Goal: Contribute content: Contribute content

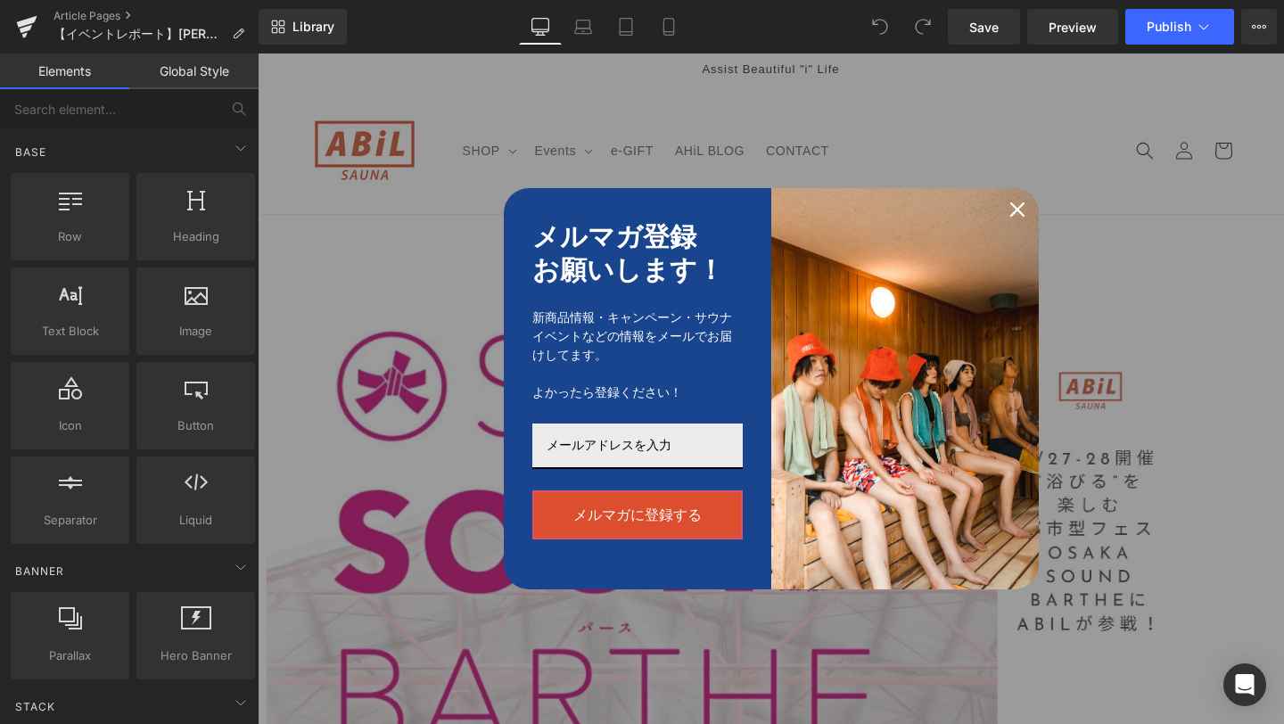
scroll to position [63, 0]
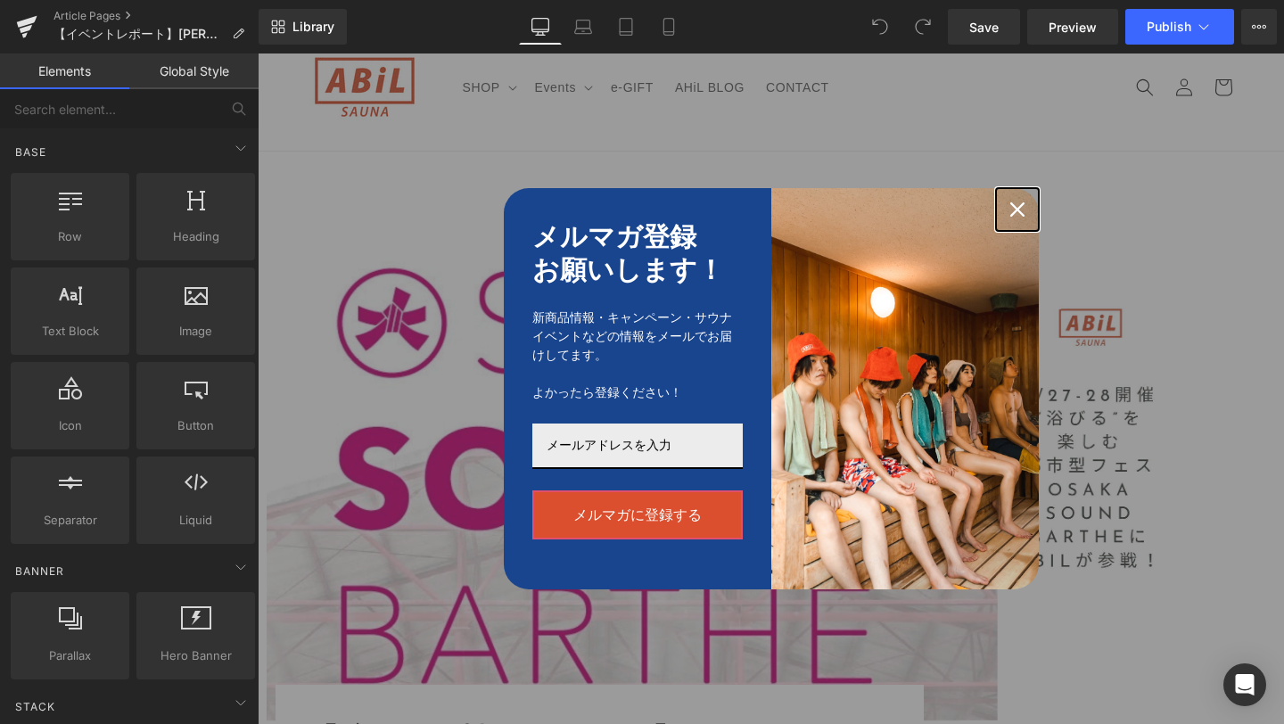
click at [1013, 203] on icon "close icon" at bounding box center [1018, 209] width 14 height 14
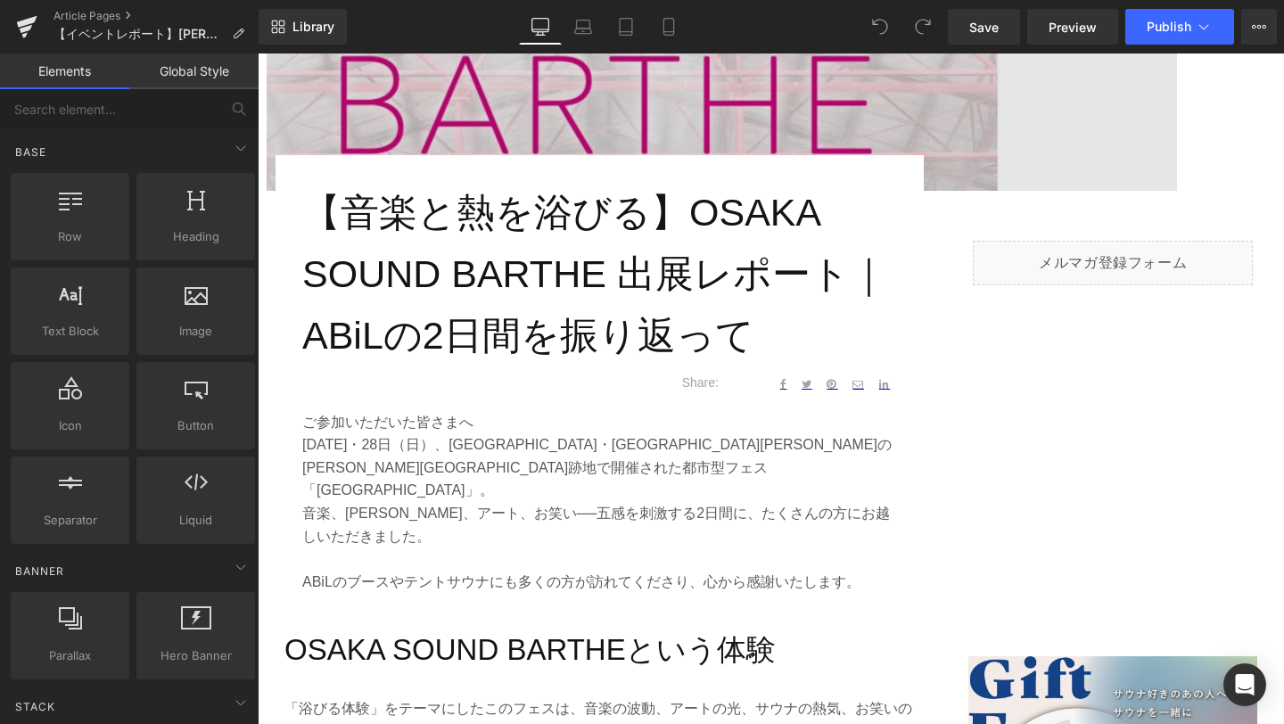
scroll to position [543, 0]
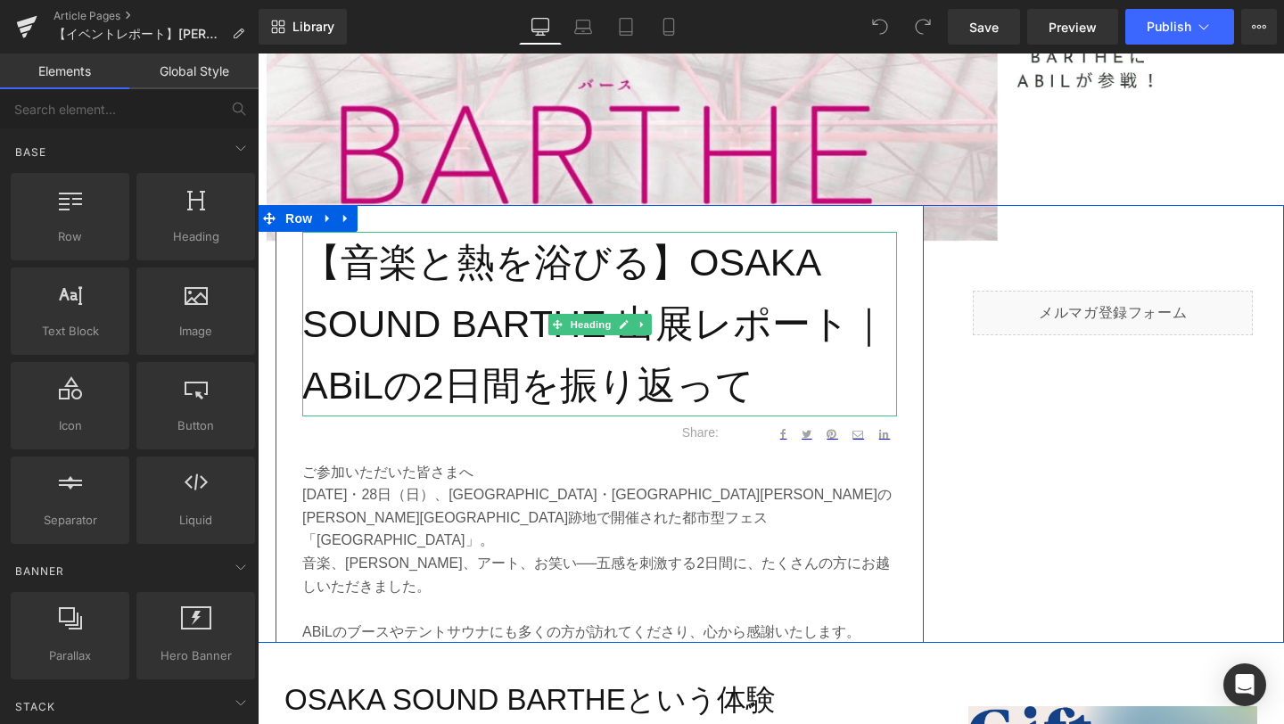
click at [534, 378] on h1 "【音楽と熱を浴びる】OSAKA SOUND BARTHE 出展レポート｜ABiLの2日間を振り返って" at bounding box center [599, 324] width 595 height 184
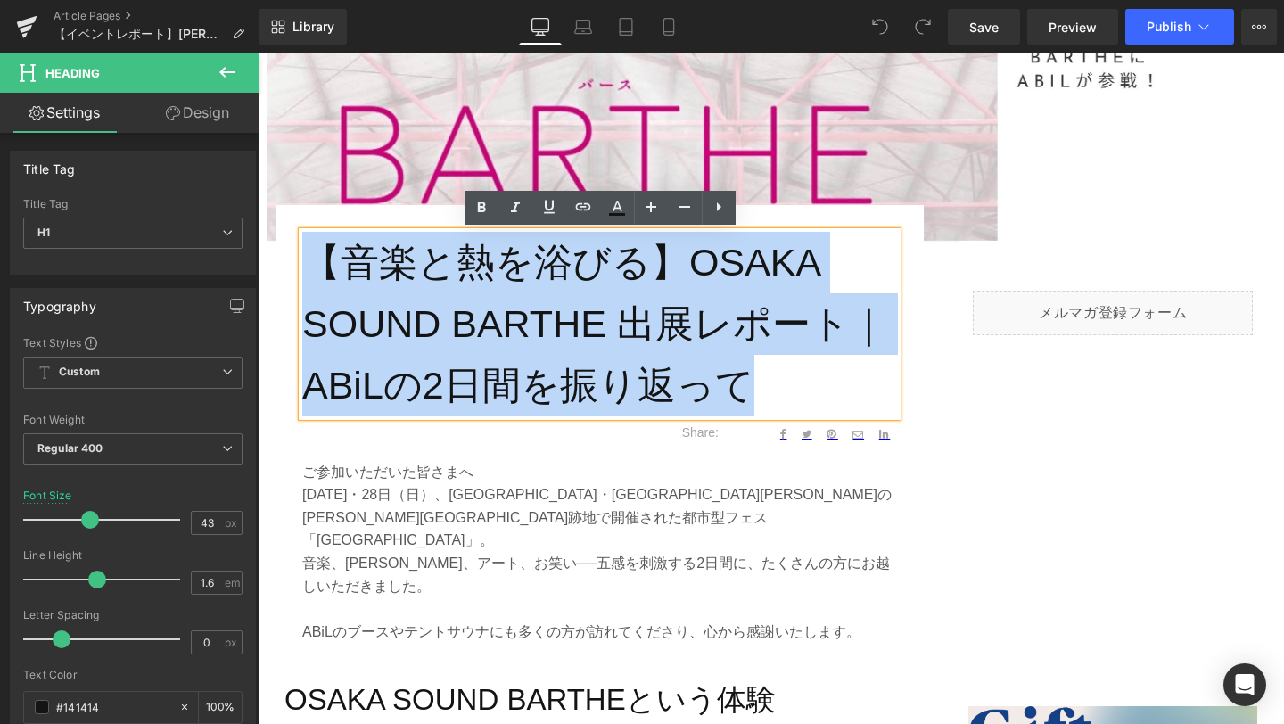
drag, startPoint x: 747, startPoint y: 385, endPoint x: 318, endPoint y: 257, distance: 447.0
click at [318, 257] on h1 "【音楽と熱を浴びる】OSAKA SOUND BARTHE 出展レポート｜ABiLの2日間を振り返って" at bounding box center [599, 324] width 595 height 184
paste div
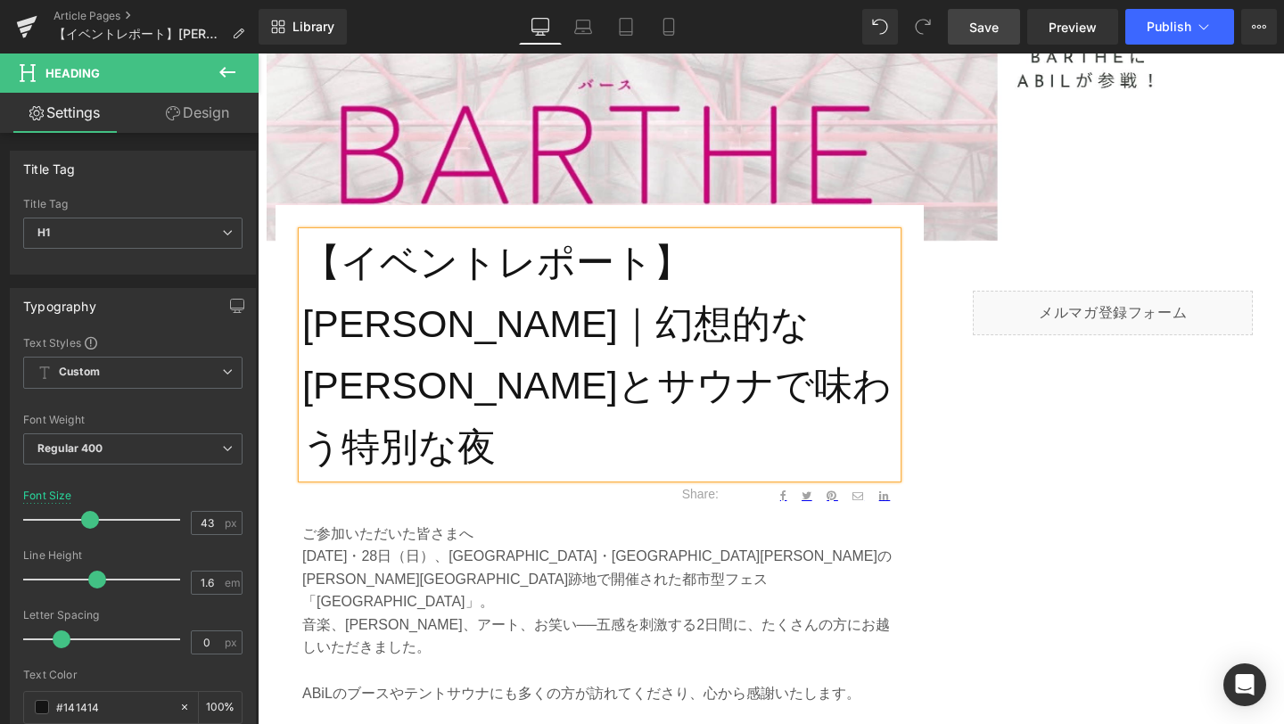
click at [989, 23] on span "Save" at bounding box center [984, 27] width 29 height 19
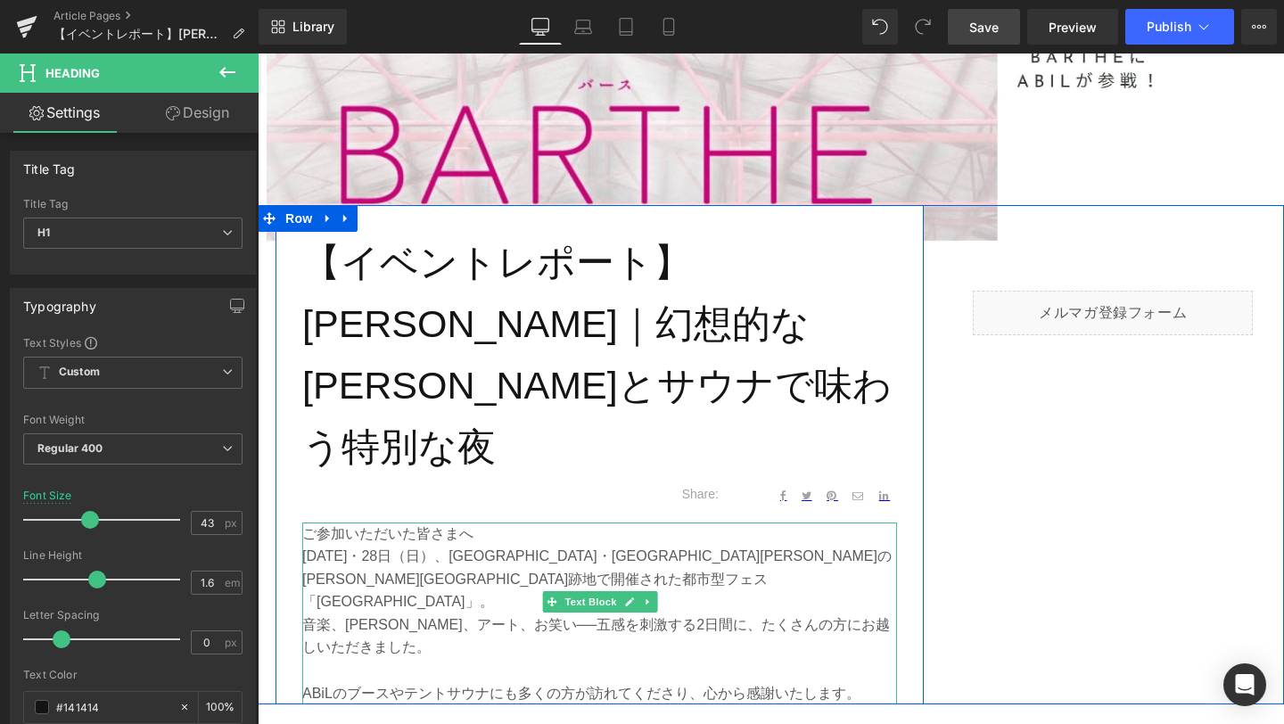
click at [628, 682] on p "ABiLのブースやテントサウナにも多くの方が訪れてくださり、心から感謝いたします。" at bounding box center [599, 693] width 595 height 23
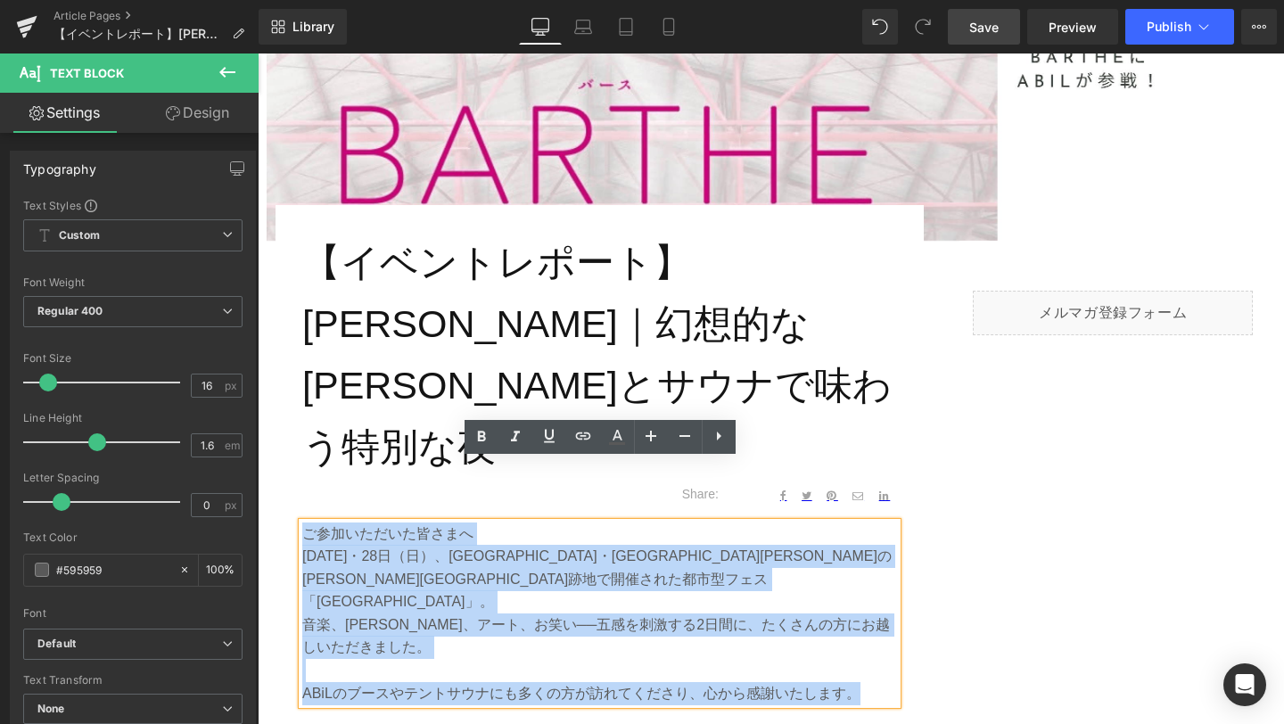
drag, startPoint x: 860, startPoint y: 610, endPoint x: 304, endPoint y: 476, distance: 571.6
click at [304, 523] on div "ご参加いただいた皆さまへ 2025年9月27日（土）・28日（日）、大阪・北加賀屋の名村造船所跡地で開催された都市型フェス 「OSAKA SOUND BART…" at bounding box center [599, 614] width 595 height 183
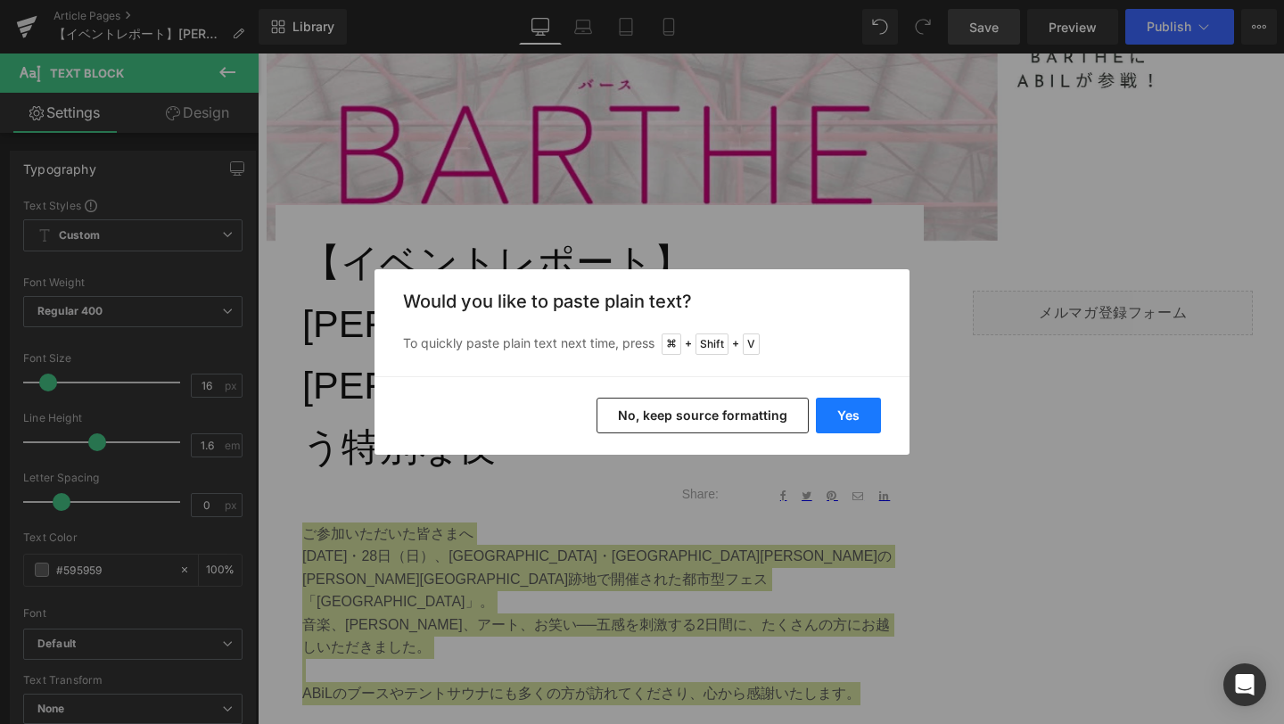
click at [867, 415] on button "Yes" at bounding box center [848, 416] width 65 height 36
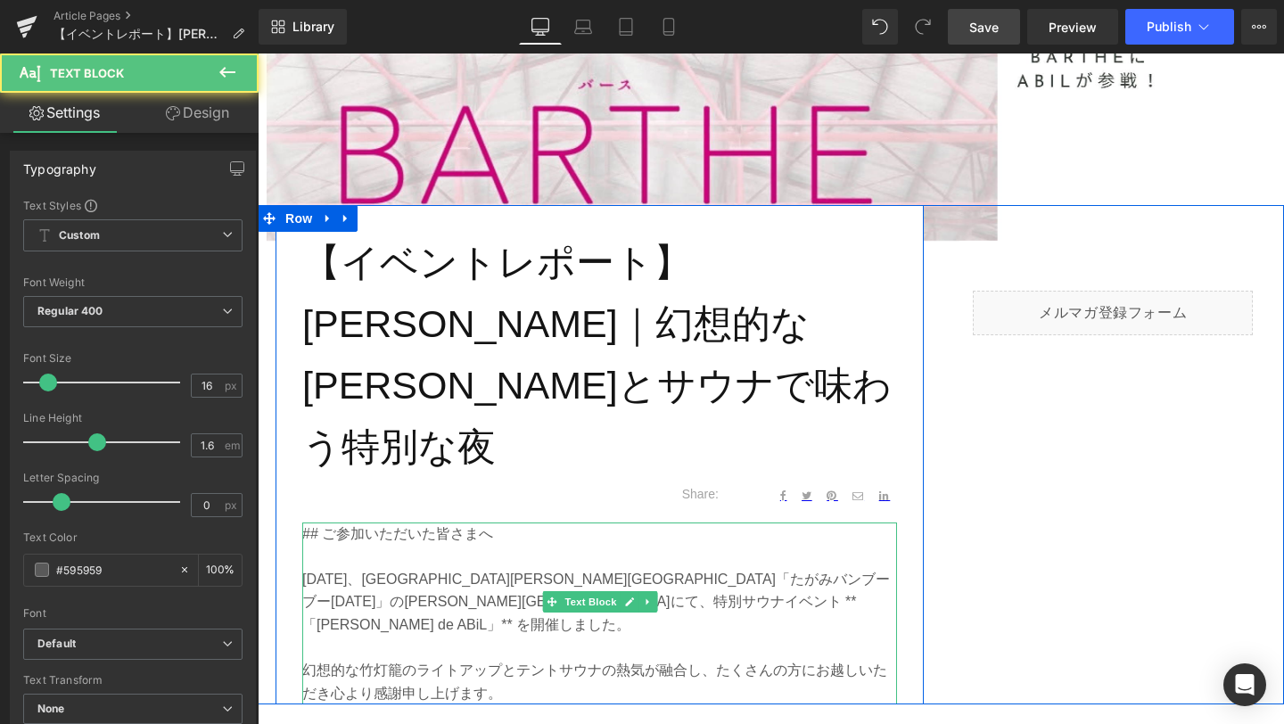
click at [326, 523] on p "## ご参加いただいた皆さまへ" at bounding box center [599, 534] width 595 height 23
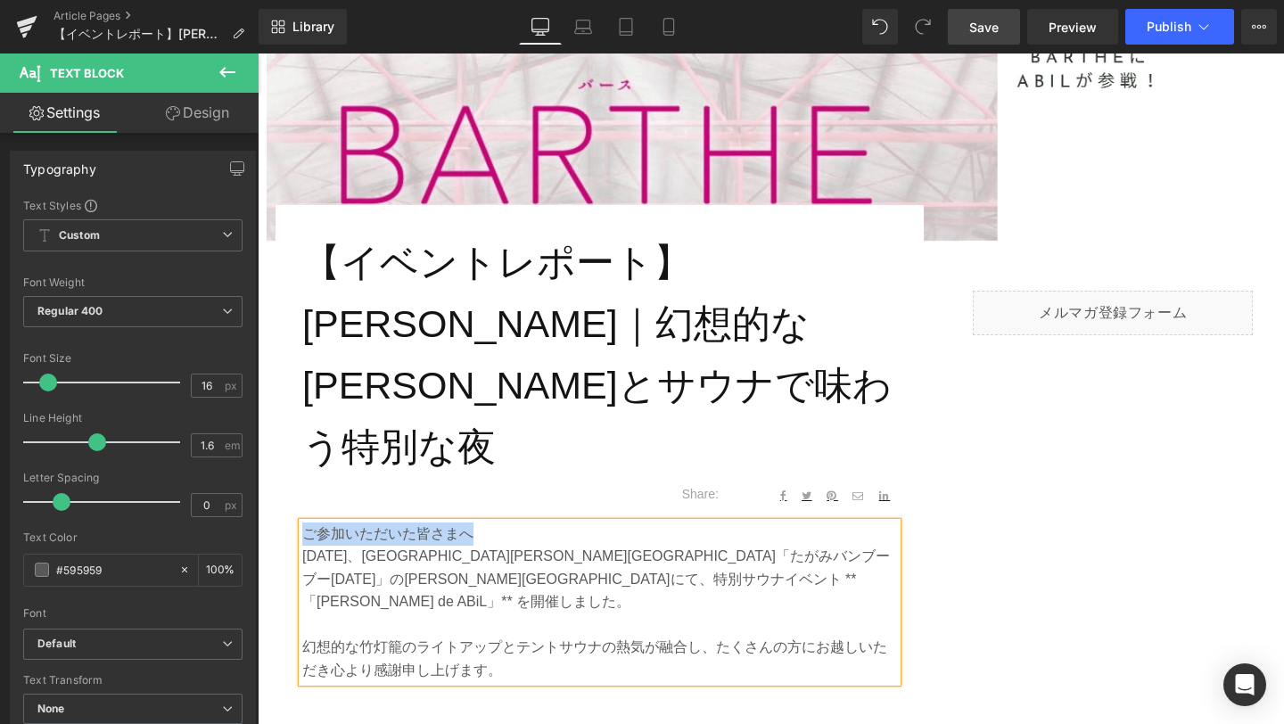
drag, startPoint x: 494, startPoint y: 470, endPoint x: 305, endPoint y: 473, distance: 189.1
click at [305, 523] on p "ご参加いただいた皆さまへ" at bounding box center [599, 534] width 595 height 23
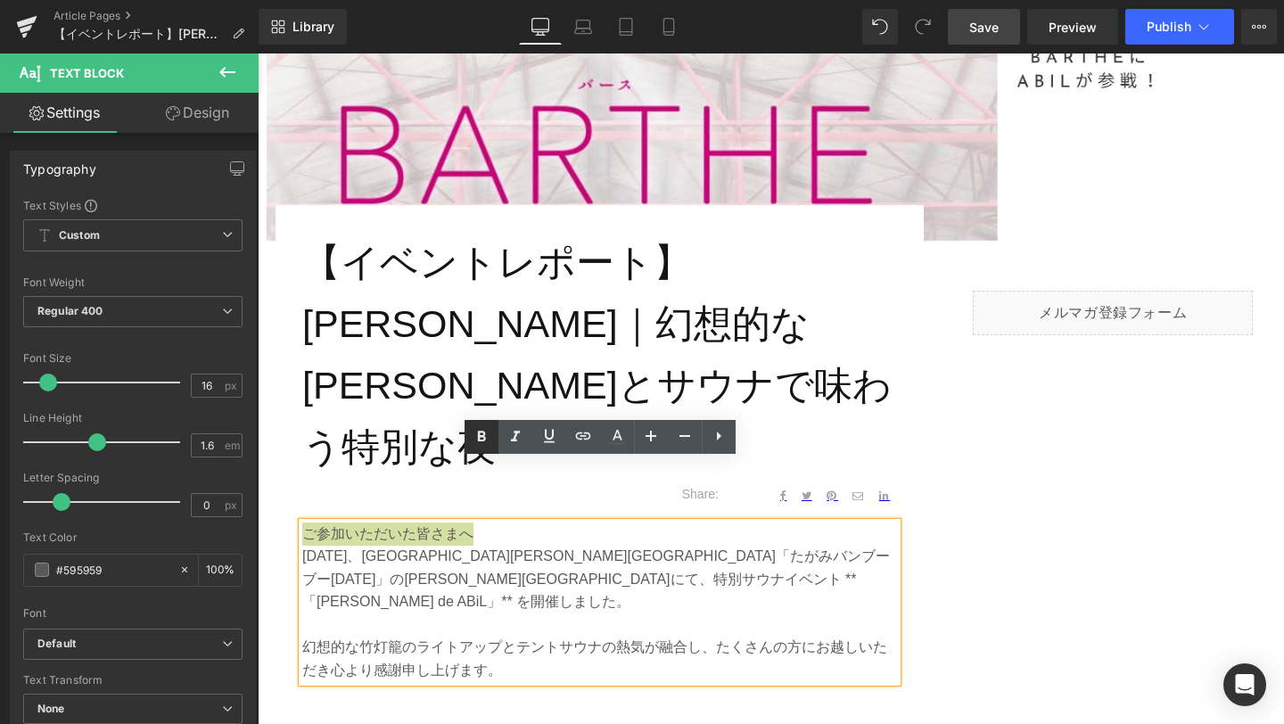
click at [485, 434] on icon at bounding box center [481, 436] width 21 height 21
click at [410, 545] on p "2025年10月14日（火）、新潟県田上町「たがみバンブーブー2025」の竹林会場にて、特別サウナイベント **「竹林 de ABiL」** を開催しました。" at bounding box center [599, 579] width 595 height 69
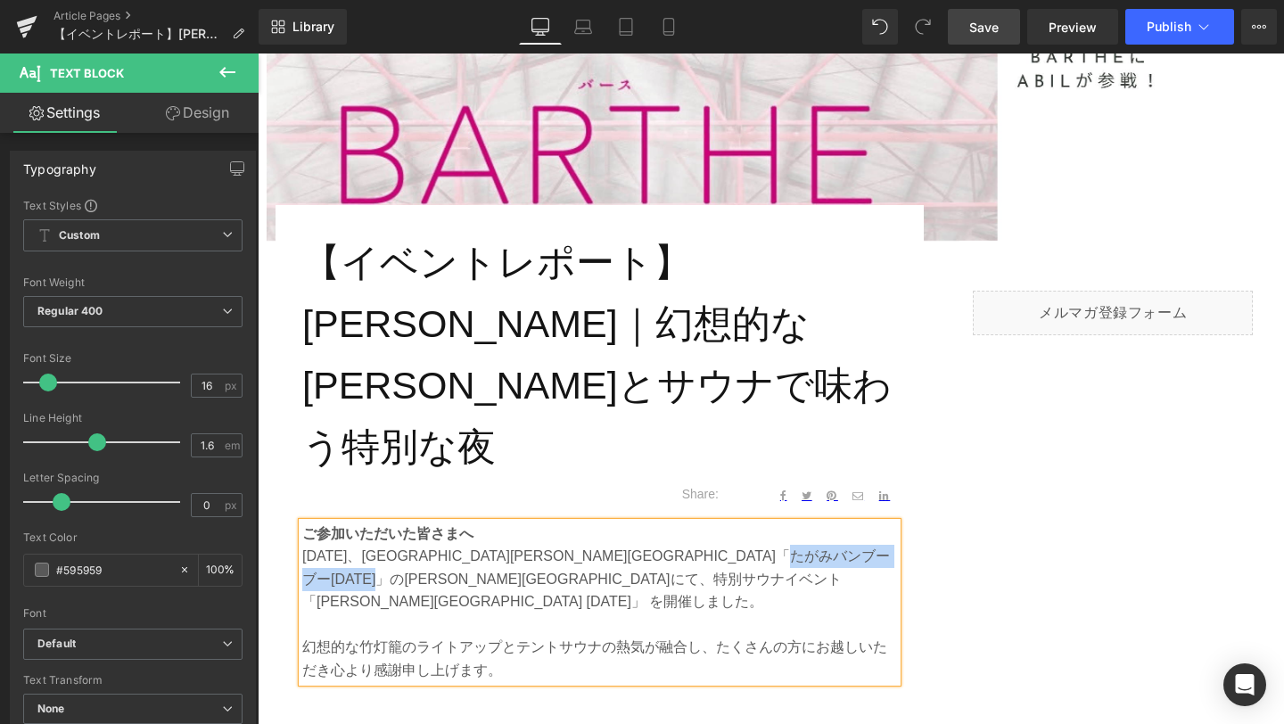
drag, startPoint x: 406, startPoint y: 522, endPoint x: 520, endPoint y: 522, distance: 114.2
click at [520, 545] on p "2025年10月14日（火）、新潟県田上町「たがみバンブーブー2025」の竹林会場にて、特別サウナイベント 「竹林 de ABiL 2025」 を開催しました。" at bounding box center [599, 579] width 595 height 69
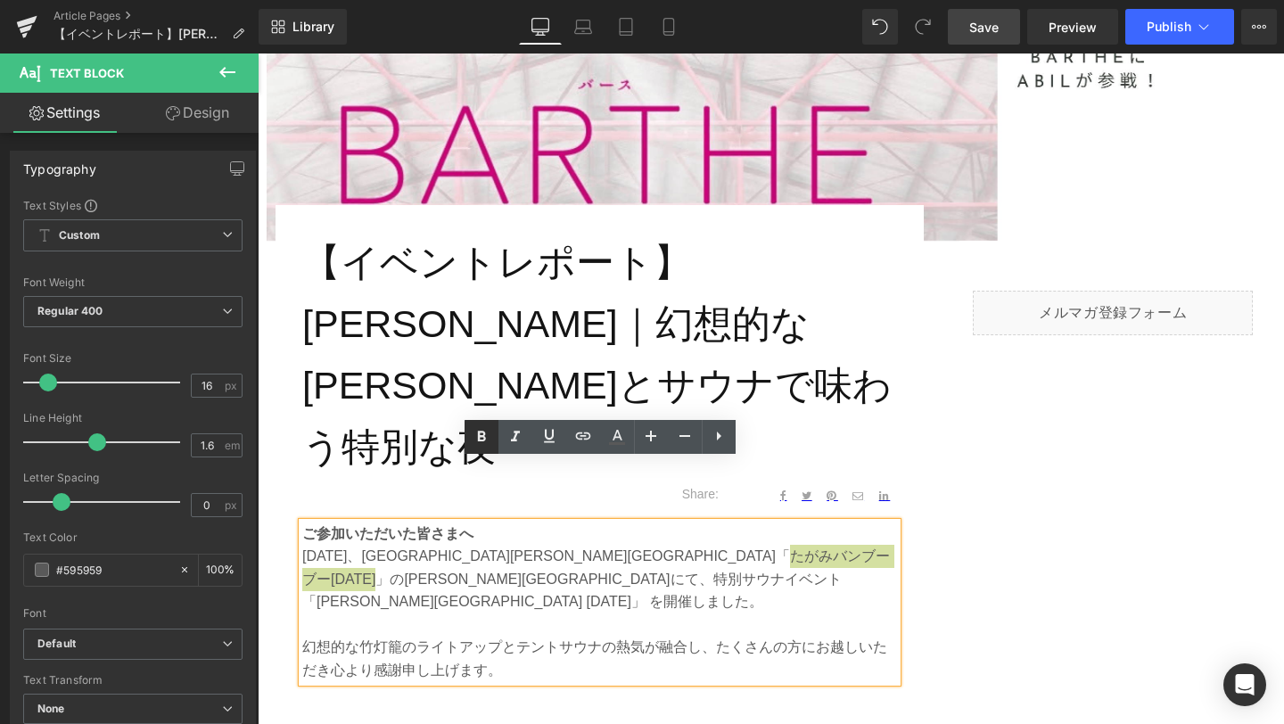
click at [488, 442] on icon at bounding box center [481, 436] width 21 height 21
click at [1000, 25] on link "Save" at bounding box center [984, 27] width 72 height 36
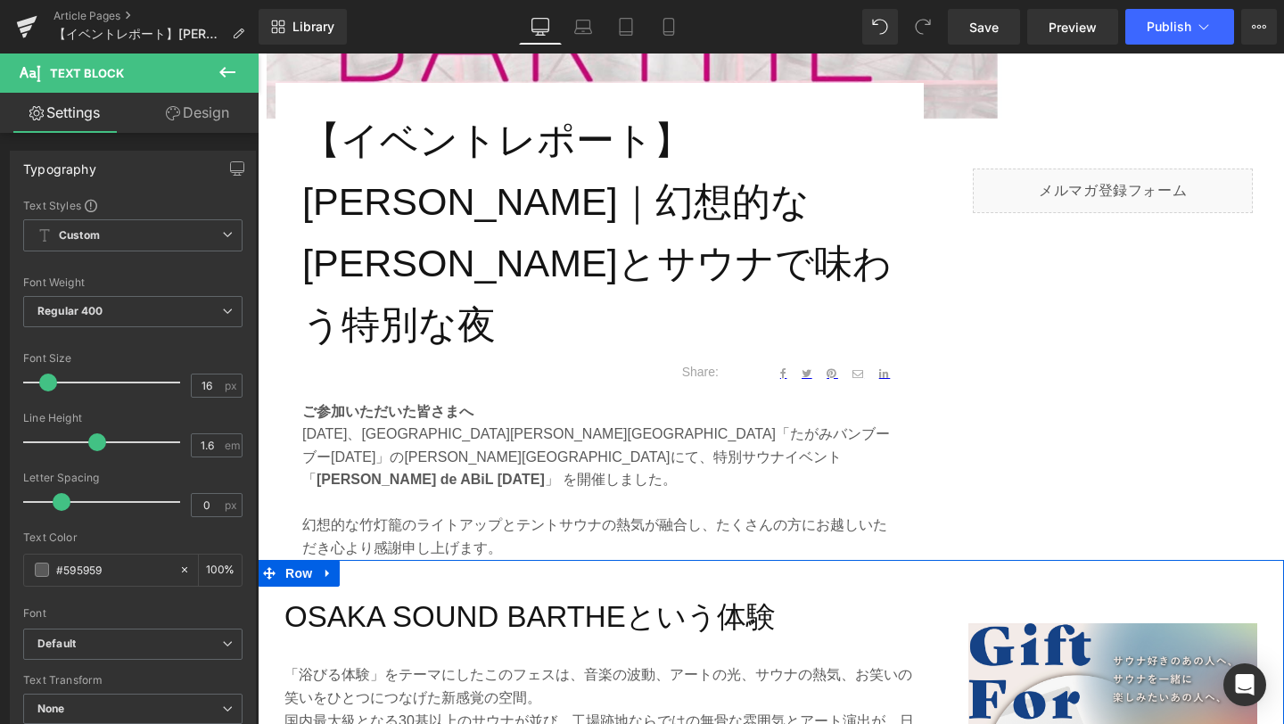
scroll to position [673, 0]
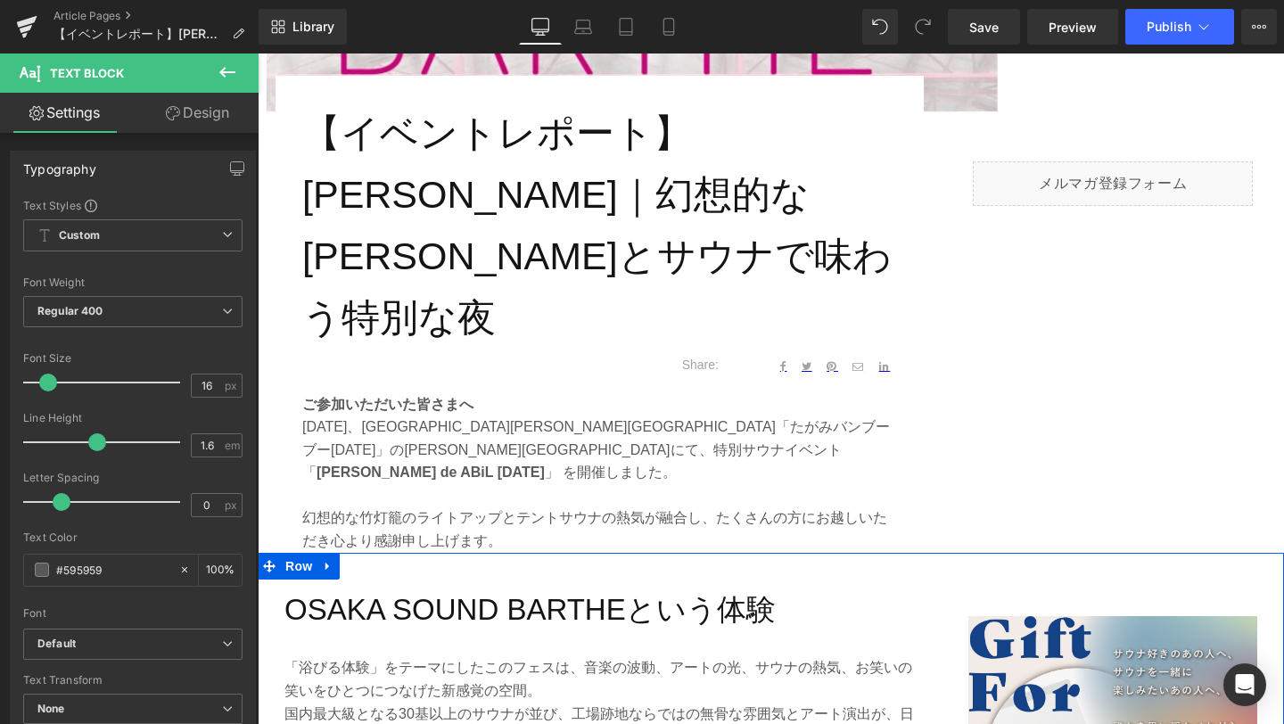
click at [640, 587] on div "OSAKA SOUND BARTHEという体験 Heading" at bounding box center [600, 610] width 631 height 47
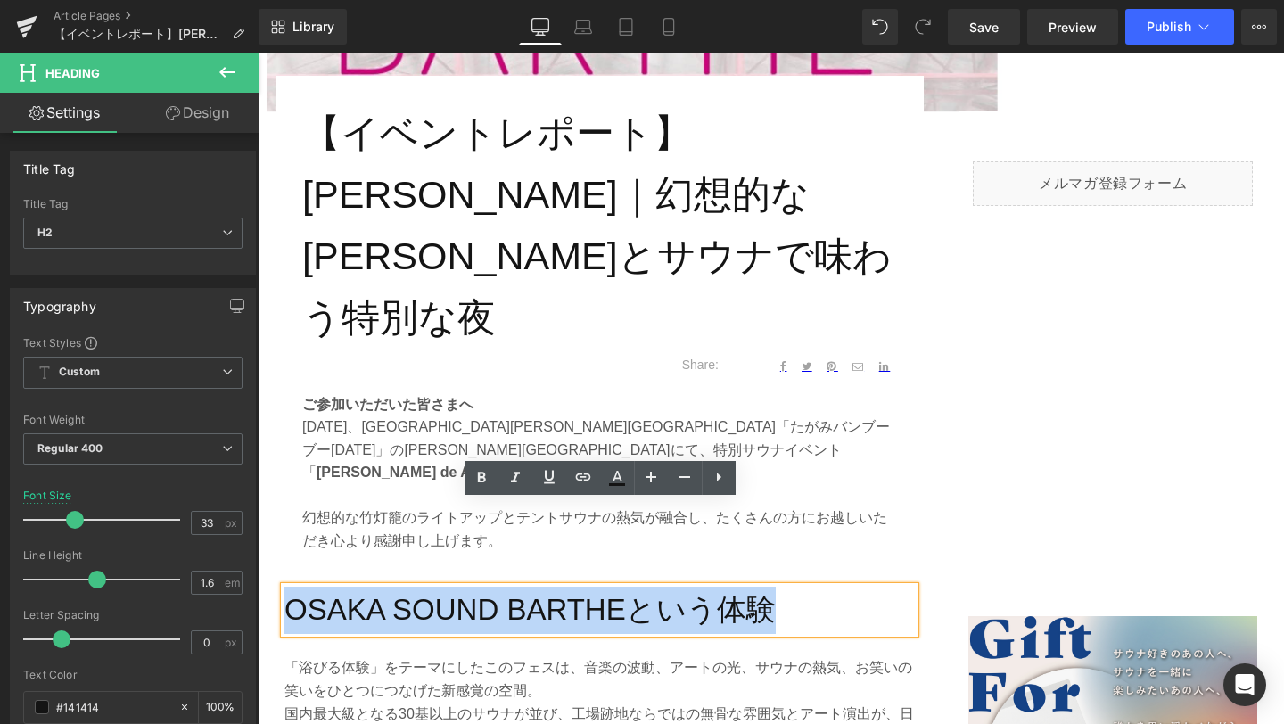
drag, startPoint x: 794, startPoint y: 516, endPoint x: 290, endPoint y: 511, distance: 504.0
click at [290, 587] on h2 "OSAKA SOUND BARTHEという体験" at bounding box center [600, 610] width 631 height 47
paste div
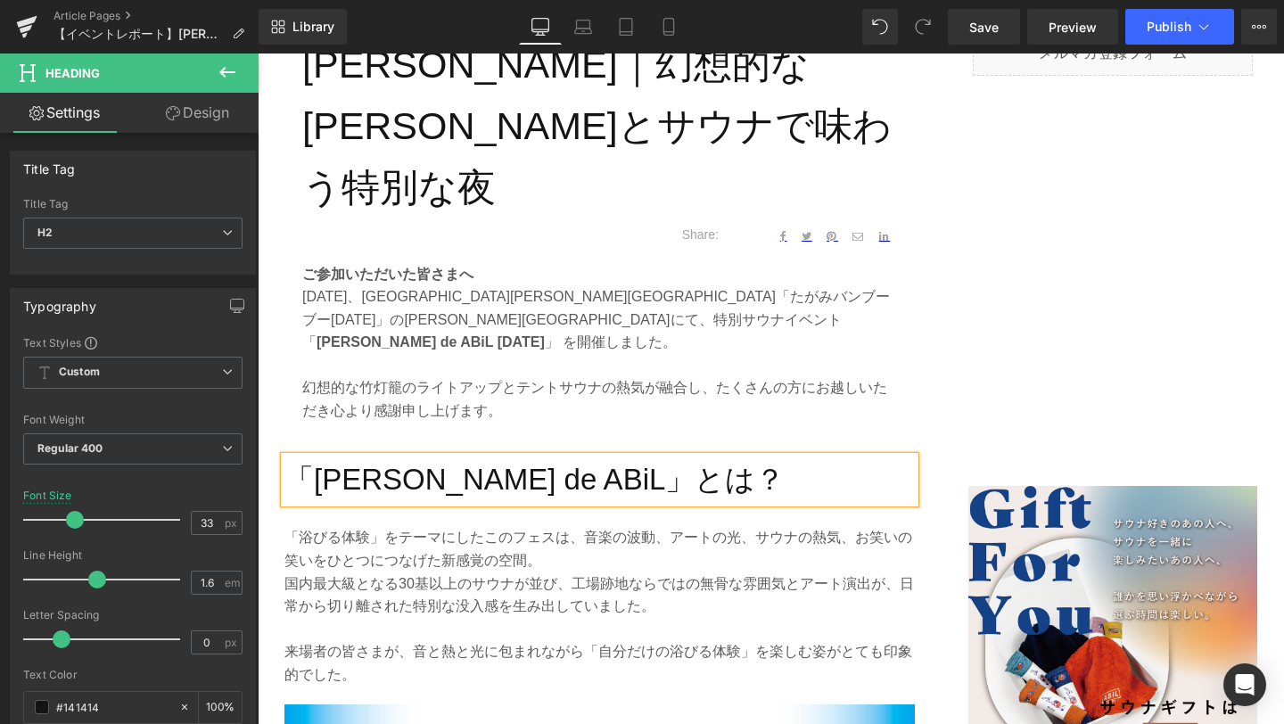
scroll to position [830, 0]
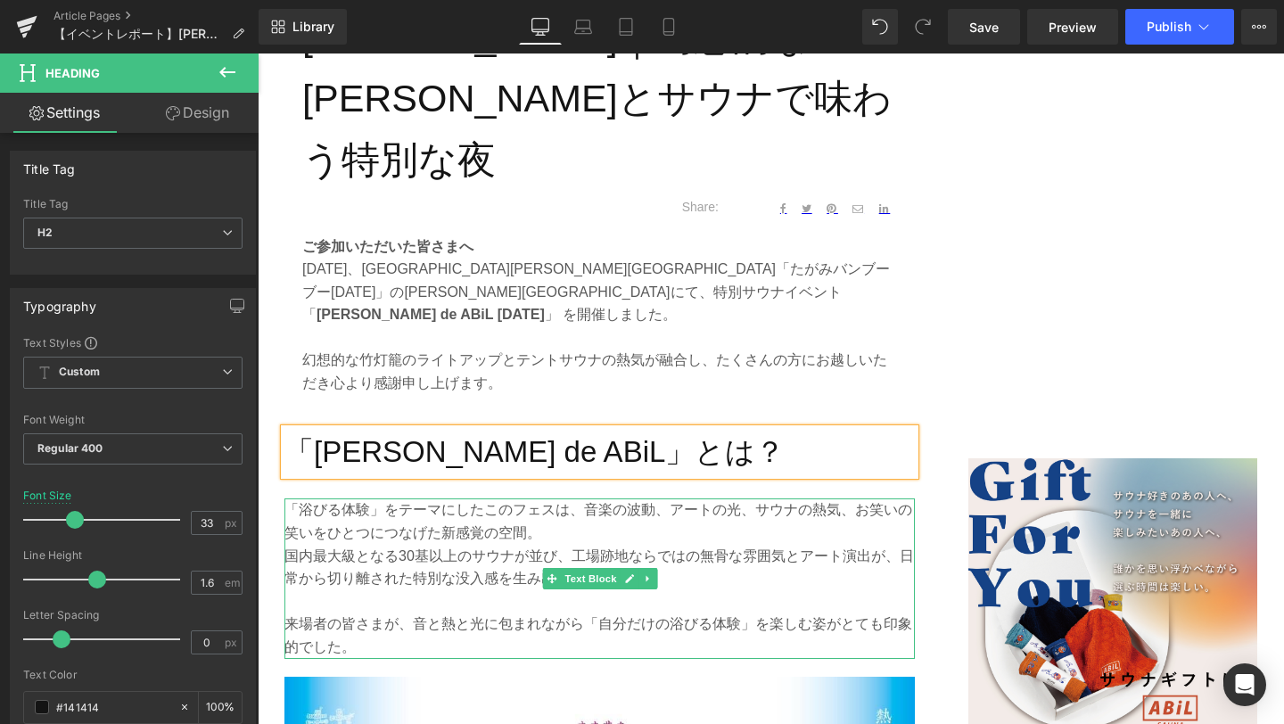
click at [557, 613] on p "来場者の皆さまが、音と熱と光に包まれながら「自分だけの浴びる体験」を楽しむ姿がとても印象的でした。" at bounding box center [600, 635] width 631 height 45
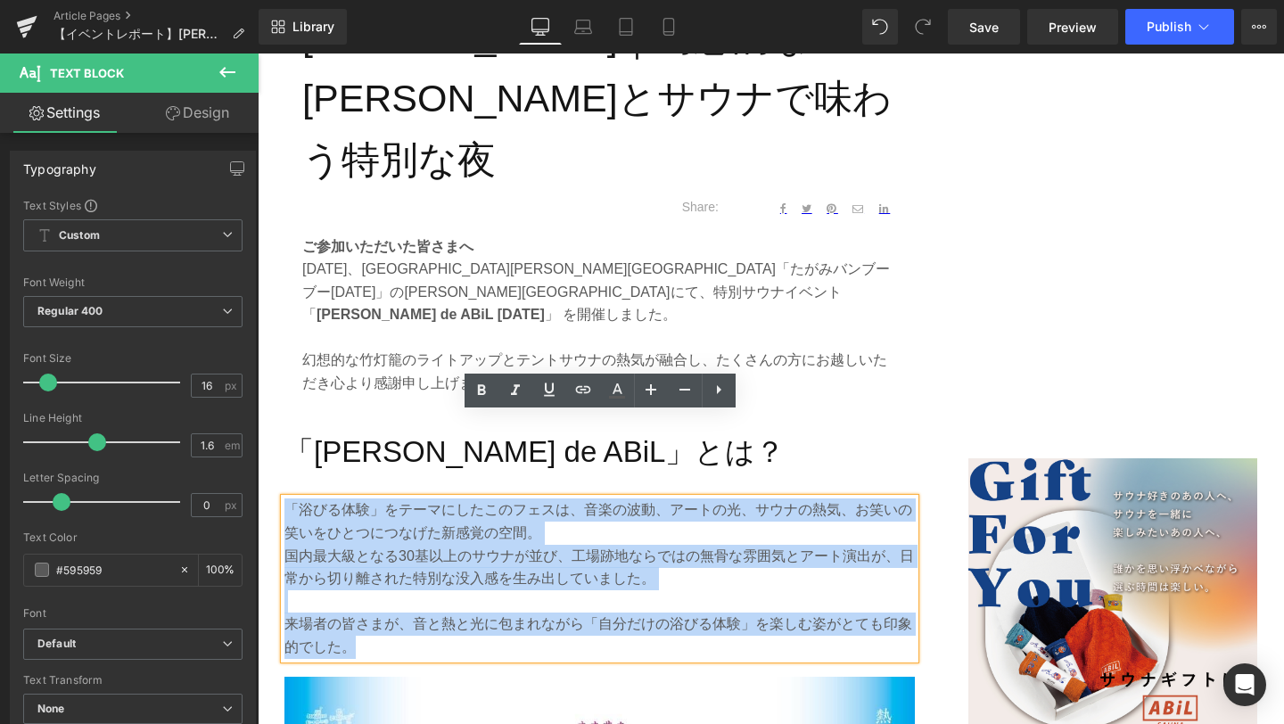
drag, startPoint x: 365, startPoint y: 574, endPoint x: 278, endPoint y: 432, distance: 166.1
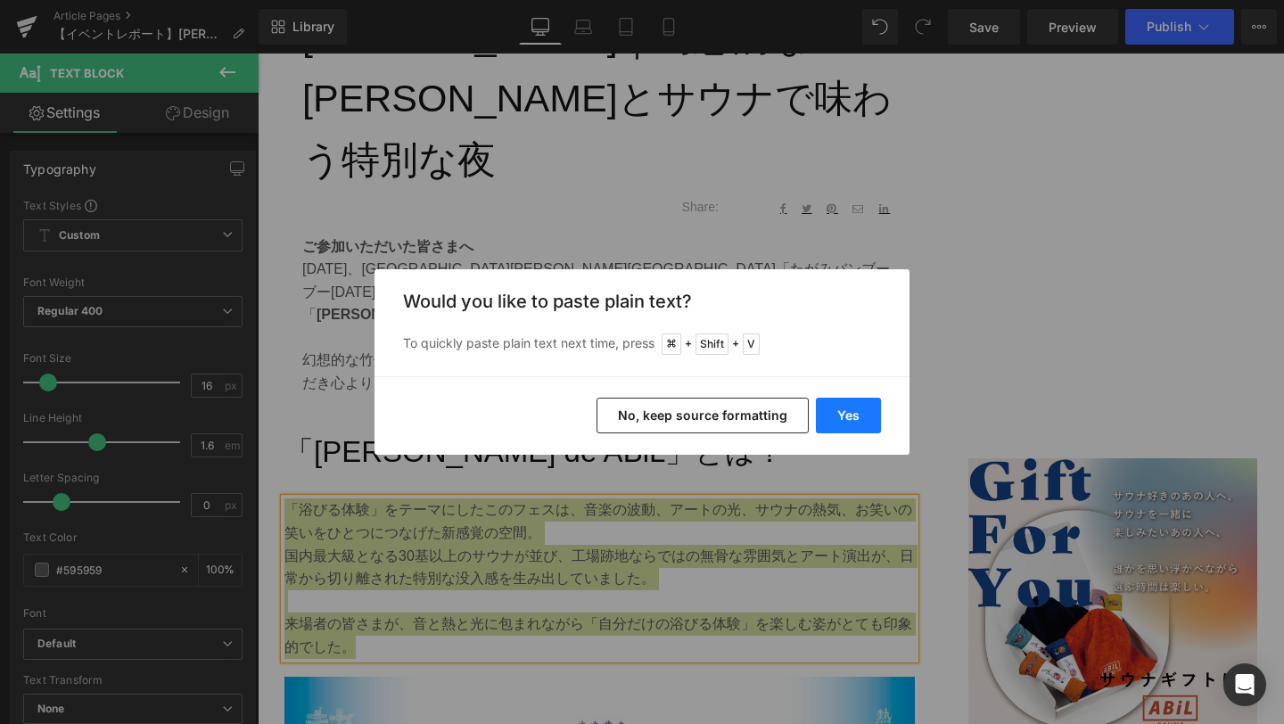
click at [830, 412] on button "Yes" at bounding box center [848, 416] width 65 height 36
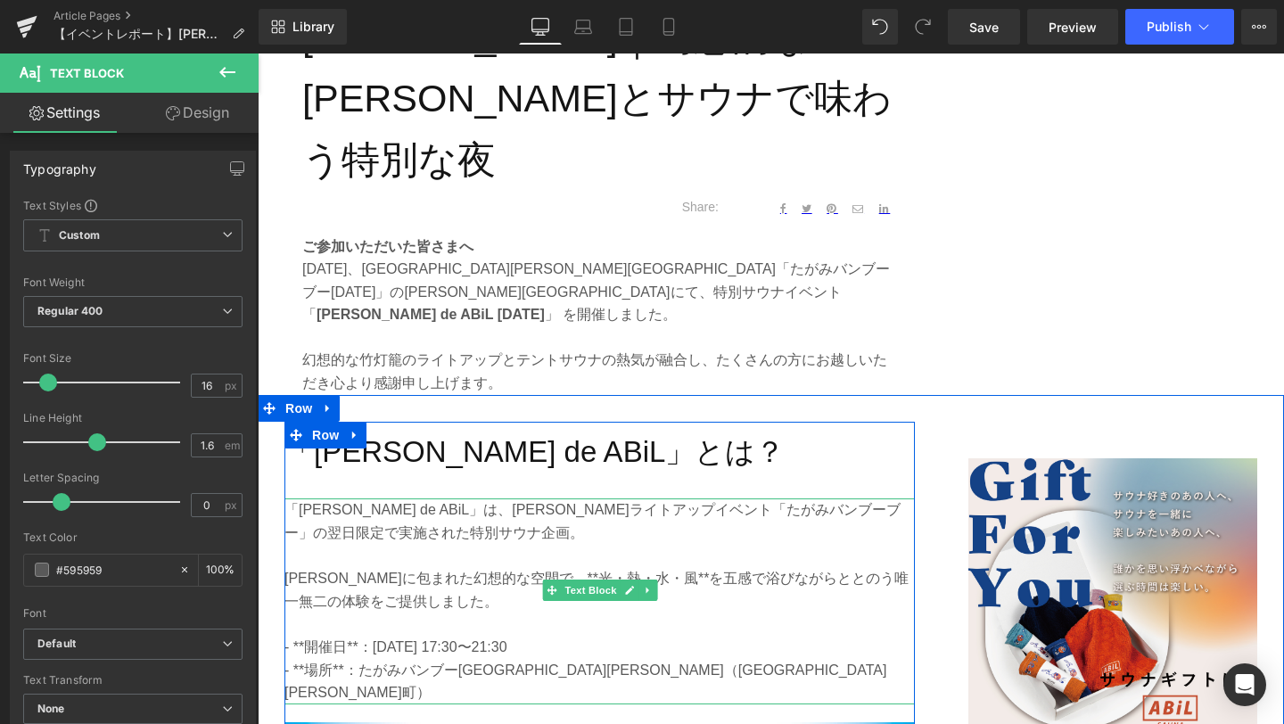
click at [301, 636] on p "- **開催日**：2025年10月14日（火） 17:30〜21:30" at bounding box center [600, 647] width 631 height 23
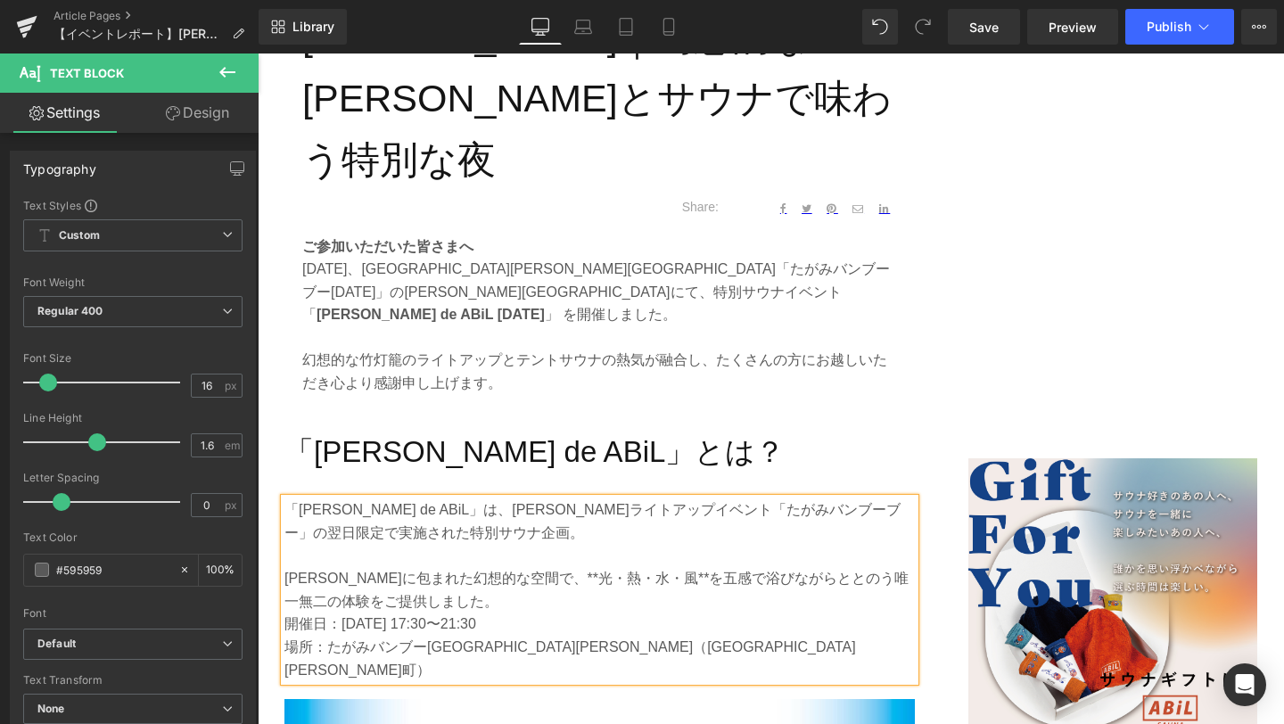
click at [540, 567] on p "竹あかりに包まれた幻想的な空間で、**光・熱・水・風**を五感で浴びながらととのう唯一無二の体験をご提供しました。" at bounding box center [600, 589] width 631 height 45
click at [636, 567] on p "竹あかりに包まれた幻想的な空間で、光・熱・水・風**を五感で浴びながらととのう唯一無二の体験をご提供しました。" at bounding box center [600, 589] width 631 height 45
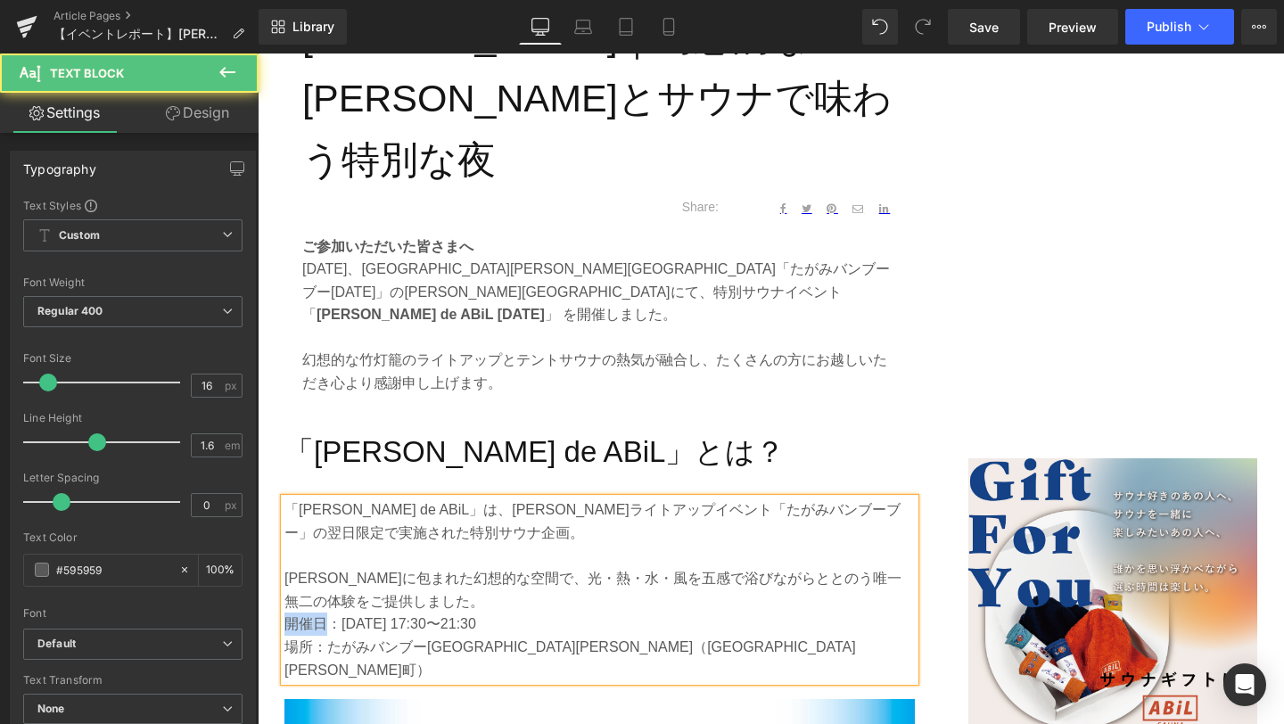
drag, startPoint x: 289, startPoint y: 544, endPoint x: 322, endPoint y: 544, distance: 33.0
click at [322, 613] on p "開催日：2025年10月14日（火） 17:30〜21:30" at bounding box center [600, 624] width 631 height 23
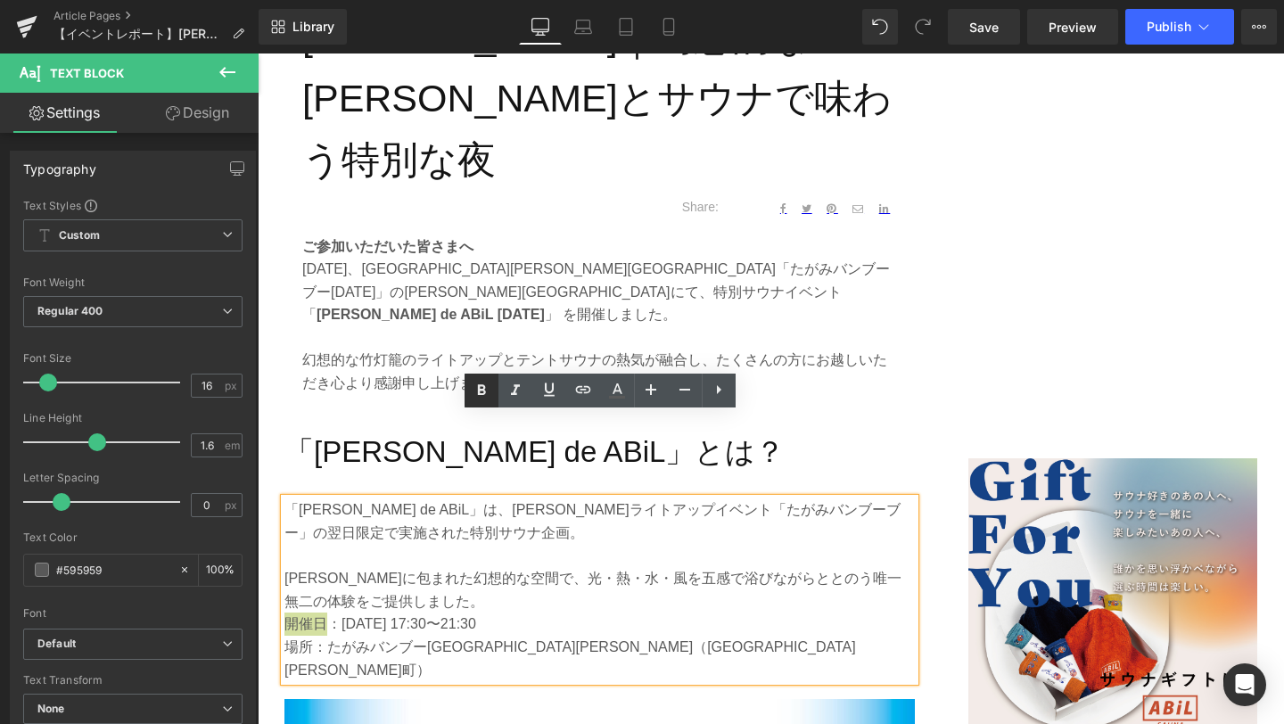
click at [475, 391] on icon at bounding box center [481, 390] width 21 height 21
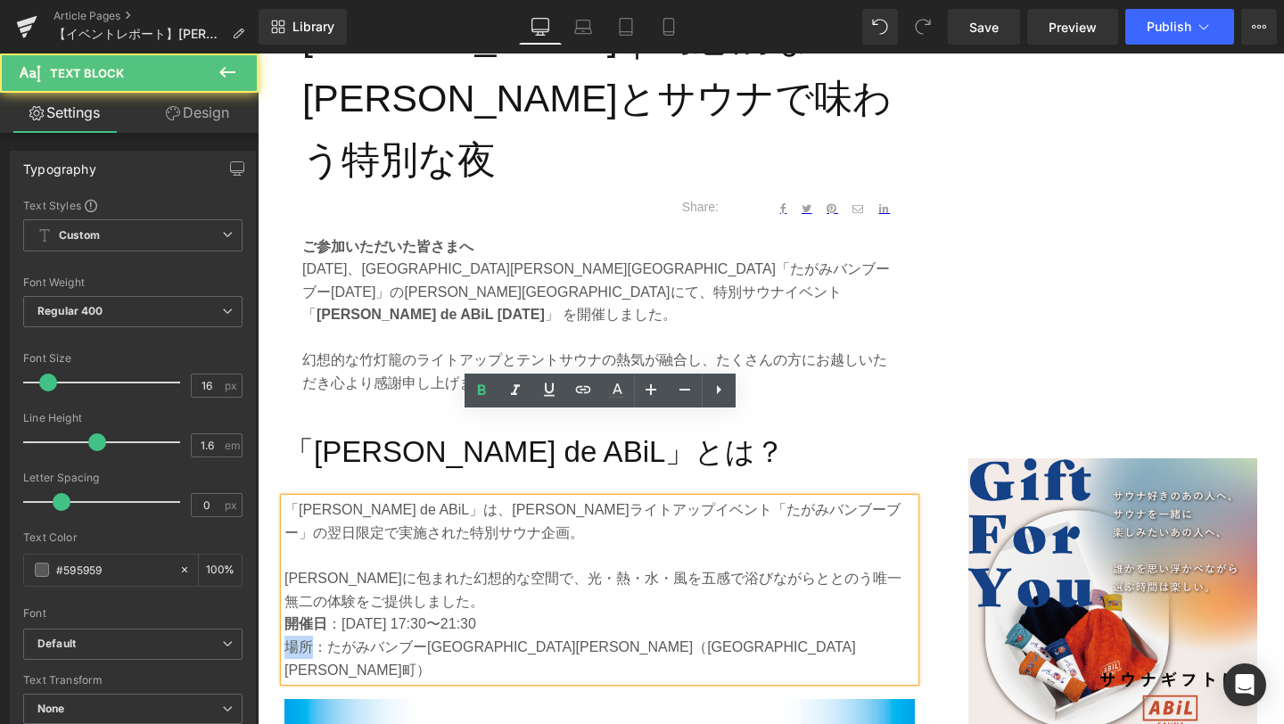
drag, startPoint x: 288, startPoint y: 567, endPoint x: 306, endPoint y: 567, distance: 17.8
click at [306, 636] on p "場所：たがみバンブーブー竹林会場内（新潟県田上町）" at bounding box center [600, 658] width 631 height 45
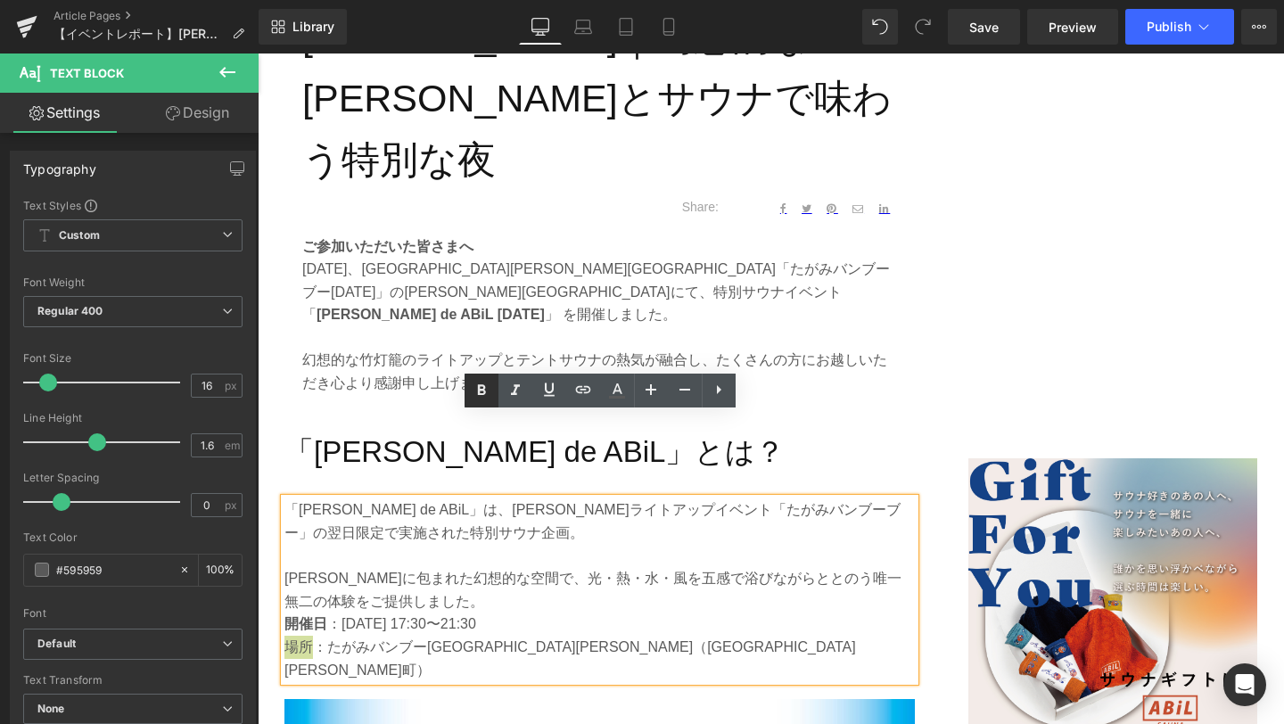
click at [478, 401] on link at bounding box center [482, 391] width 34 height 34
click at [974, 37] on link "Save" at bounding box center [984, 27] width 72 height 36
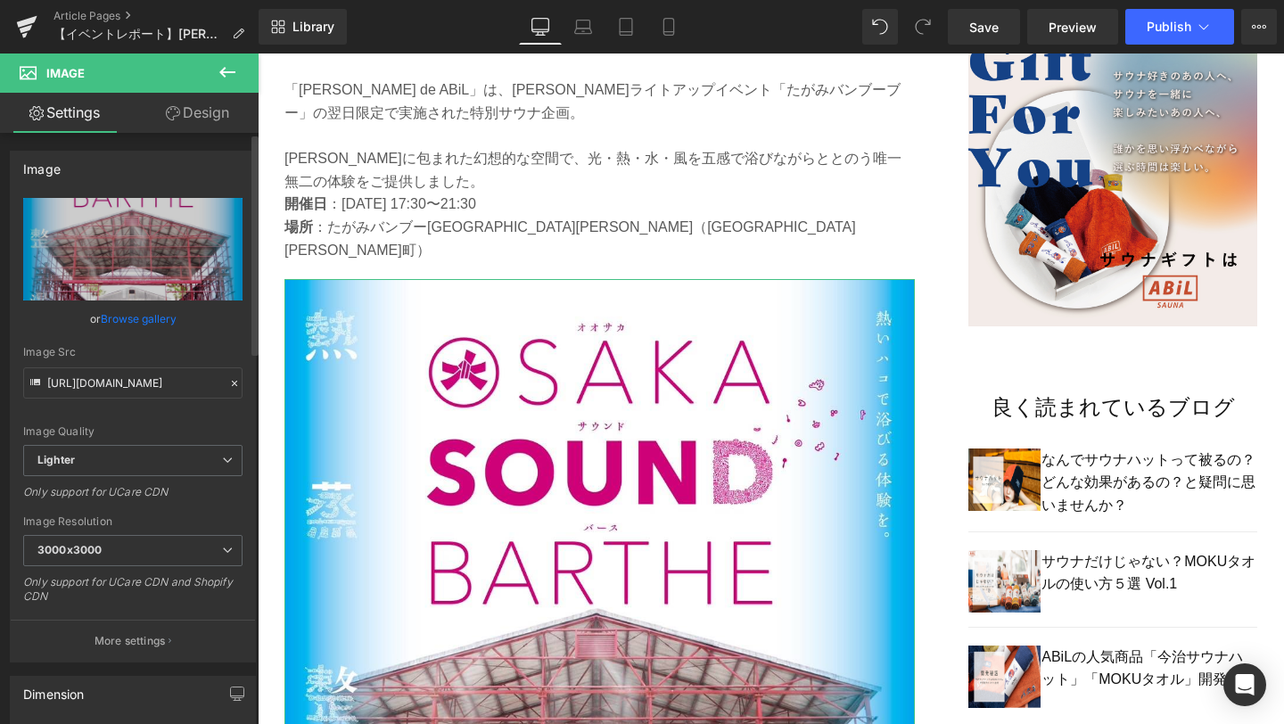
click at [131, 315] on link "Browse gallery" at bounding box center [139, 318] width 76 height 31
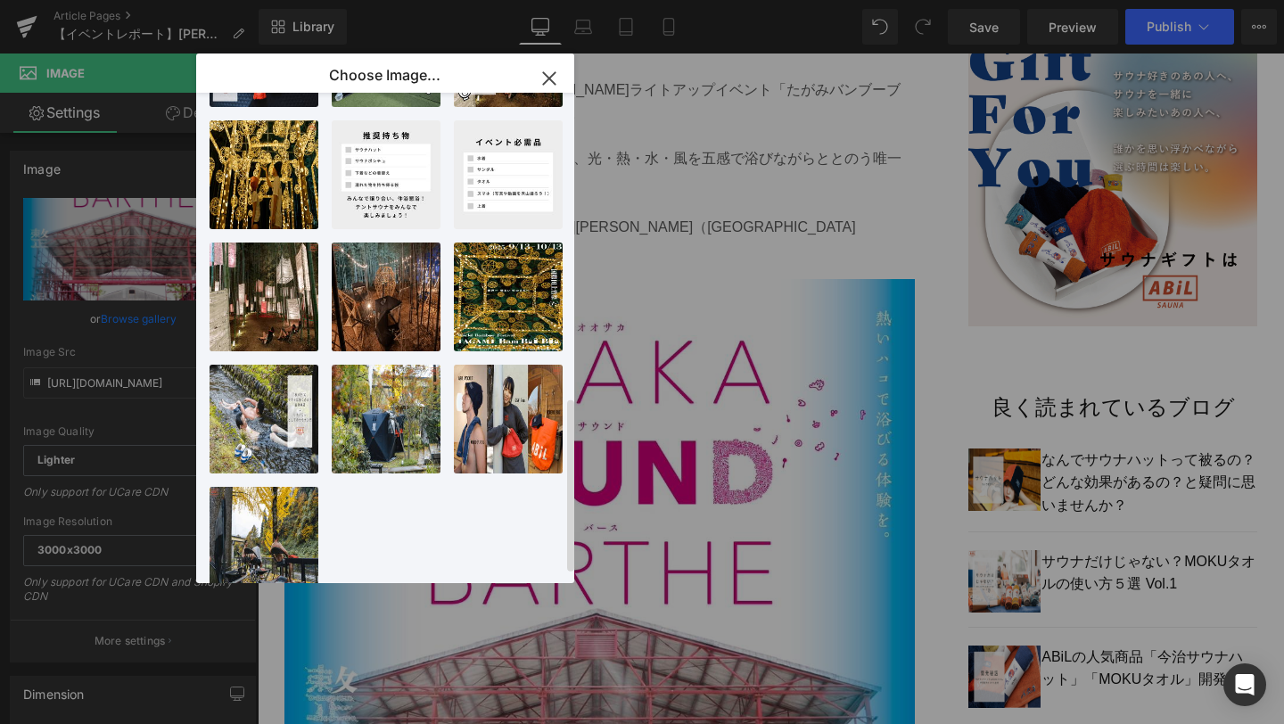
scroll to position [881, 0]
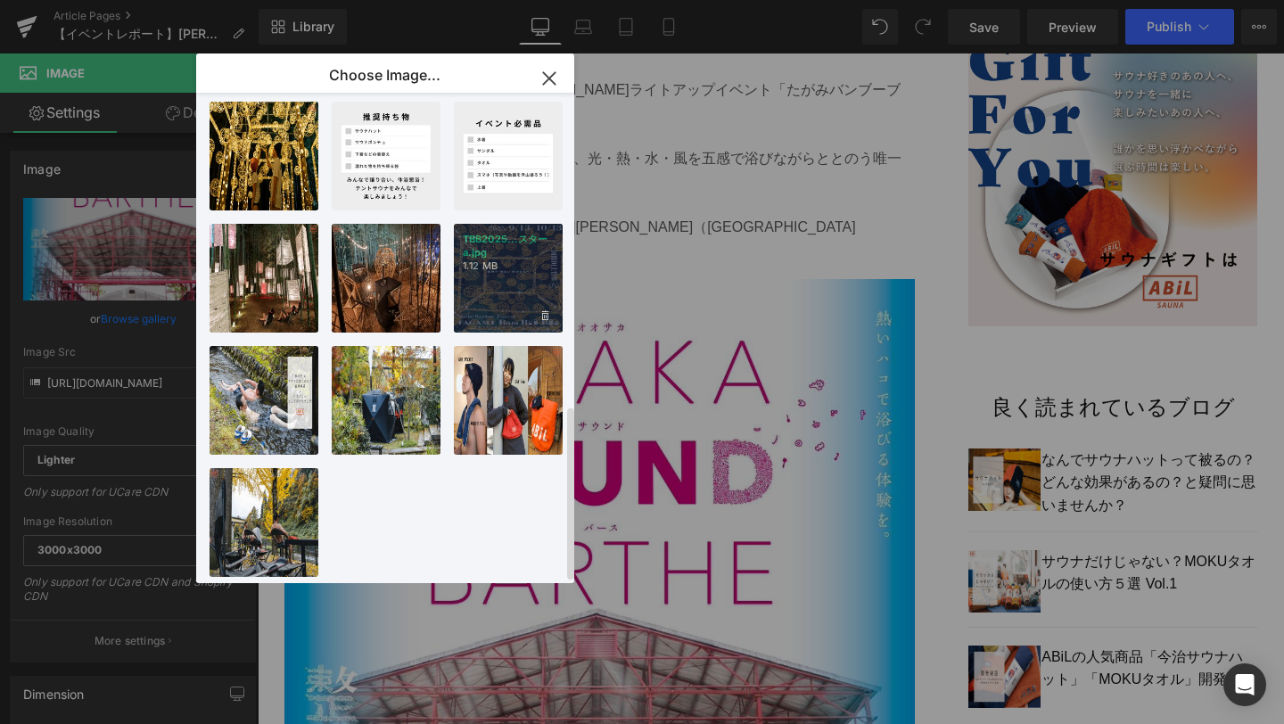
click at [523, 260] on div "TBB2025...スターa.jpg 1.12 MB" at bounding box center [508, 278] width 109 height 109
type input "https://ucarecdn.com/df483192-5f40-4547-901f-ae516518f5b3/-/format/auto/-/previ…"
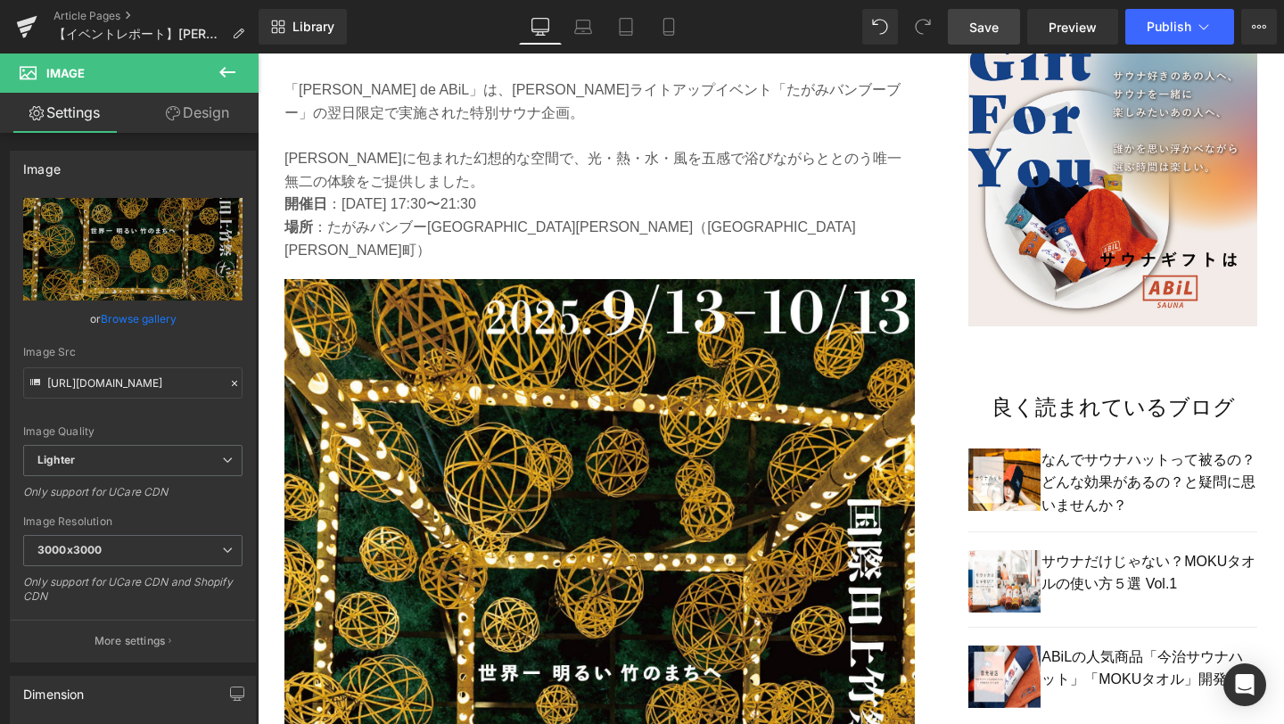
click at [984, 20] on span "Save" at bounding box center [984, 27] width 29 height 19
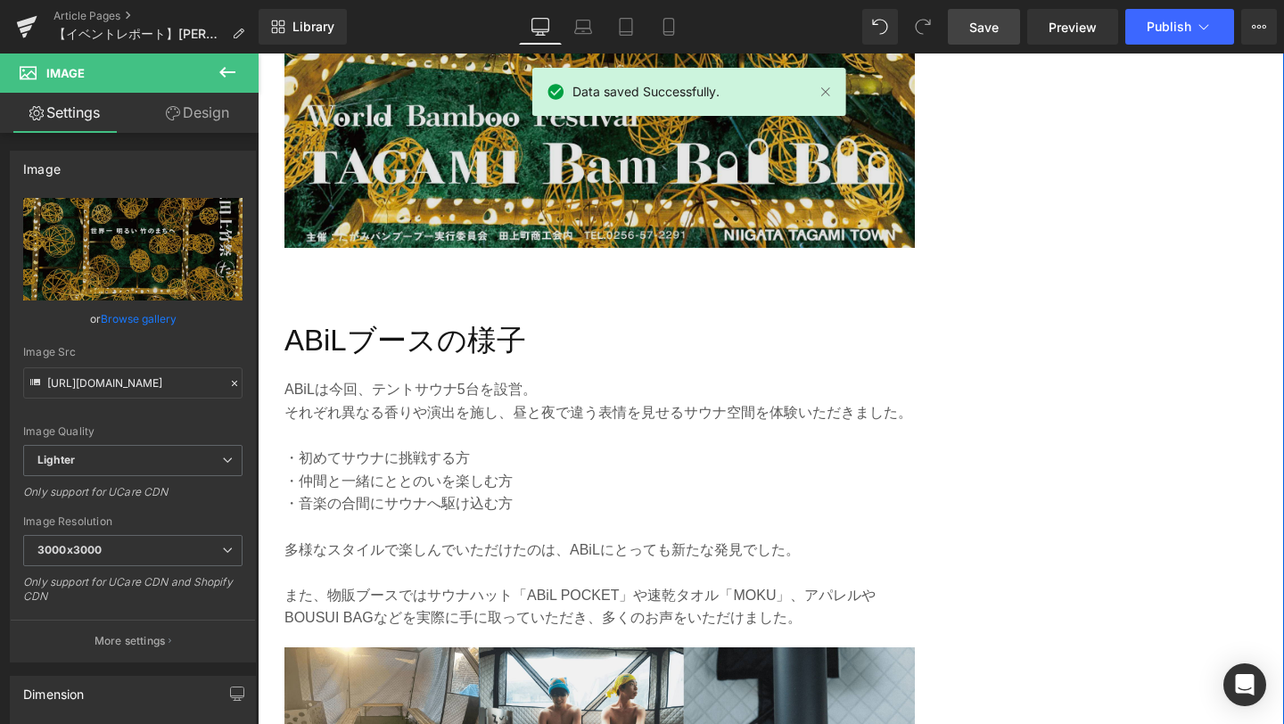
scroll to position [2244, 0]
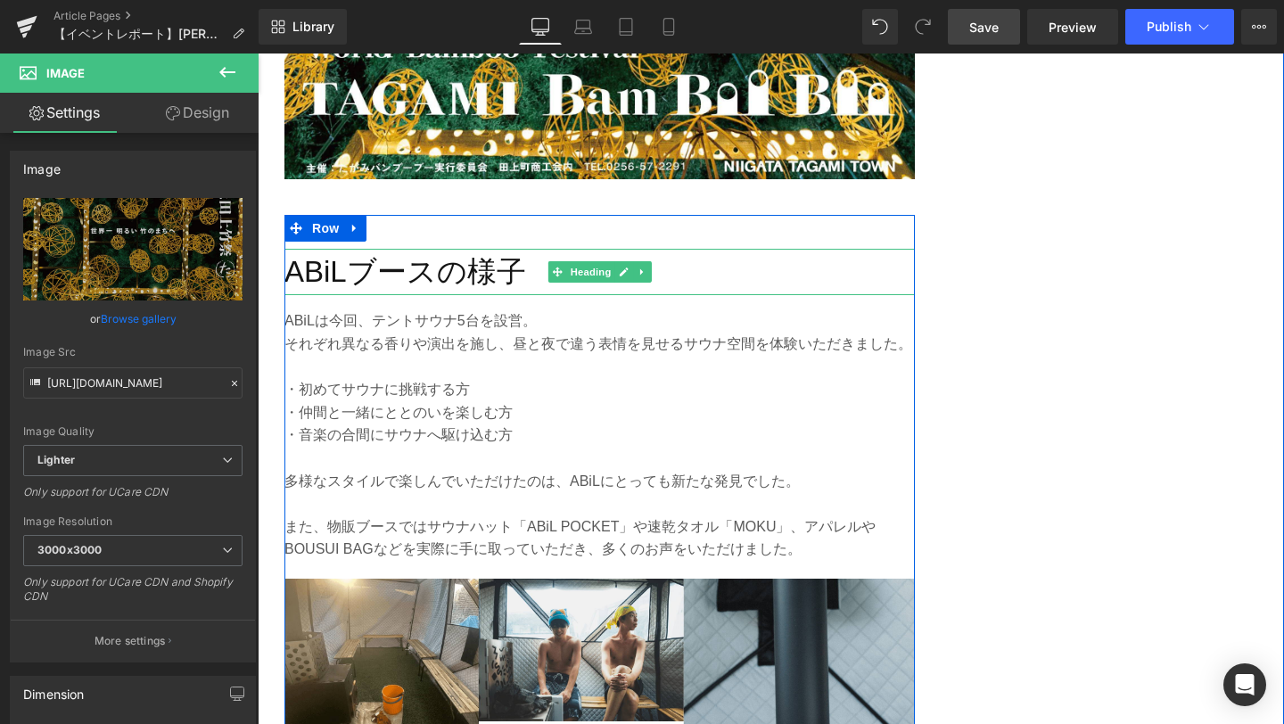
click at [477, 249] on h2 "ABiLブースの様子" at bounding box center [600, 272] width 631 height 47
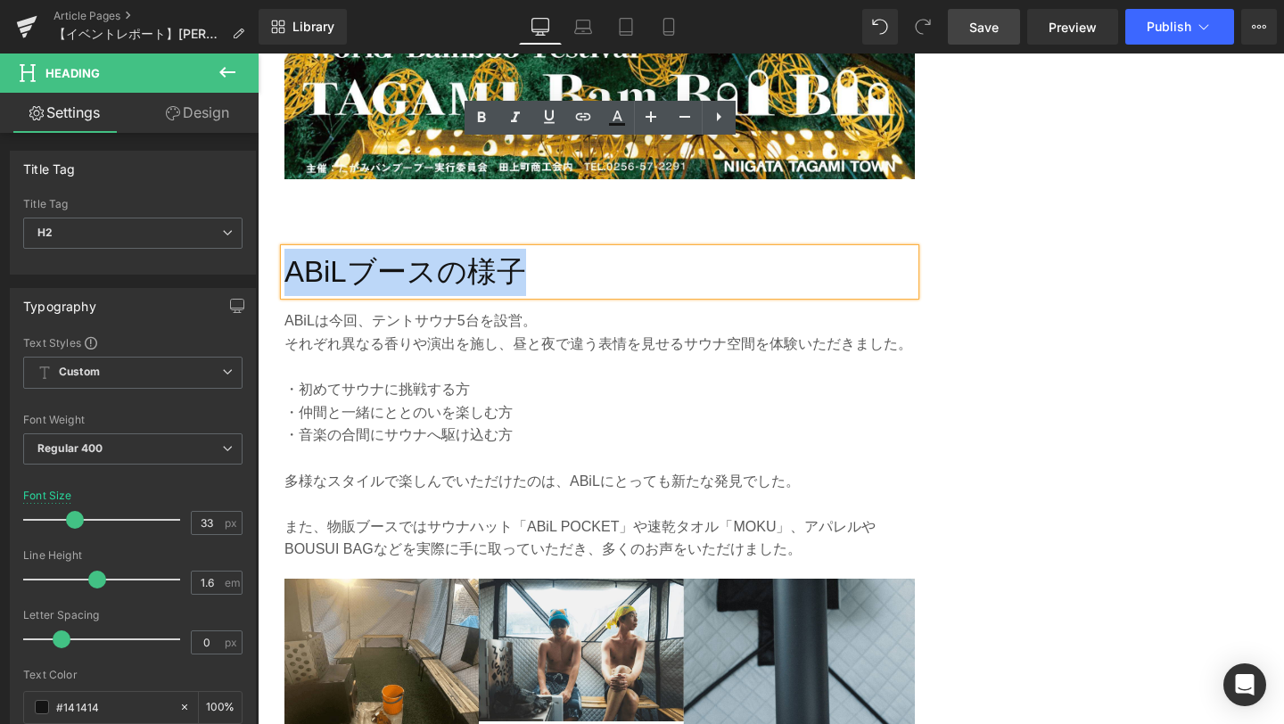
drag, startPoint x: 524, startPoint y: 164, endPoint x: 288, endPoint y: 162, distance: 235.5
click at [288, 249] on h2 "ABiLブースの様子" at bounding box center [600, 272] width 631 height 47
paste div
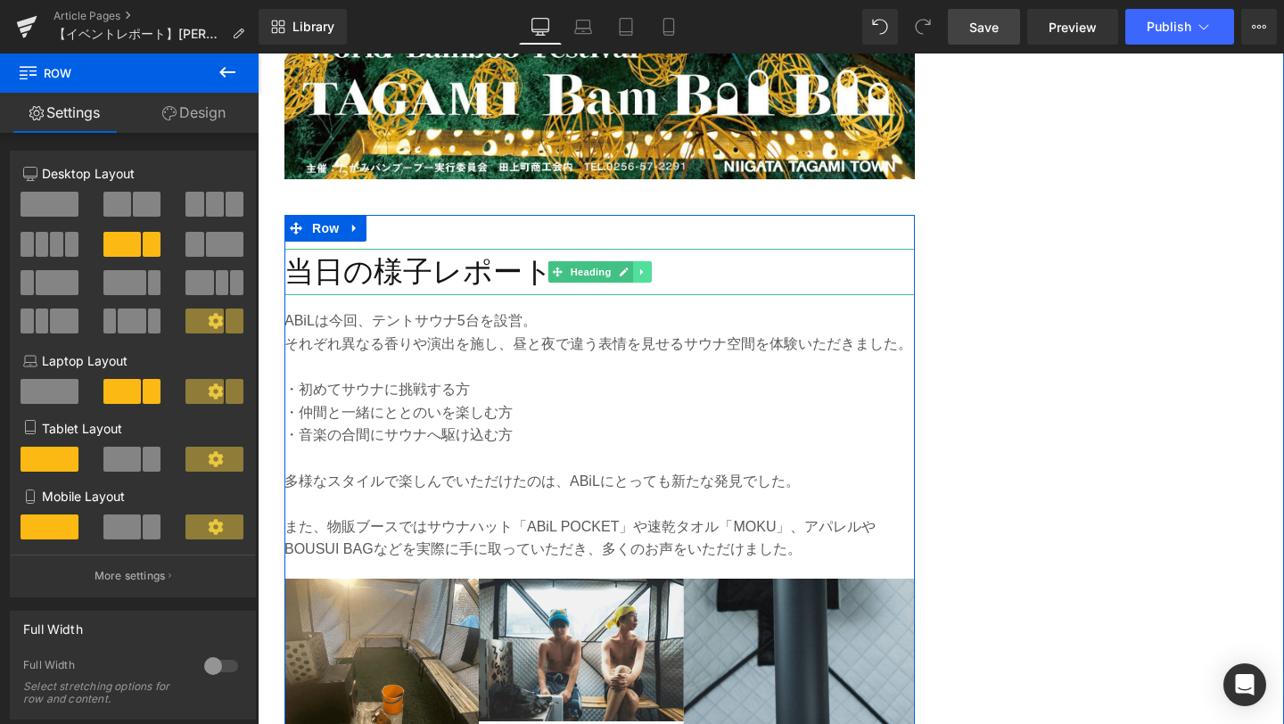
click at [638, 267] on icon at bounding box center [643, 272] width 10 height 11
click at [634, 267] on icon at bounding box center [633, 272] width 10 height 10
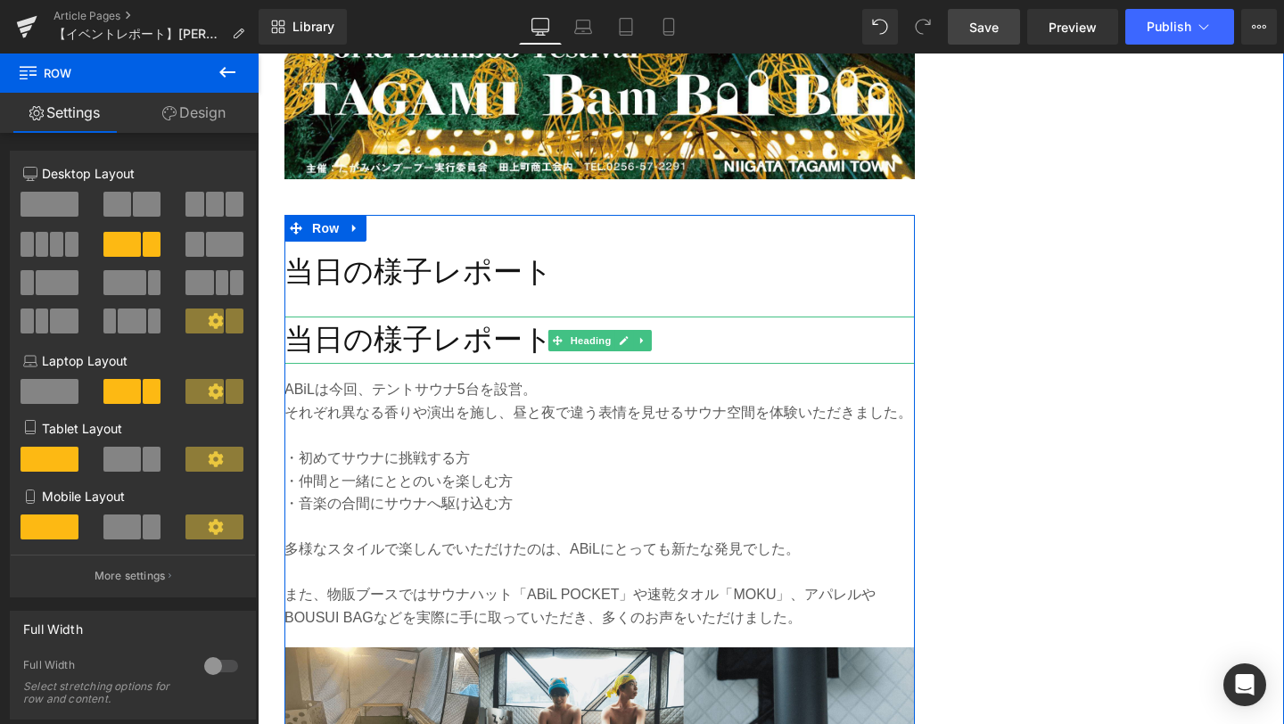
click at [391, 317] on h2 "当日の様子レポート" at bounding box center [600, 340] width 631 height 47
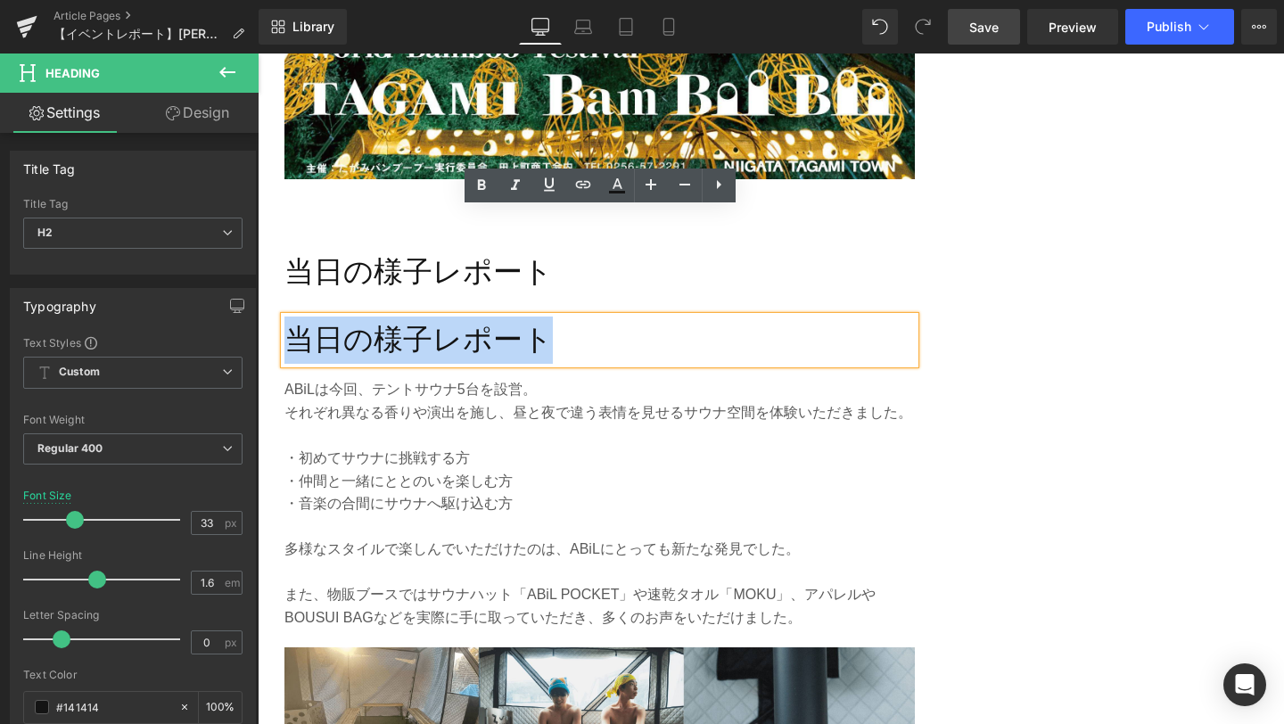
drag, startPoint x: 549, startPoint y: 244, endPoint x: 290, endPoint y: 235, distance: 258.8
click at [290, 317] on h2 "当日の様子レポート" at bounding box center [600, 340] width 631 height 47
paste div
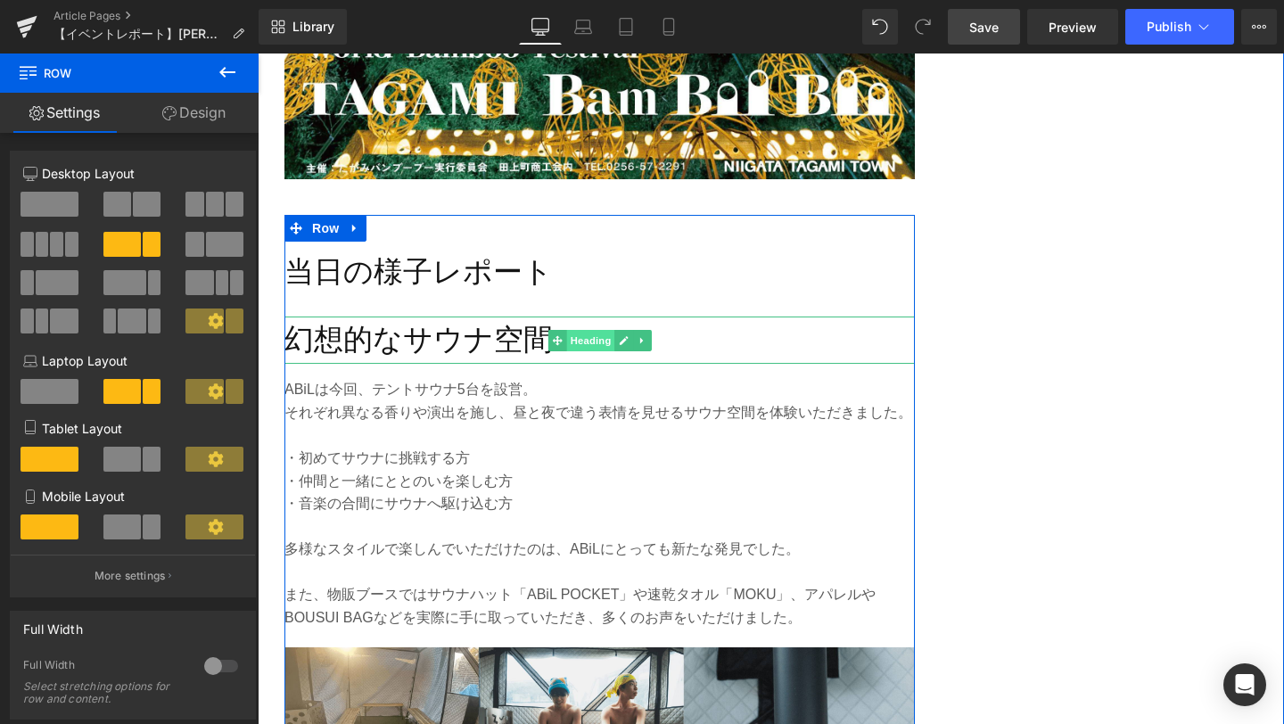
click at [596, 330] on span "Heading" at bounding box center [590, 340] width 48 height 21
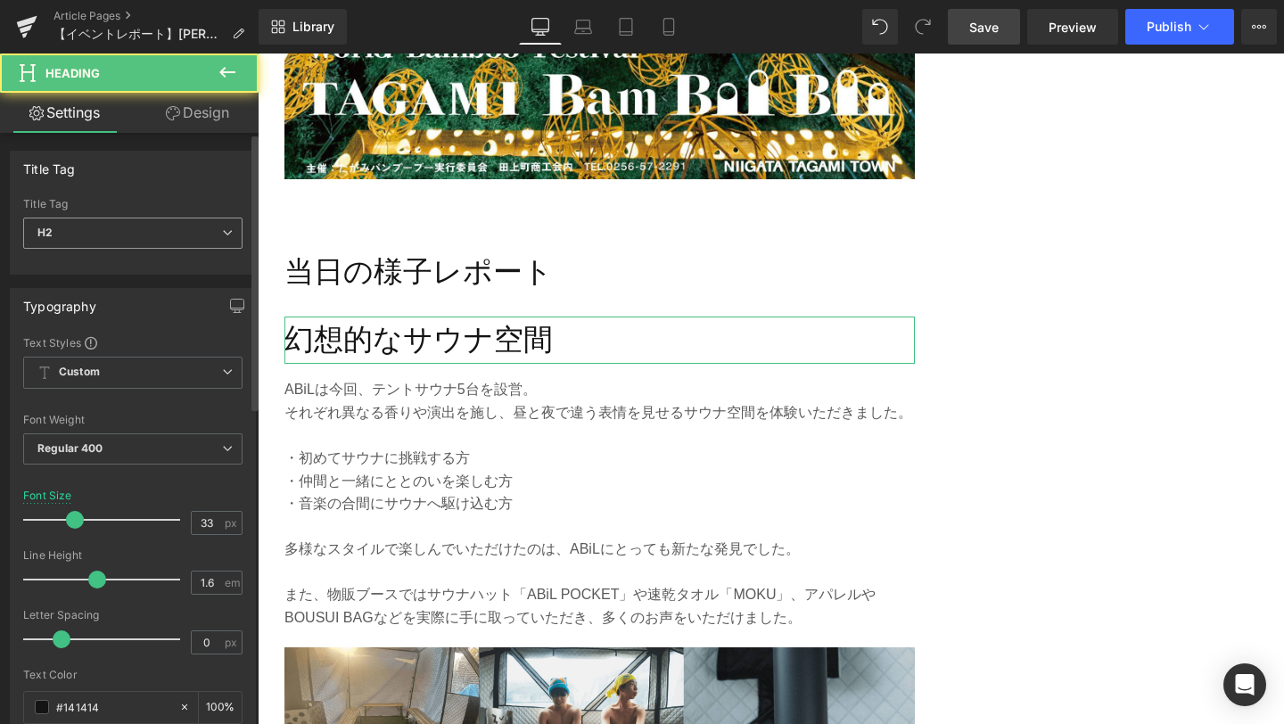
click at [159, 228] on span "H2" at bounding box center [132, 233] width 219 height 31
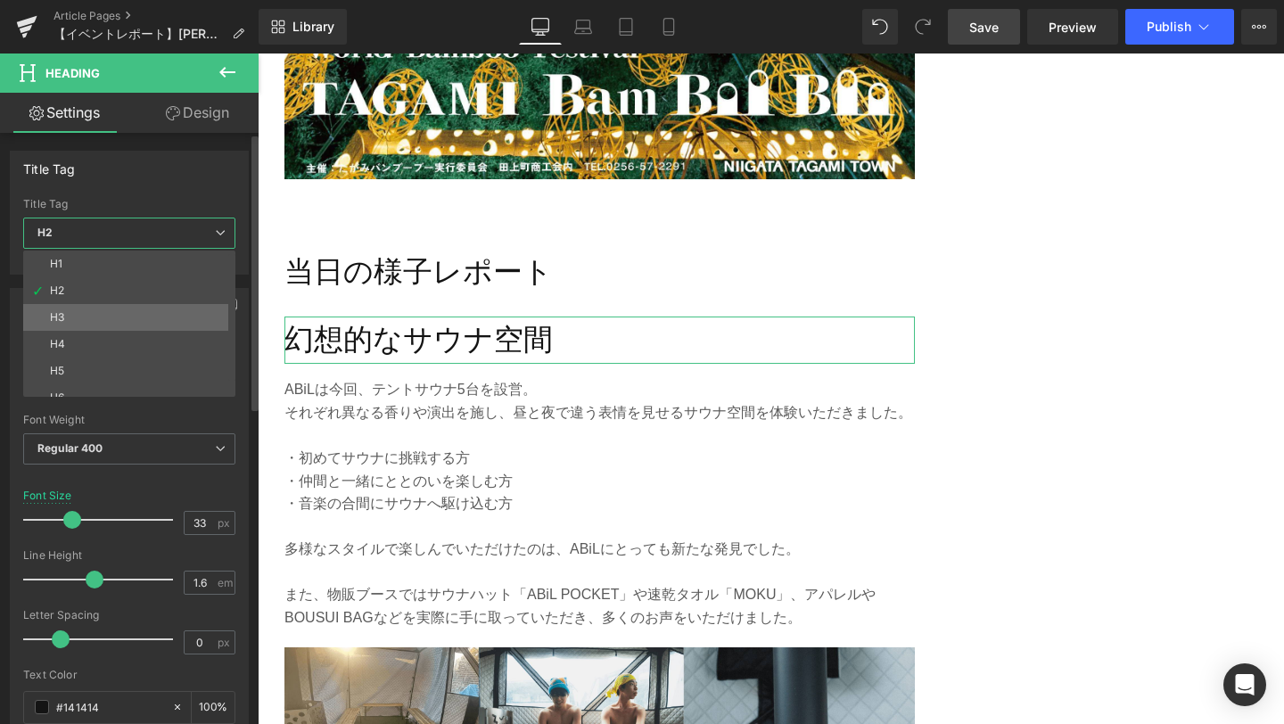
click at [150, 306] on li "H3" at bounding box center [133, 317] width 220 height 27
type input "18"
type input "1.3"
type input "0.6"
type input "#222222"
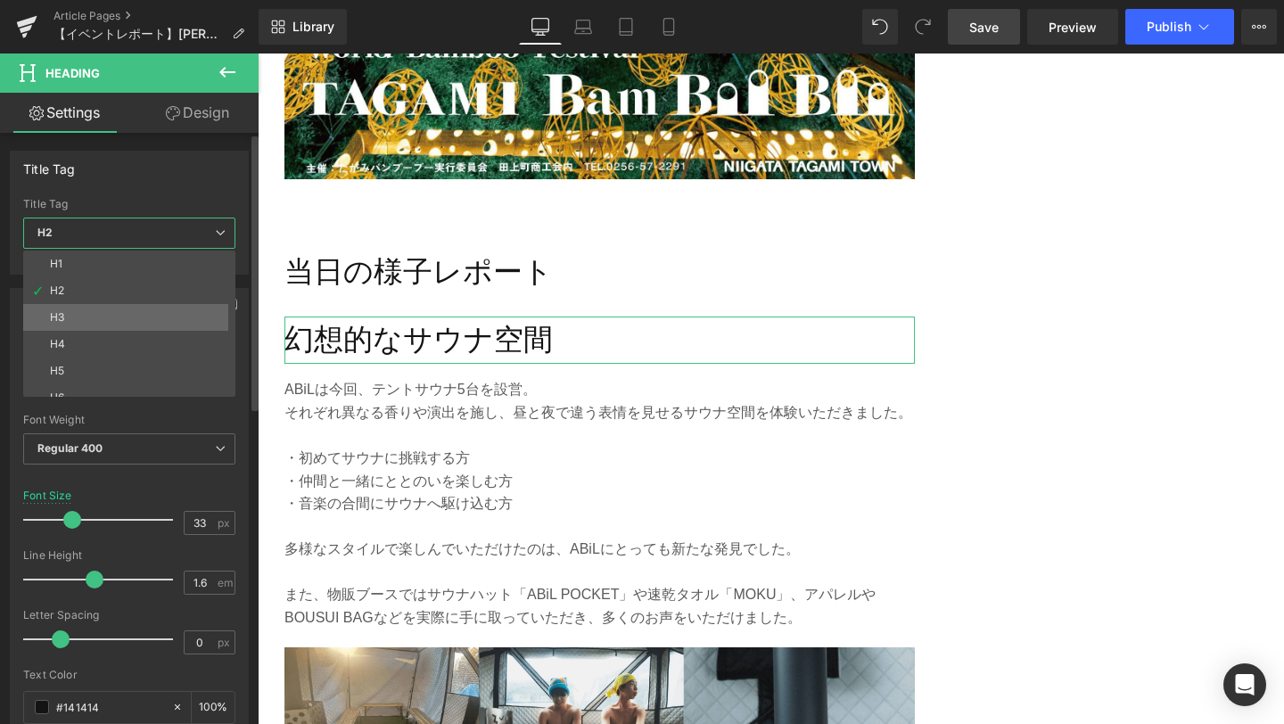
type input "100"
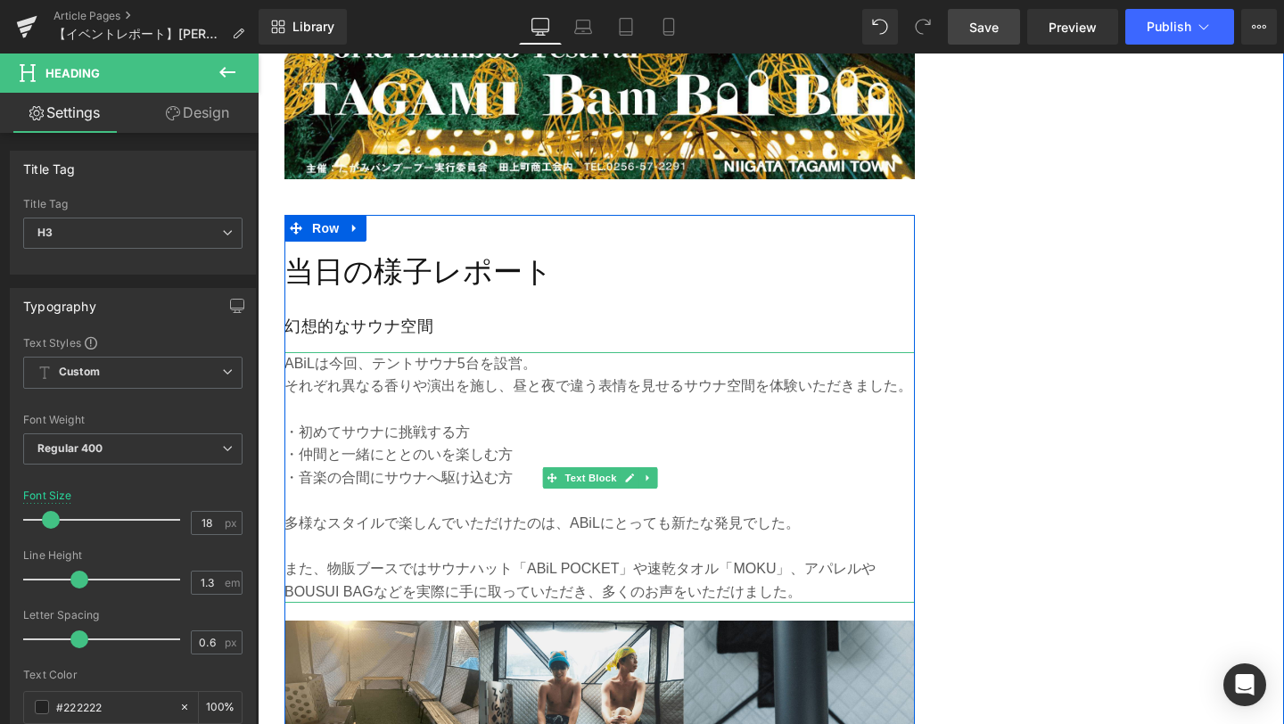
click at [432, 534] on p at bounding box center [600, 545] width 631 height 23
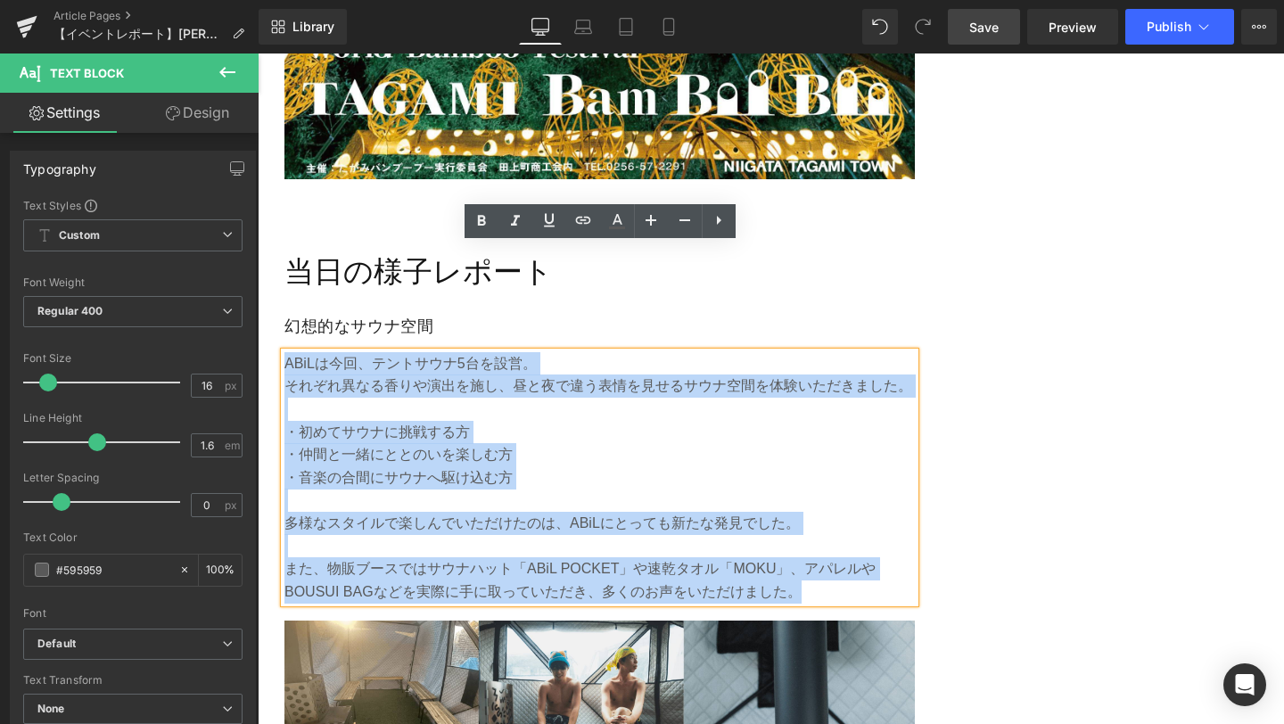
drag, startPoint x: 797, startPoint y: 484, endPoint x: 286, endPoint y: 256, distance: 559.0
click at [286, 352] on div "ABiLは今回、テントサウナ5台を設営。 それぞれ異なる香りや演出を施し、昼と夜で違う表情を見せるサウナ空間を体験いただきました。 ・初めてサウナに挑戦する方…" at bounding box center [600, 478] width 631 height 252
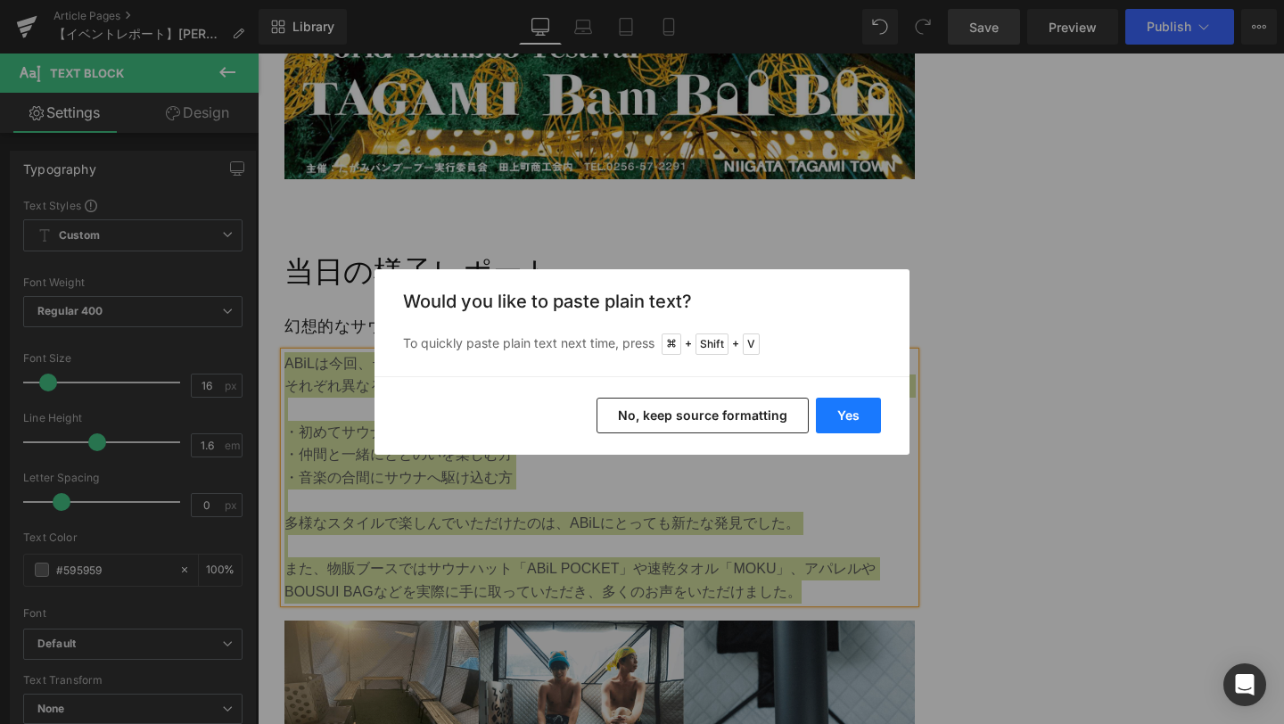
click at [863, 410] on button "Yes" at bounding box center [848, 416] width 65 height 36
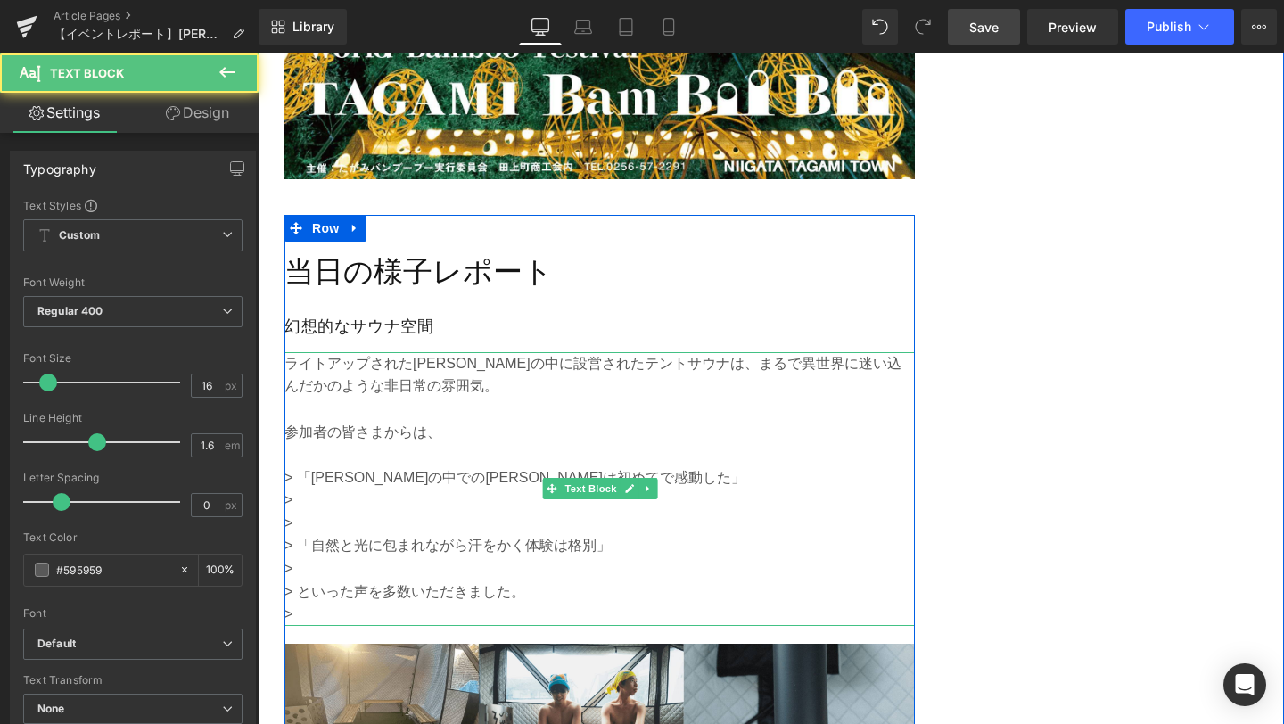
click at [298, 467] on p "> 「竹あかりの中でのサウナは初めてで感動した」" at bounding box center [600, 478] width 631 height 23
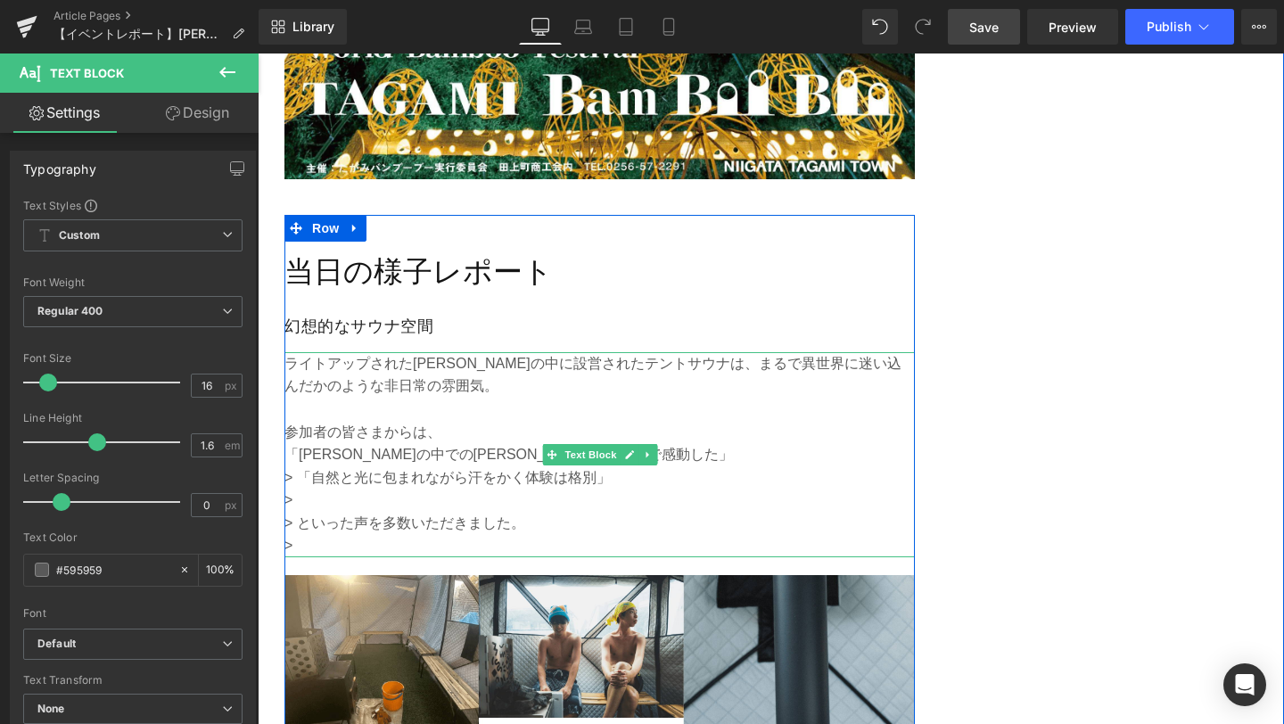
click at [297, 467] on p "> 「自然と光に包まれながら汗をかく体験は格別」" at bounding box center [600, 478] width 631 height 23
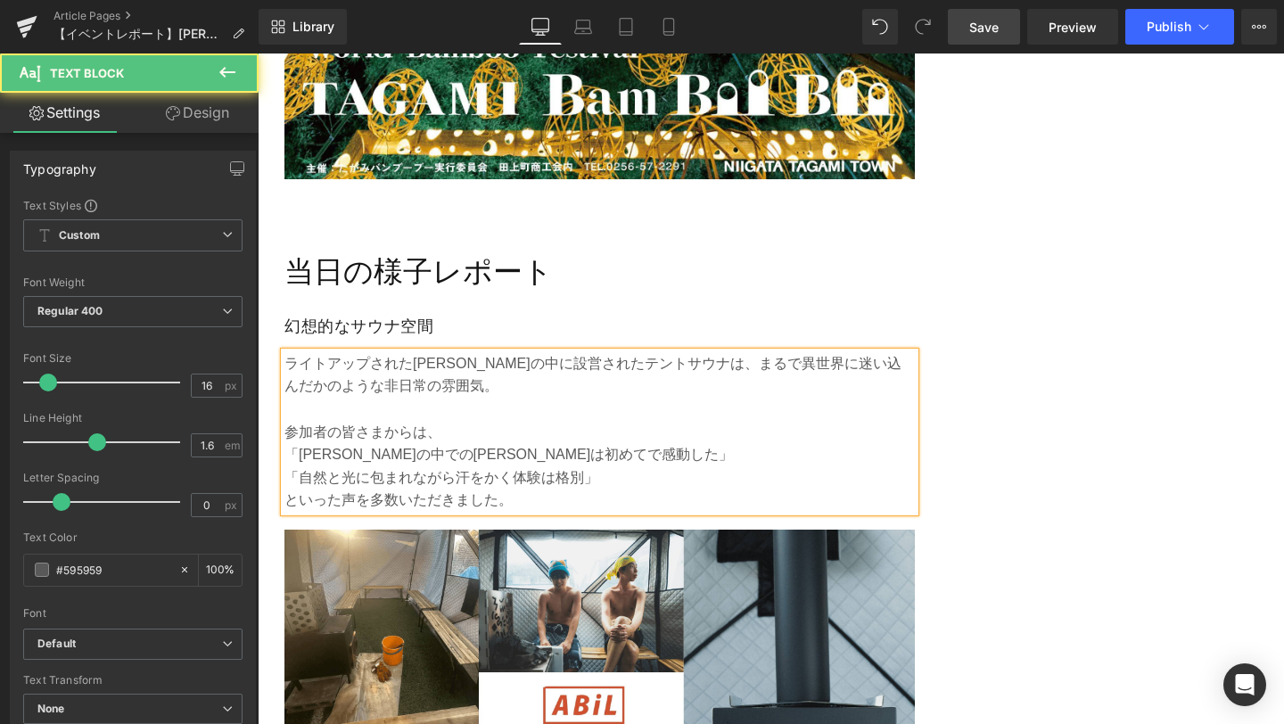
click at [582, 443] on p "「竹あかりの中でのサウナは初めてで感動した」" at bounding box center [600, 454] width 631 height 23
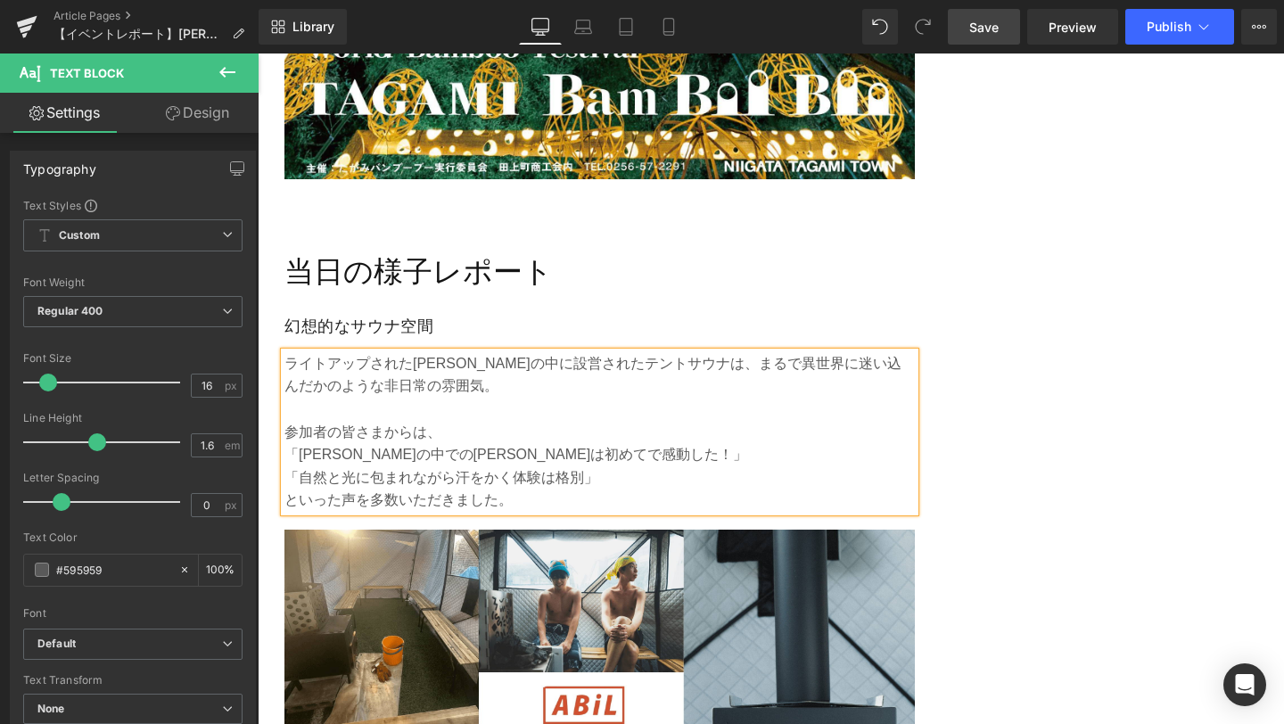
click at [993, 29] on span "Save" at bounding box center [984, 27] width 29 height 19
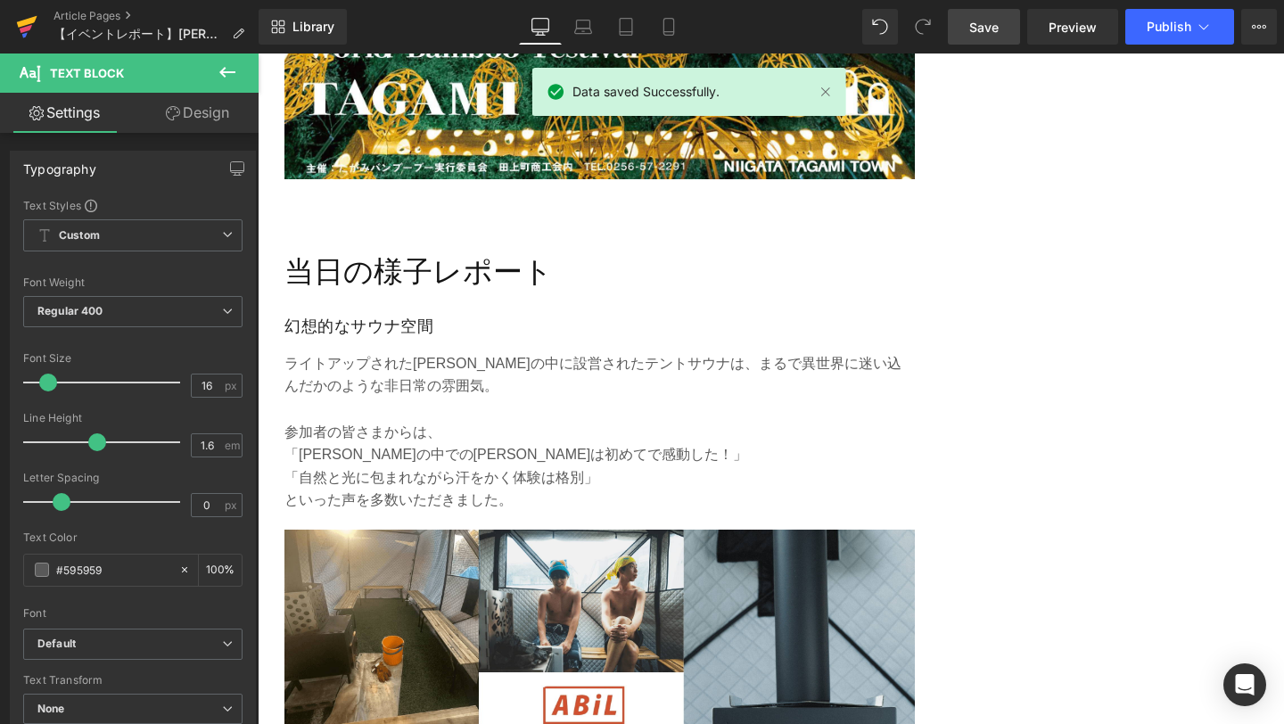
click at [30, 19] on icon at bounding box center [27, 22] width 21 height 12
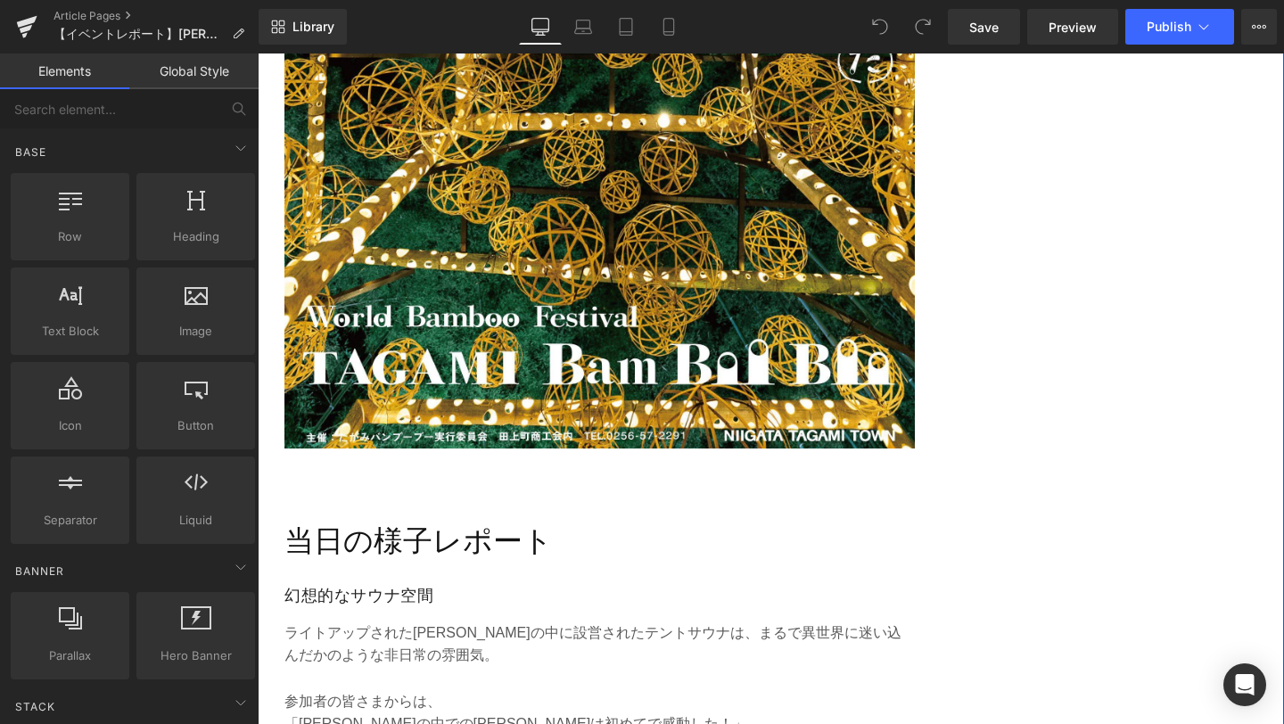
scroll to position [2140, 0]
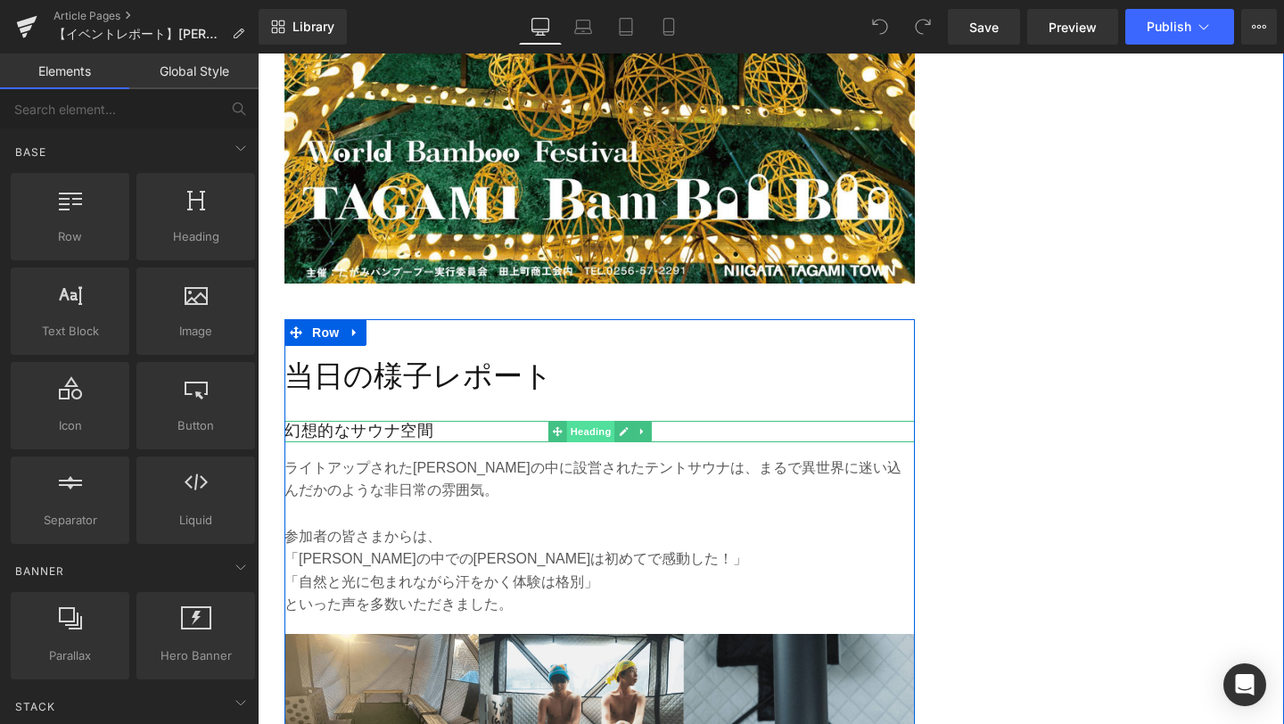
click at [587, 421] on span "Heading" at bounding box center [590, 431] width 48 height 21
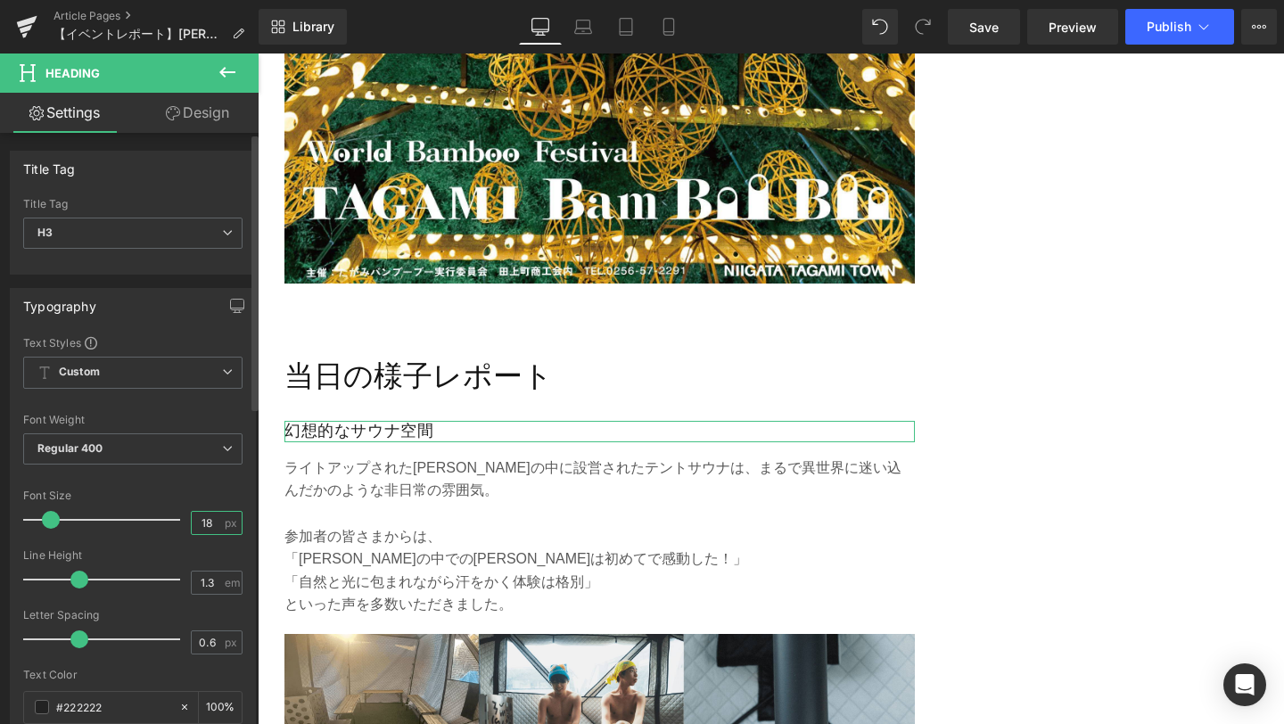
click at [207, 524] on input "18" at bounding box center [207, 523] width 31 height 22
type input "1"
type input "28"
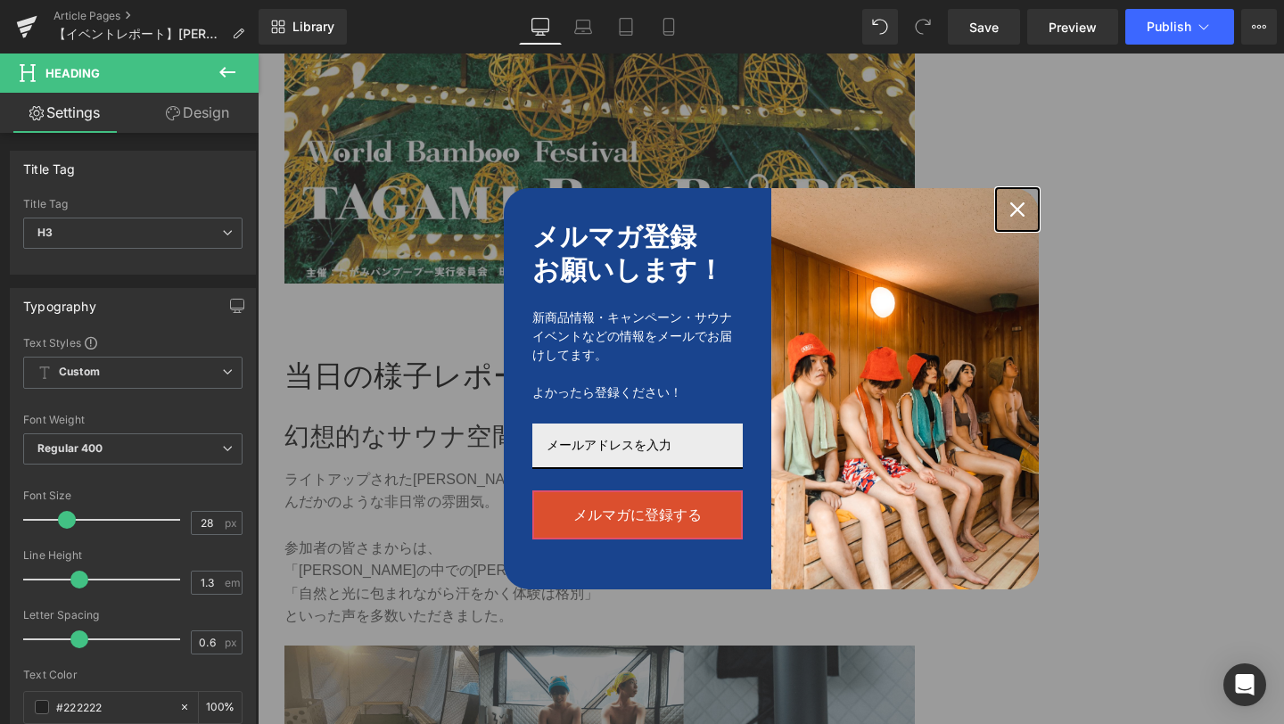
click at [1020, 210] on icon "close icon" at bounding box center [1018, 209] width 14 height 14
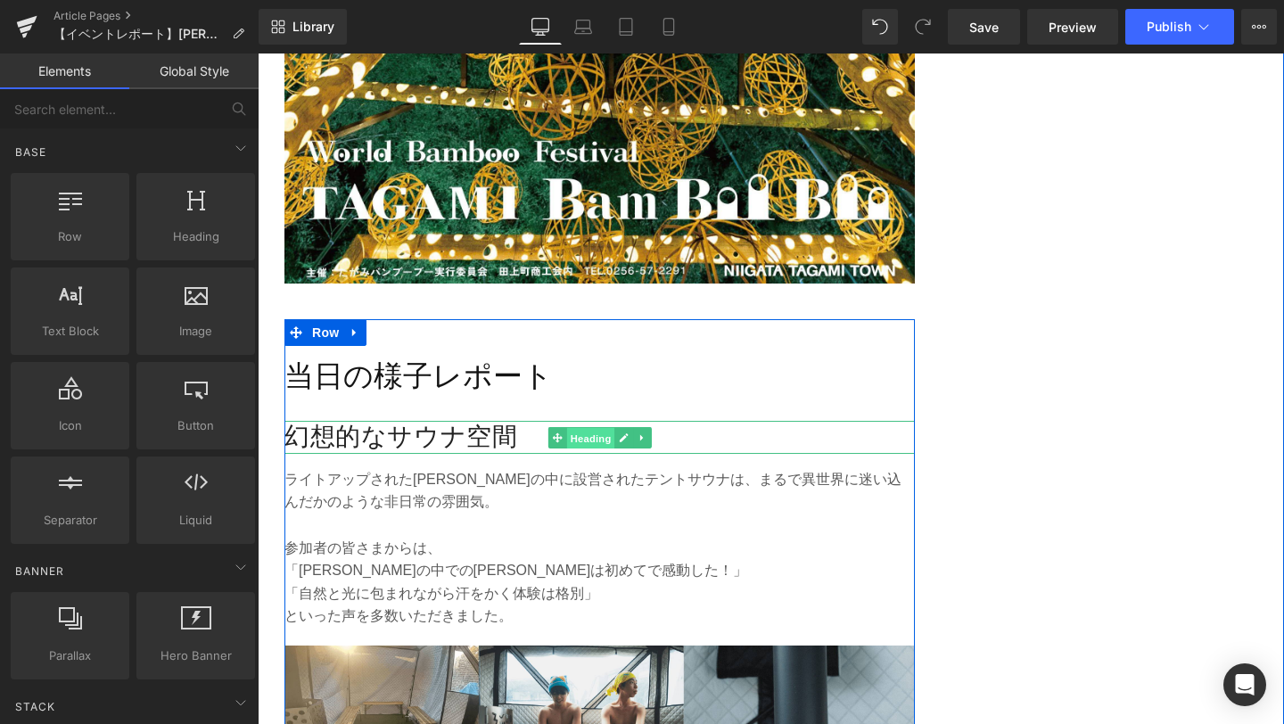
click at [582, 427] on span "Heading" at bounding box center [590, 437] width 48 height 21
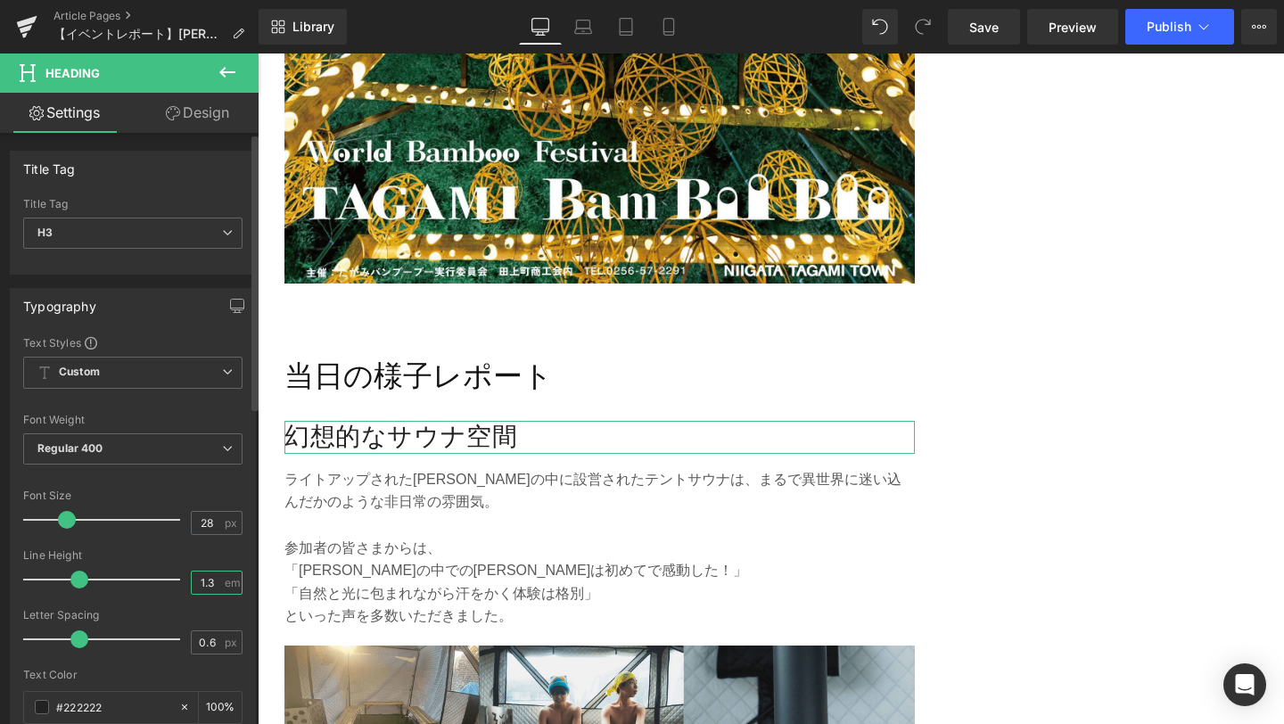
click at [207, 578] on input "1.3" at bounding box center [207, 583] width 31 height 22
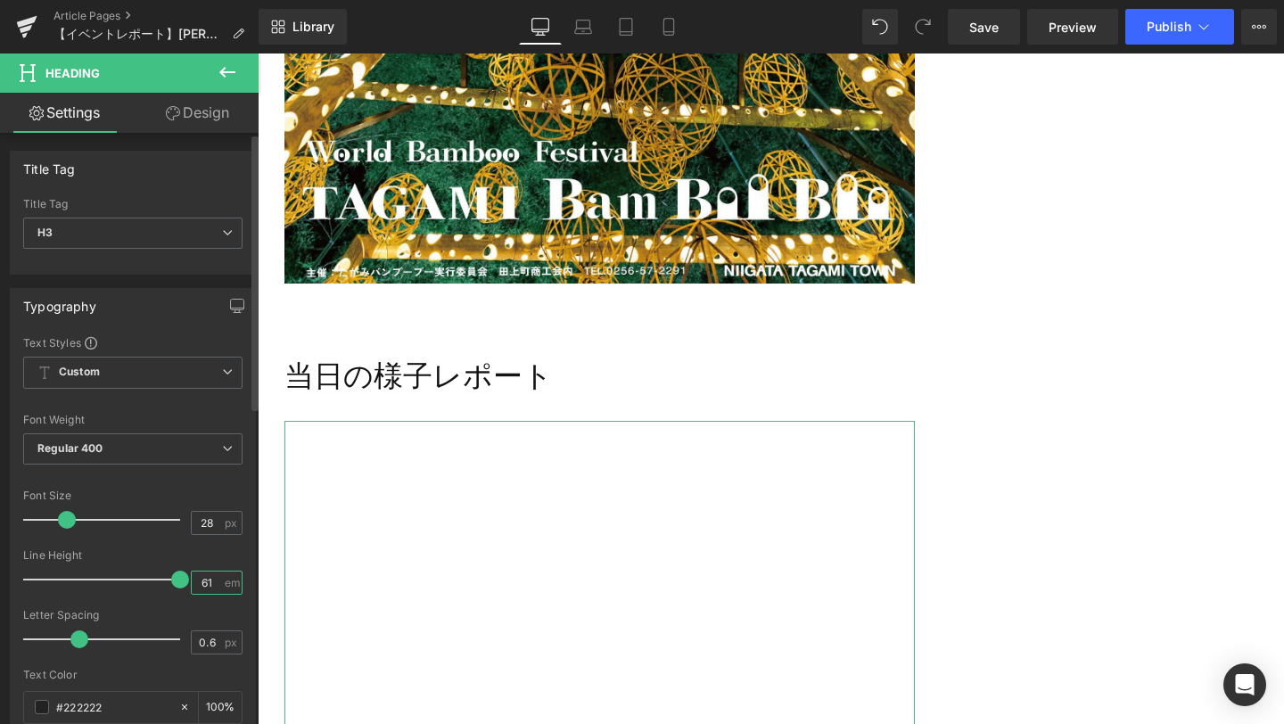
type input "6"
type input "1"
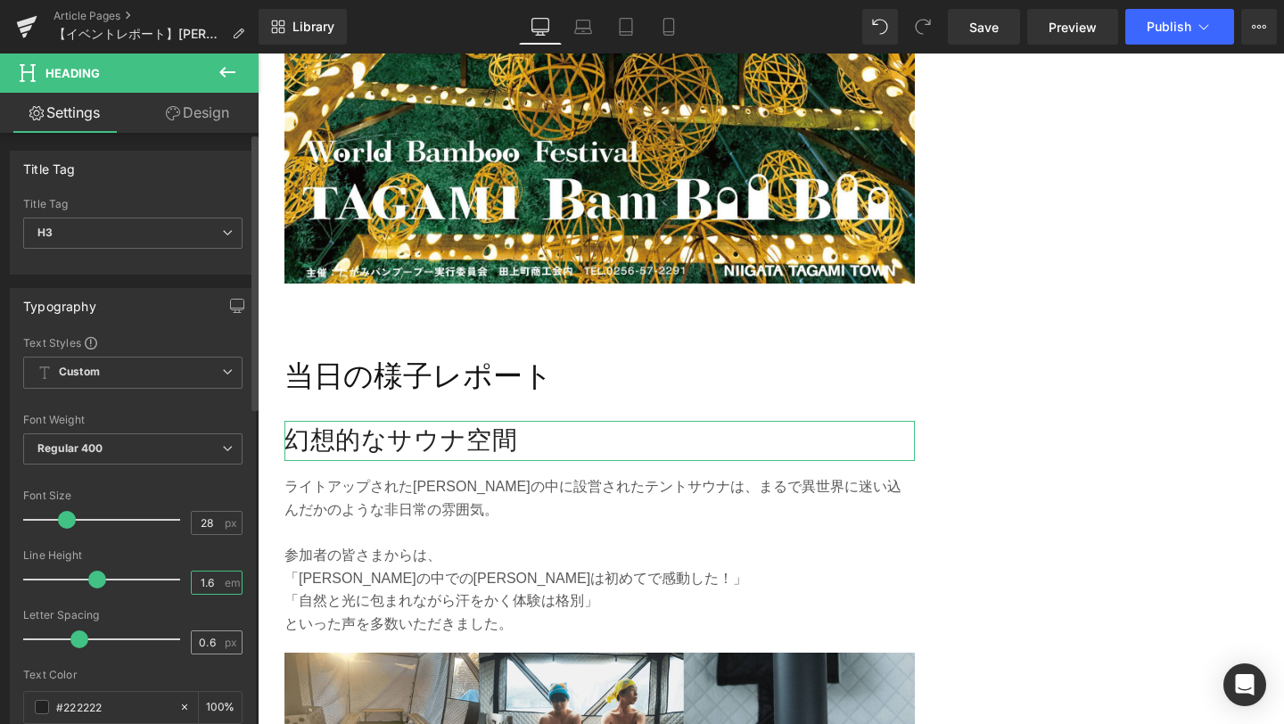
type input "1.6"
click at [205, 648] on input "0.6" at bounding box center [207, 643] width 31 height 22
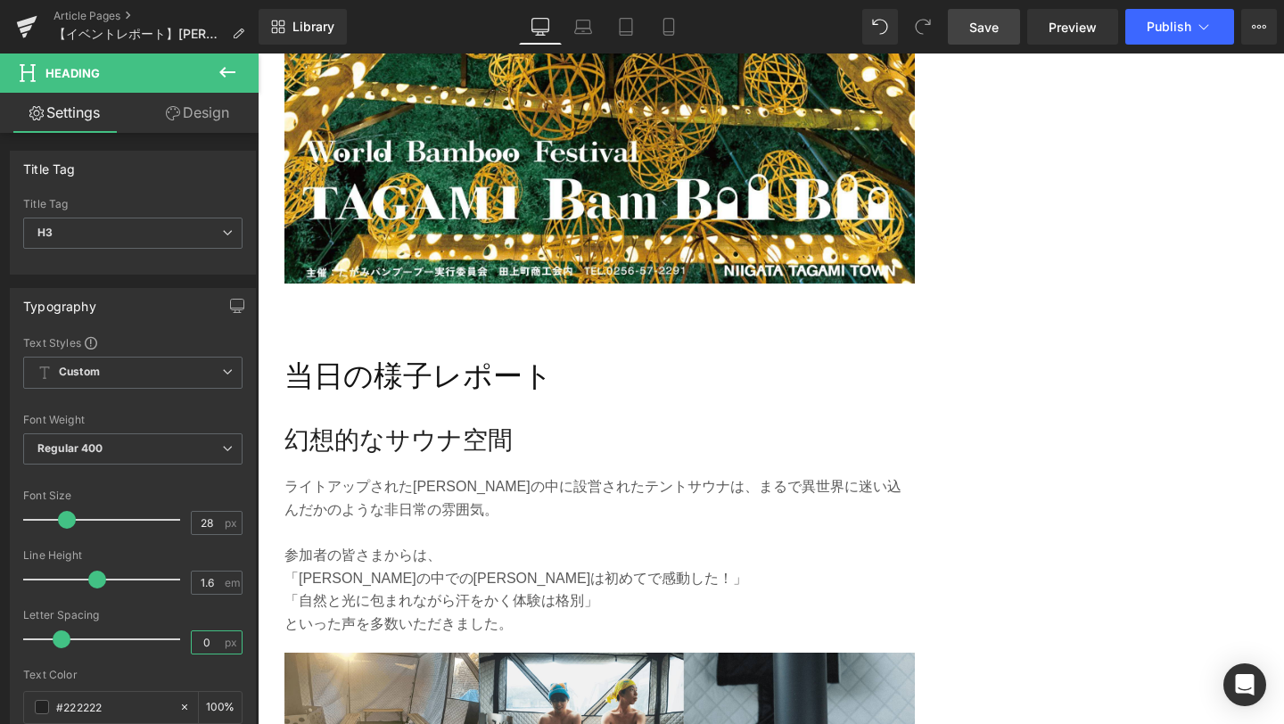
type input "0"
click at [985, 28] on span "Save" at bounding box center [984, 27] width 29 height 19
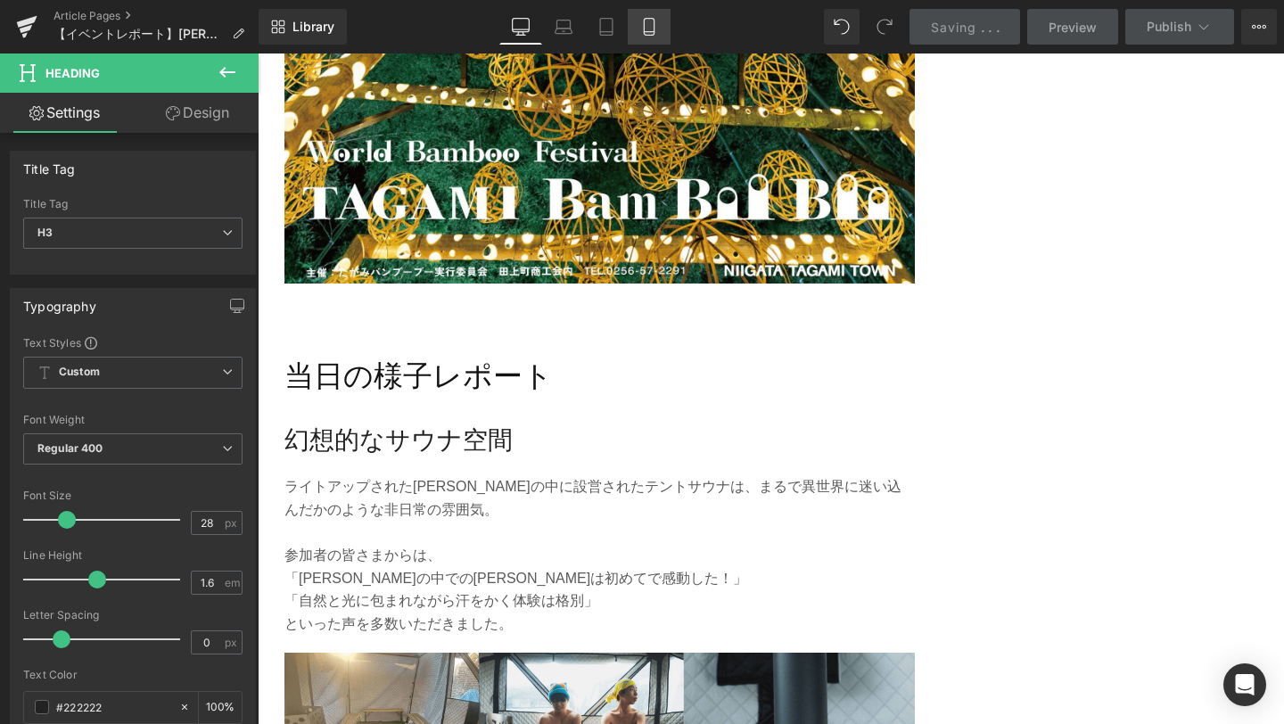
click at [658, 28] on icon at bounding box center [649, 27] width 18 height 18
type input "100"
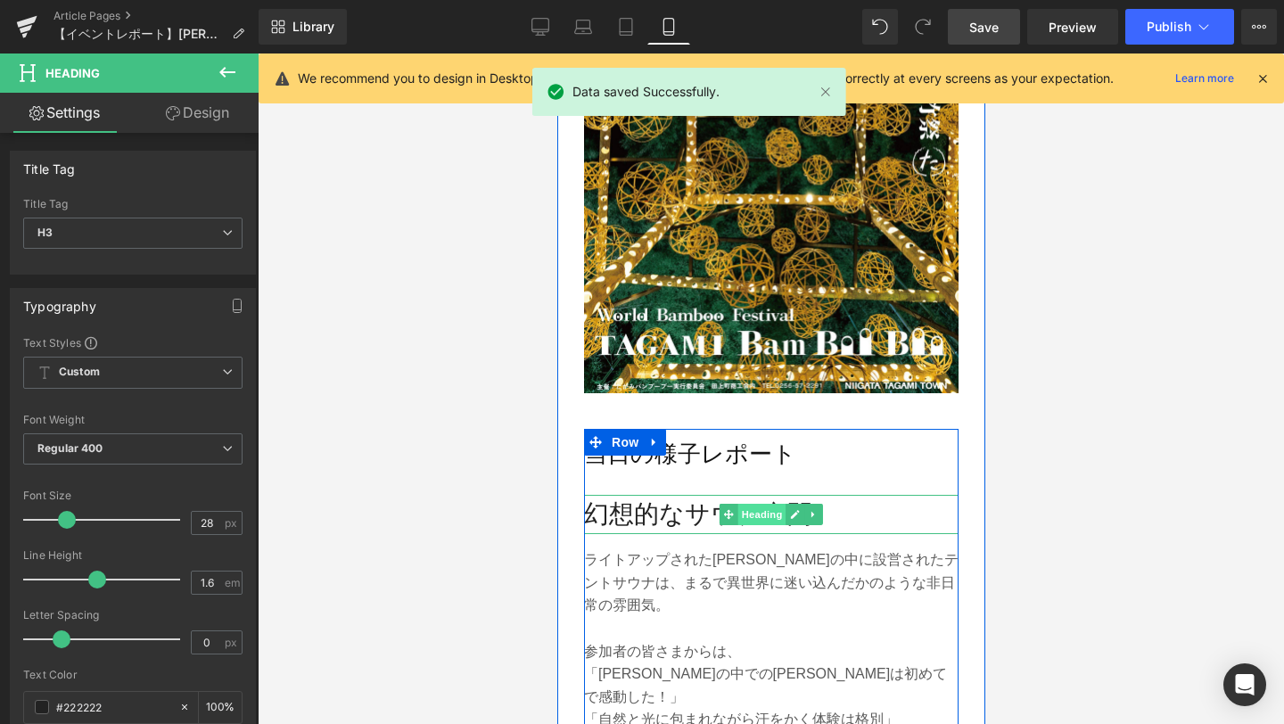
click at [767, 504] on span "Heading" at bounding box center [762, 514] width 48 height 21
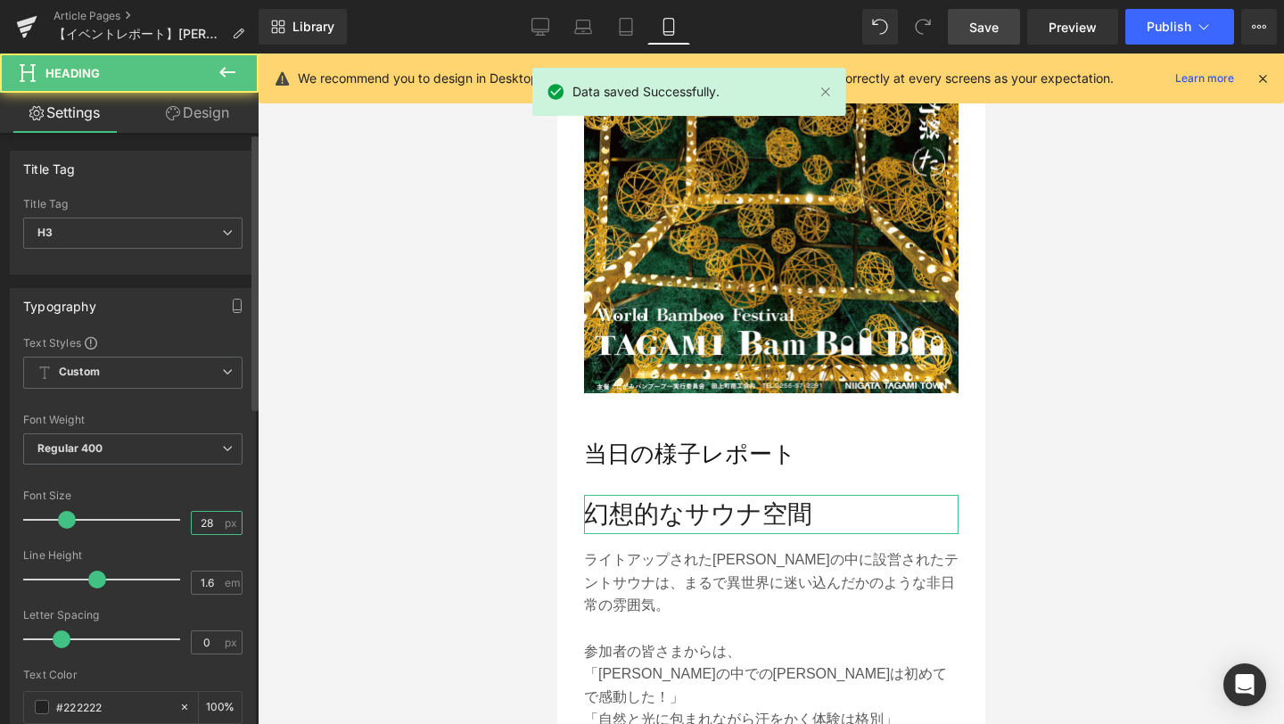
click at [206, 526] on input "28" at bounding box center [207, 523] width 31 height 22
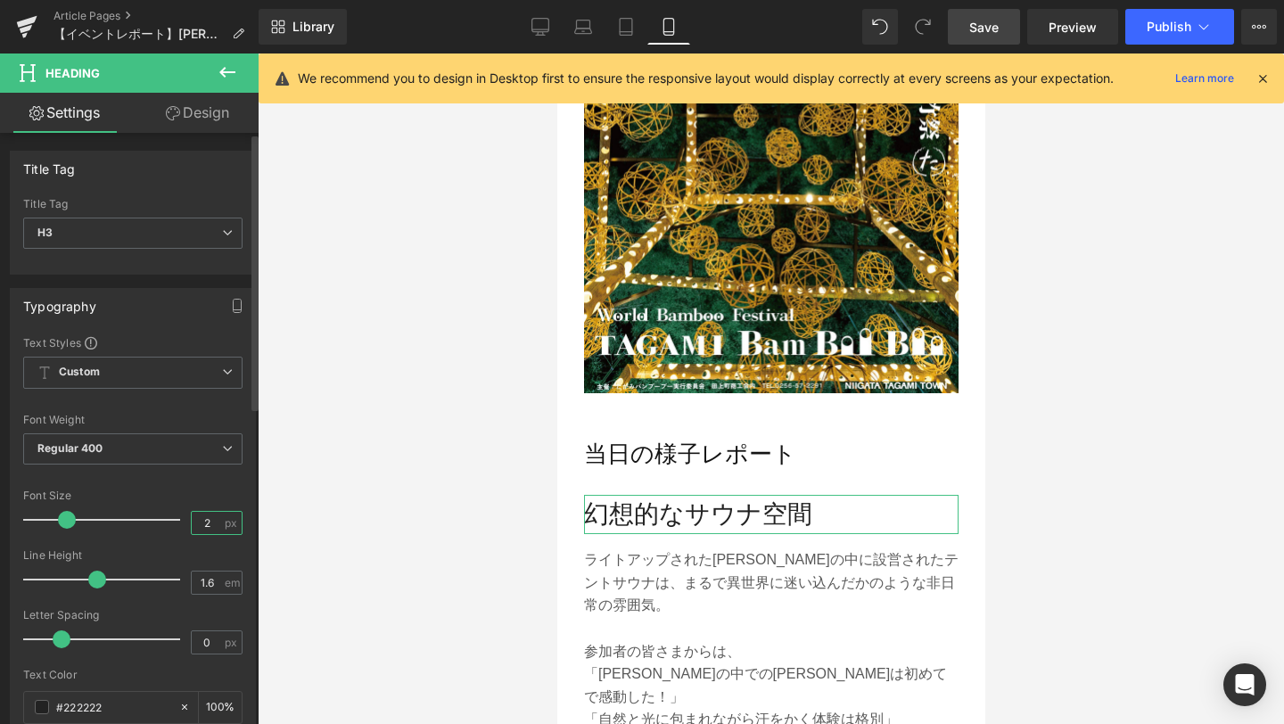
type input "26"
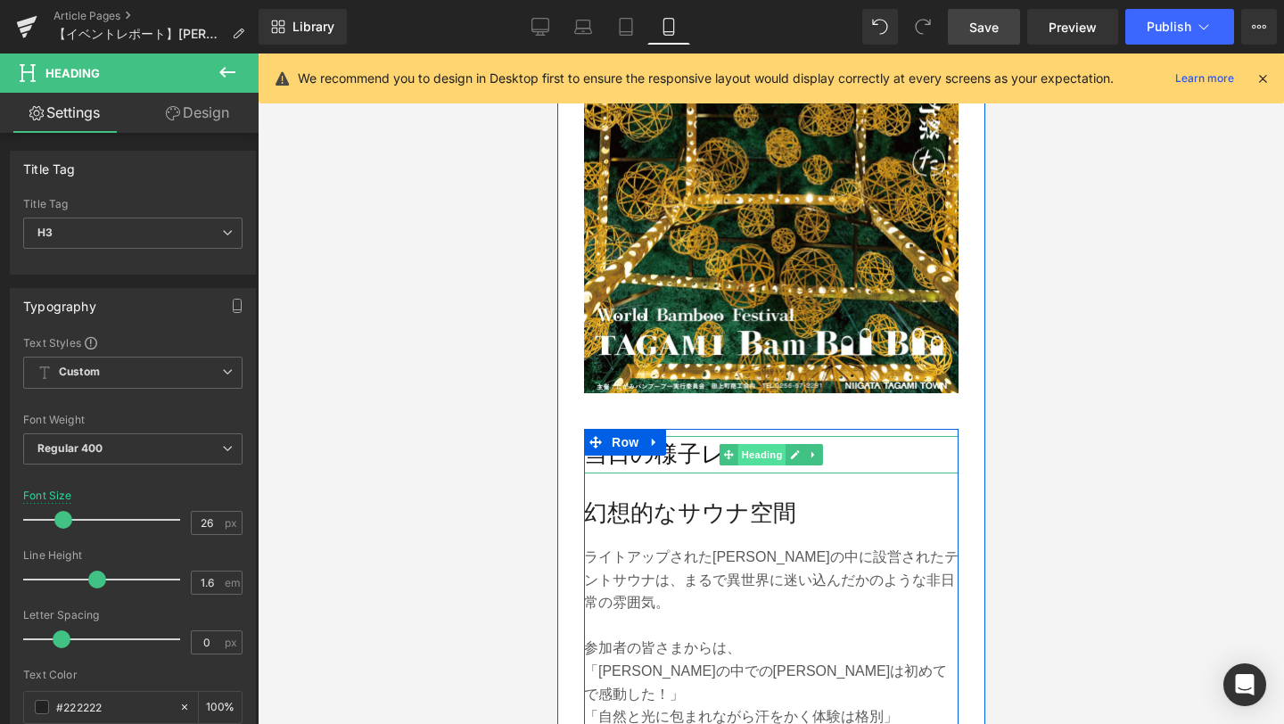
click at [760, 444] on span "Heading" at bounding box center [762, 454] width 48 height 21
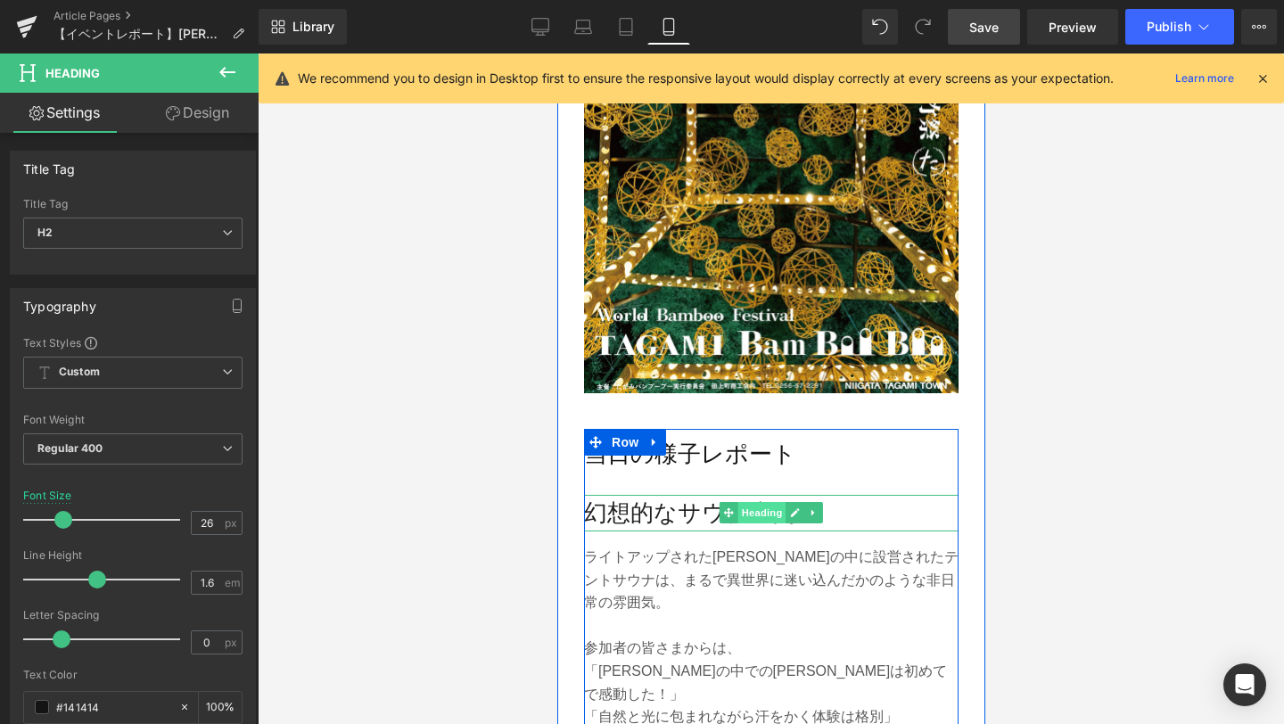
click at [750, 502] on span "Heading" at bounding box center [762, 512] width 48 height 21
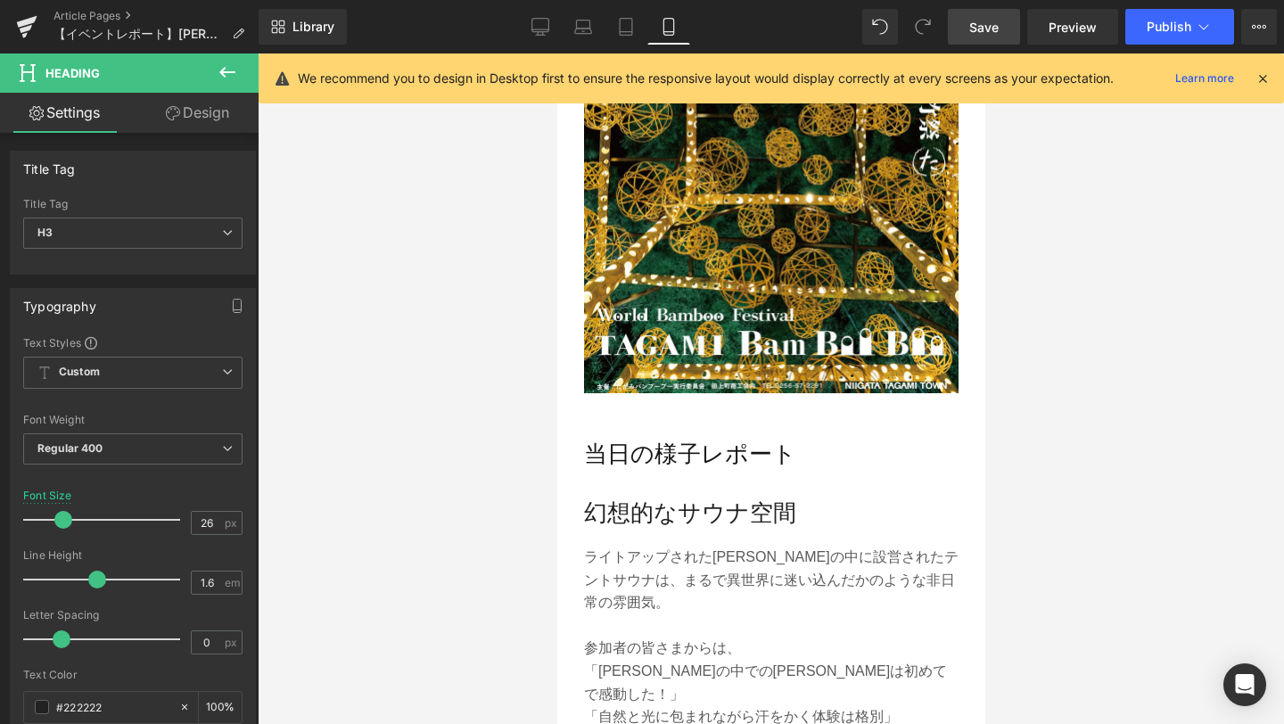
click at [981, 31] on span "Save" at bounding box center [984, 27] width 29 height 19
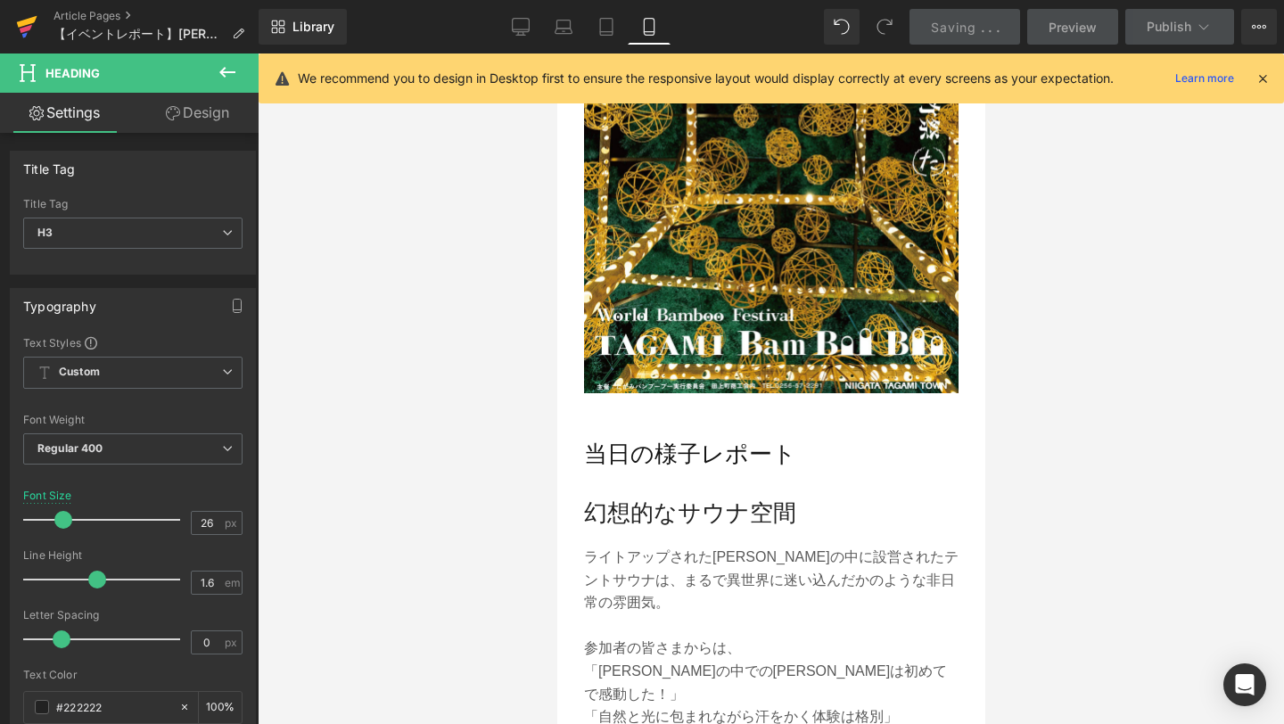
click at [29, 22] on icon at bounding box center [27, 22] width 21 height 12
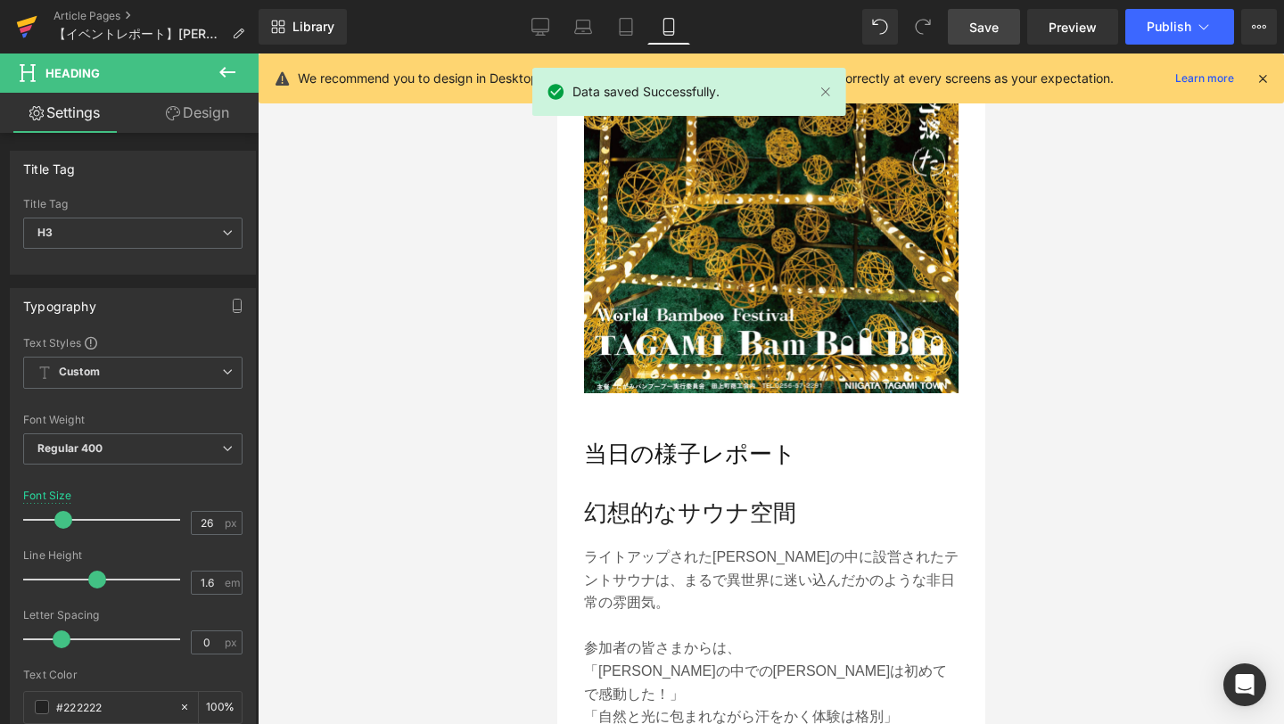
click at [20, 21] on icon at bounding box center [27, 22] width 21 height 12
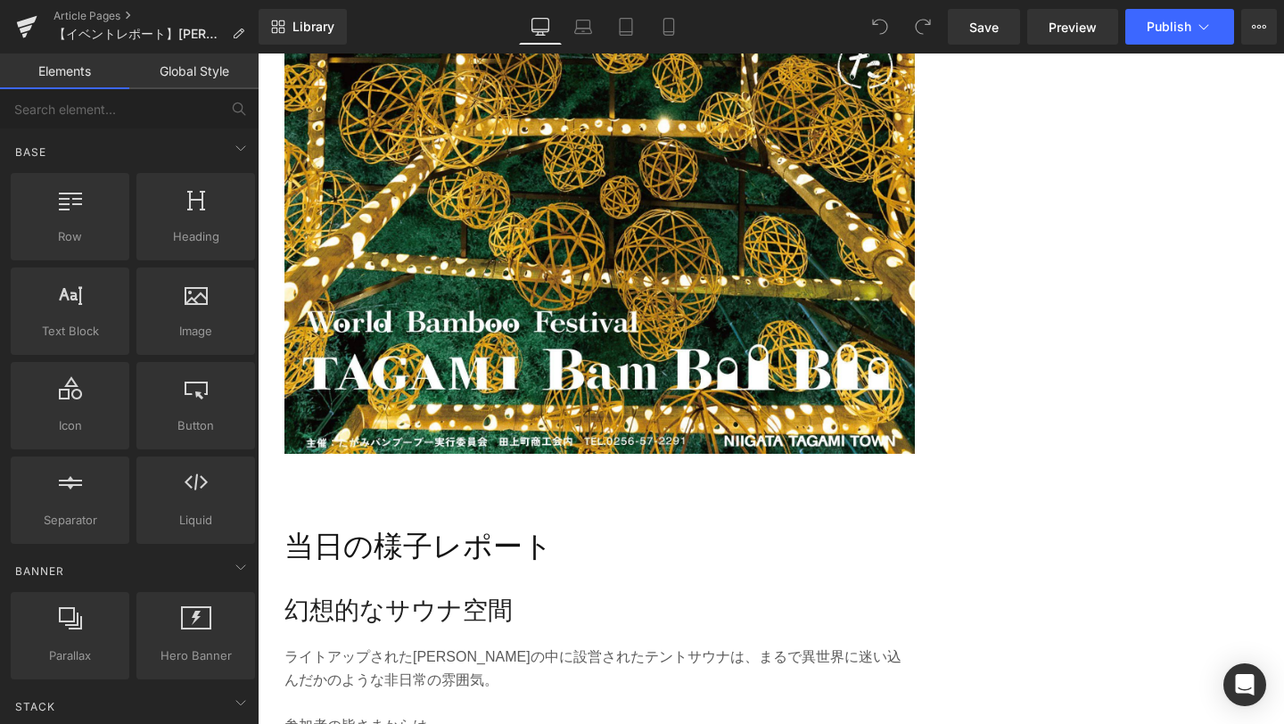
scroll to position [1990, 0]
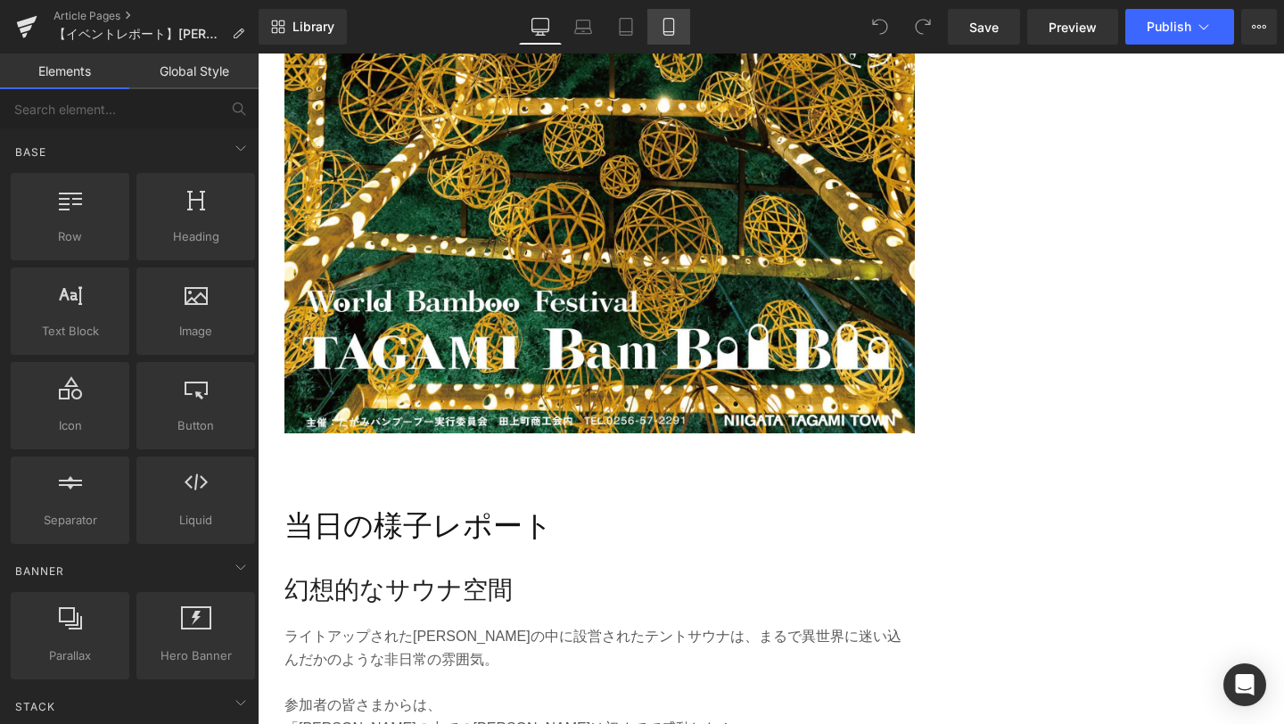
click at [673, 22] on icon at bounding box center [669, 27] width 10 height 17
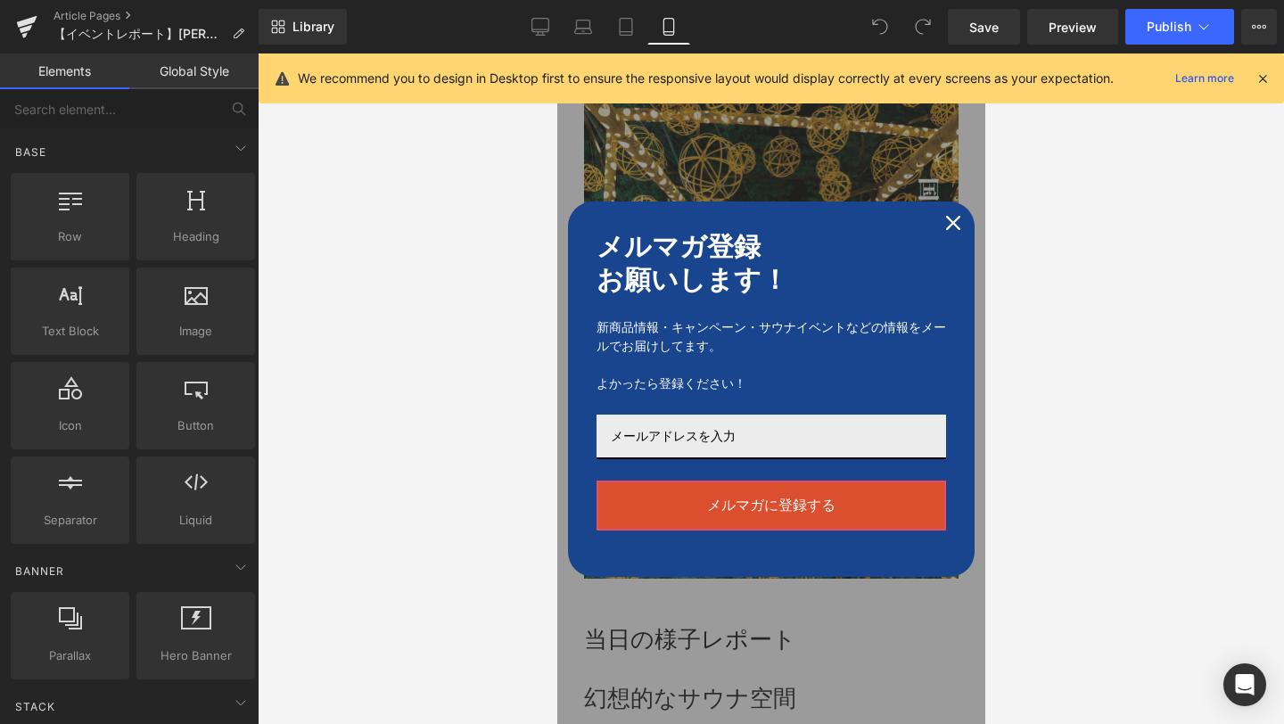
scroll to position [1359, 0]
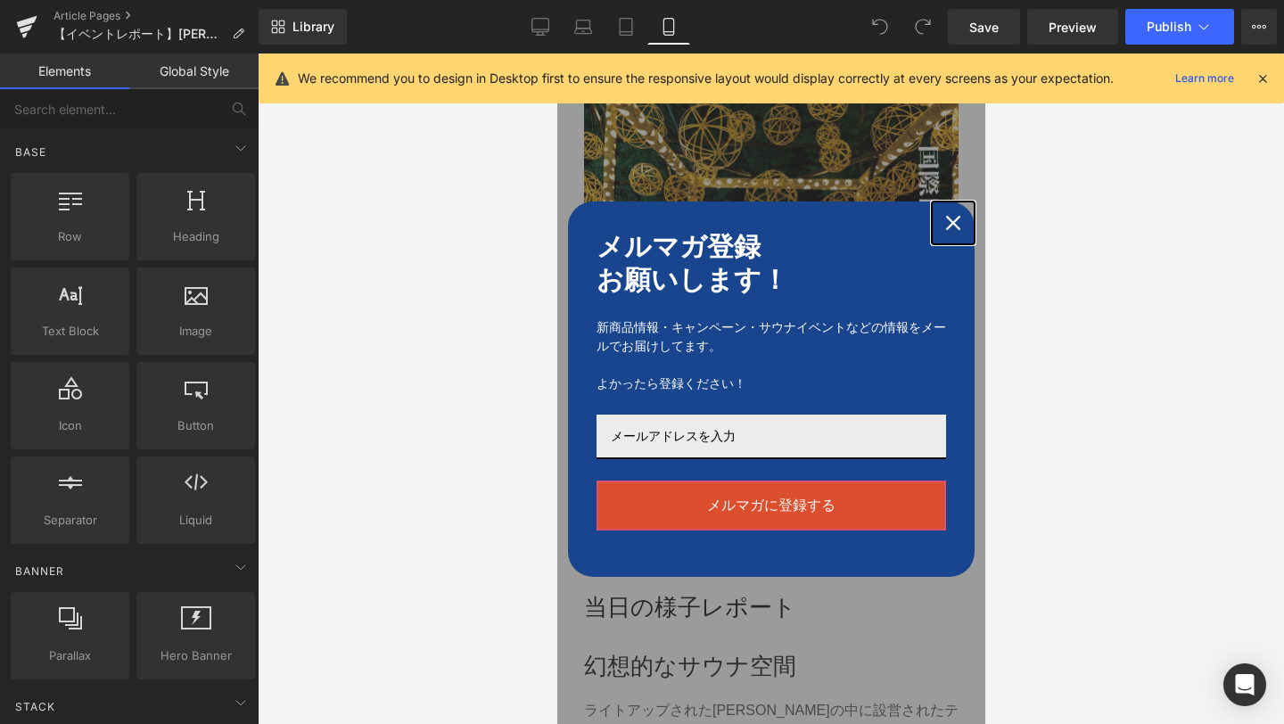
click at [952, 229] on icon "close icon" at bounding box center [953, 223] width 14 height 14
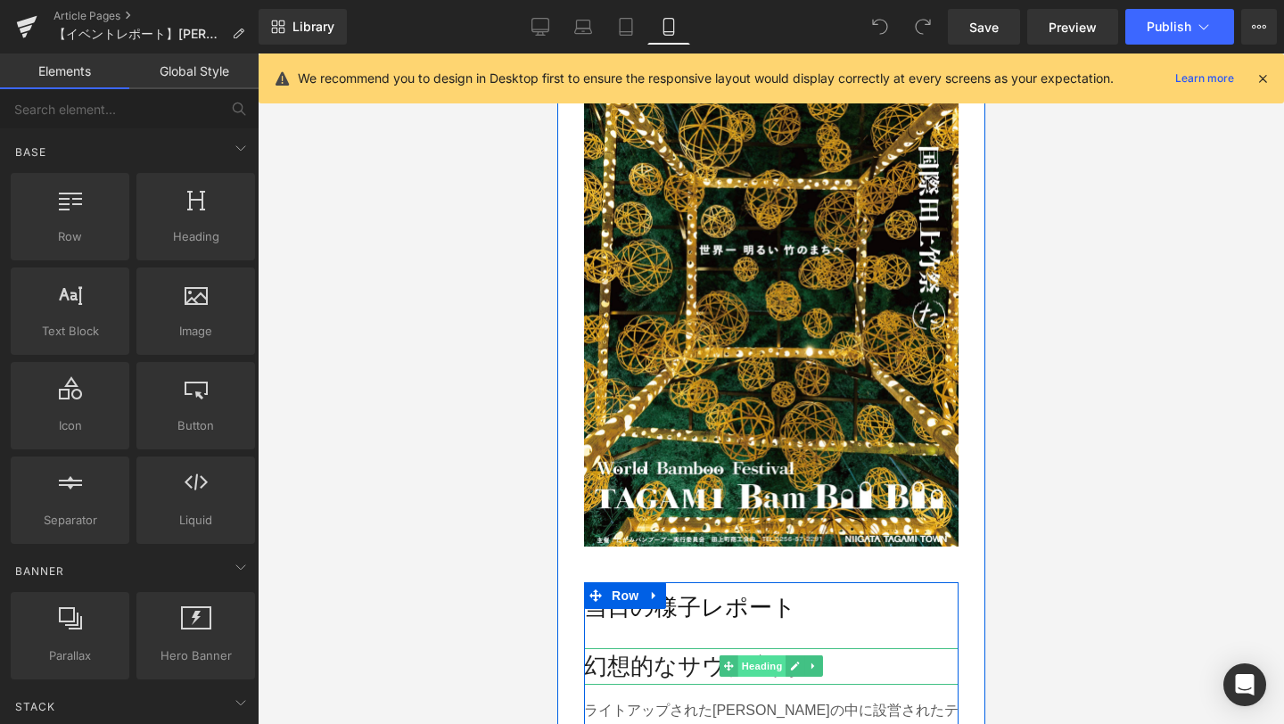
click at [772, 656] on span "Heading" at bounding box center [762, 666] width 48 height 21
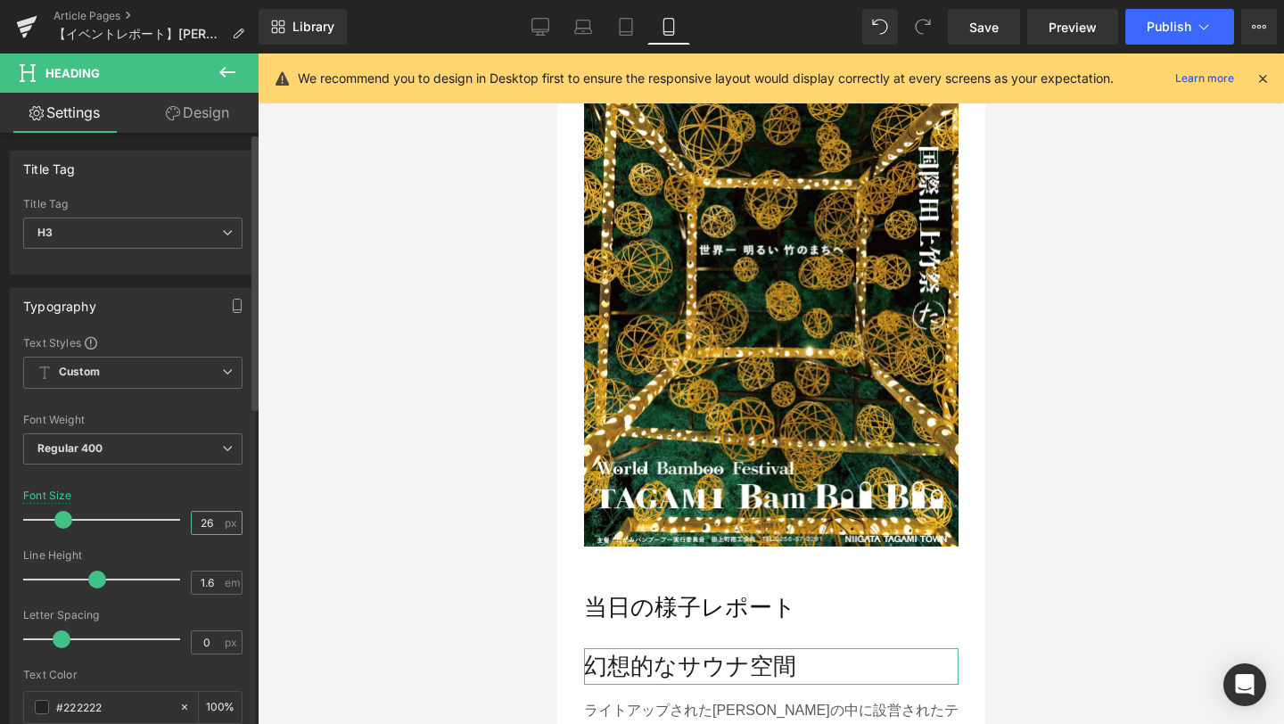
click at [209, 526] on input "26" at bounding box center [207, 523] width 31 height 22
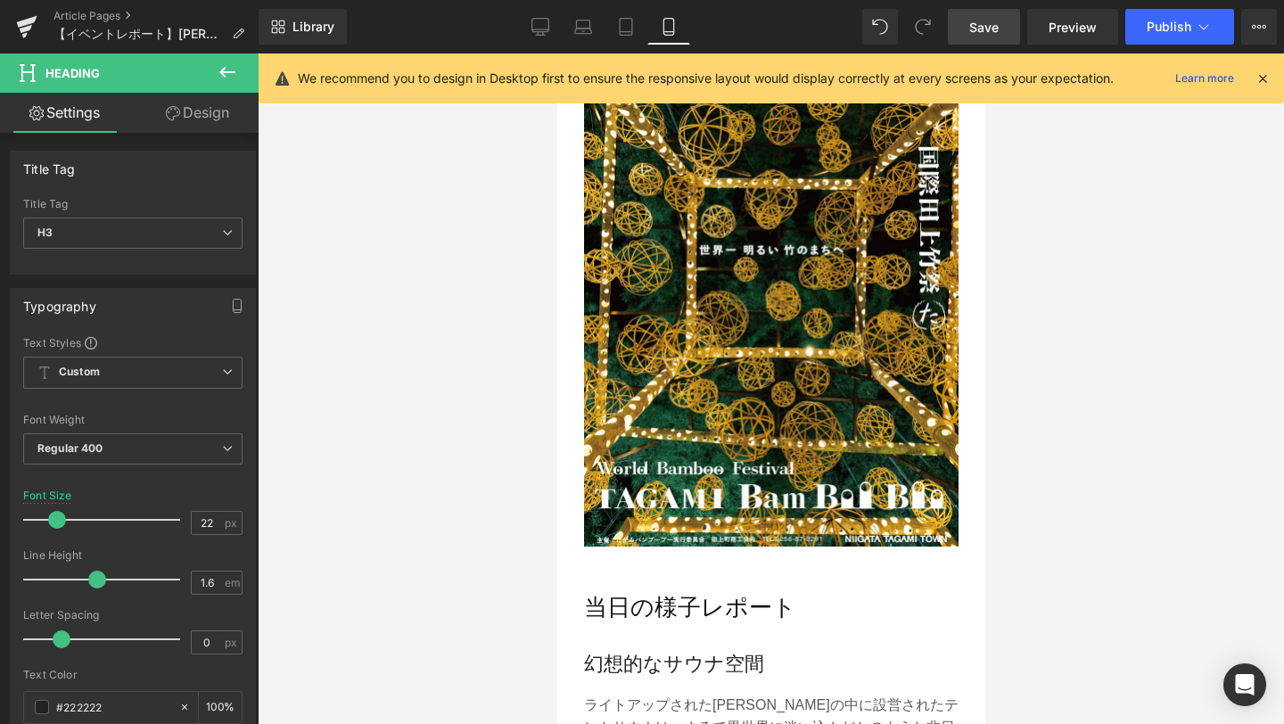
click at [989, 38] on link "Save" at bounding box center [984, 27] width 72 height 36
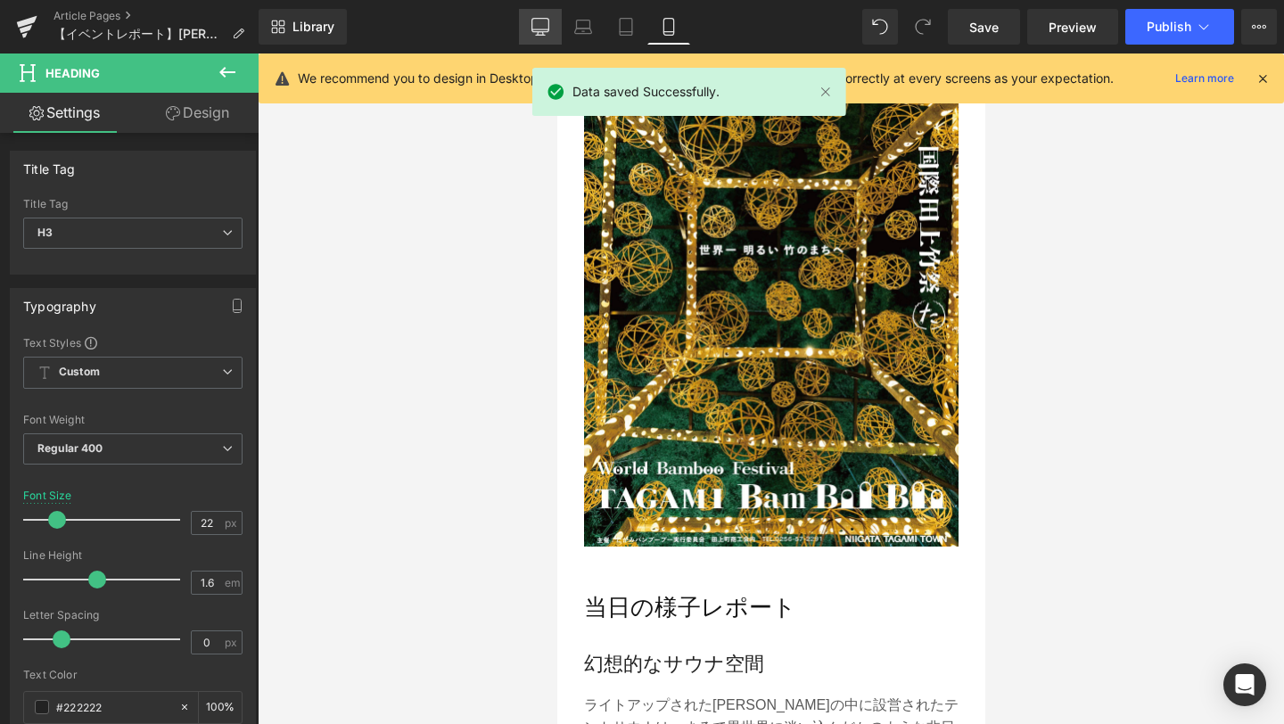
click at [526, 33] on link "Desktop" at bounding box center [540, 27] width 43 height 36
type input "28"
type input "100"
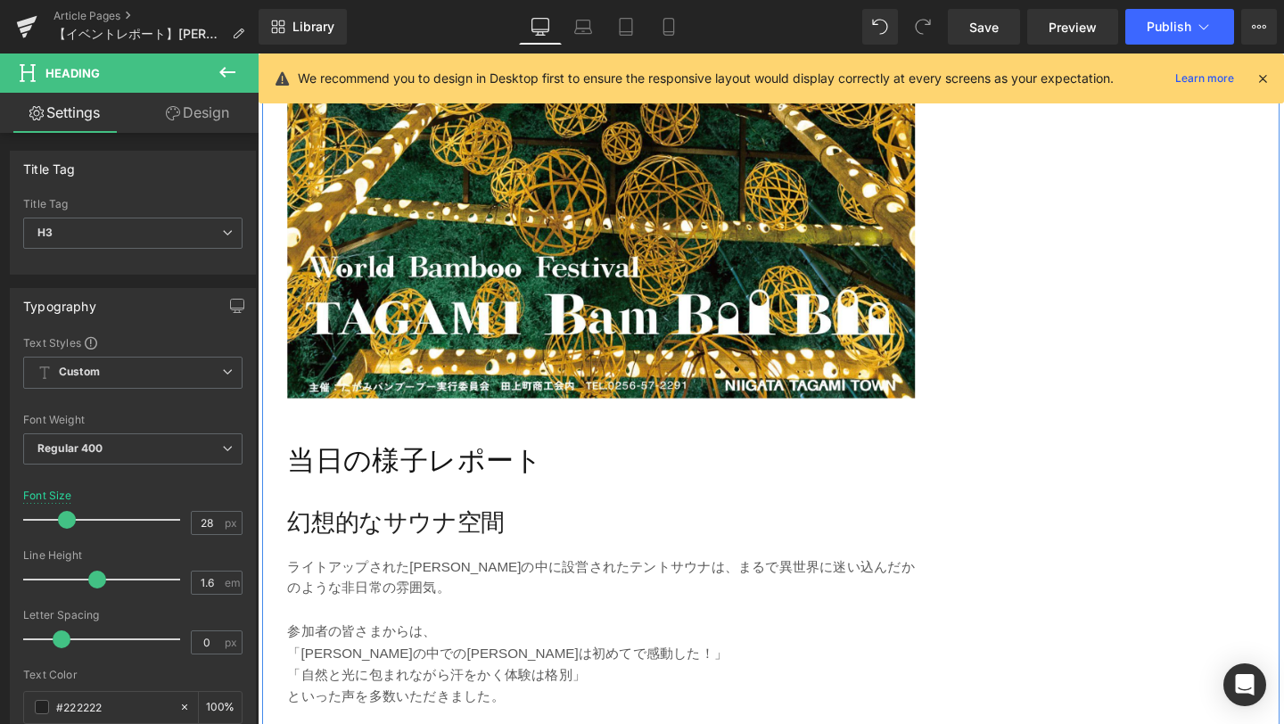
scroll to position [2025, 0]
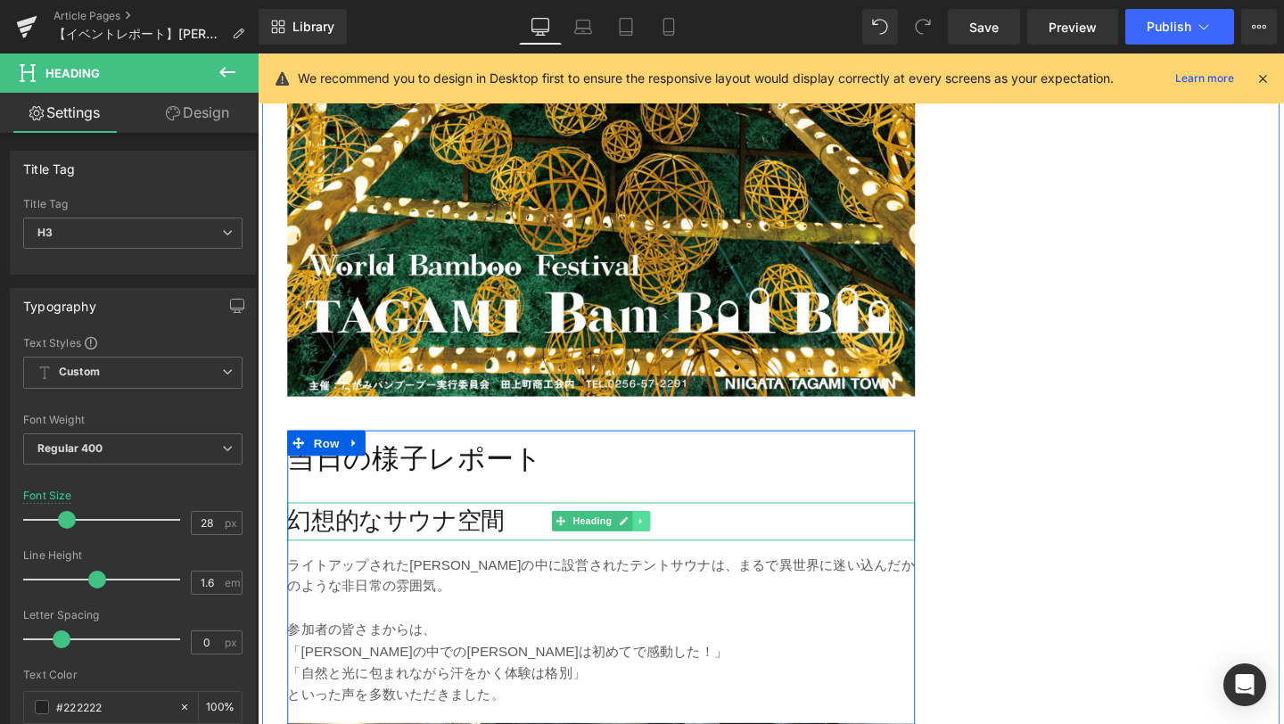
click at [656, 534] on link at bounding box center [661, 544] width 19 height 21
click at [650, 541] on icon at bounding box center [653, 546] width 10 height 10
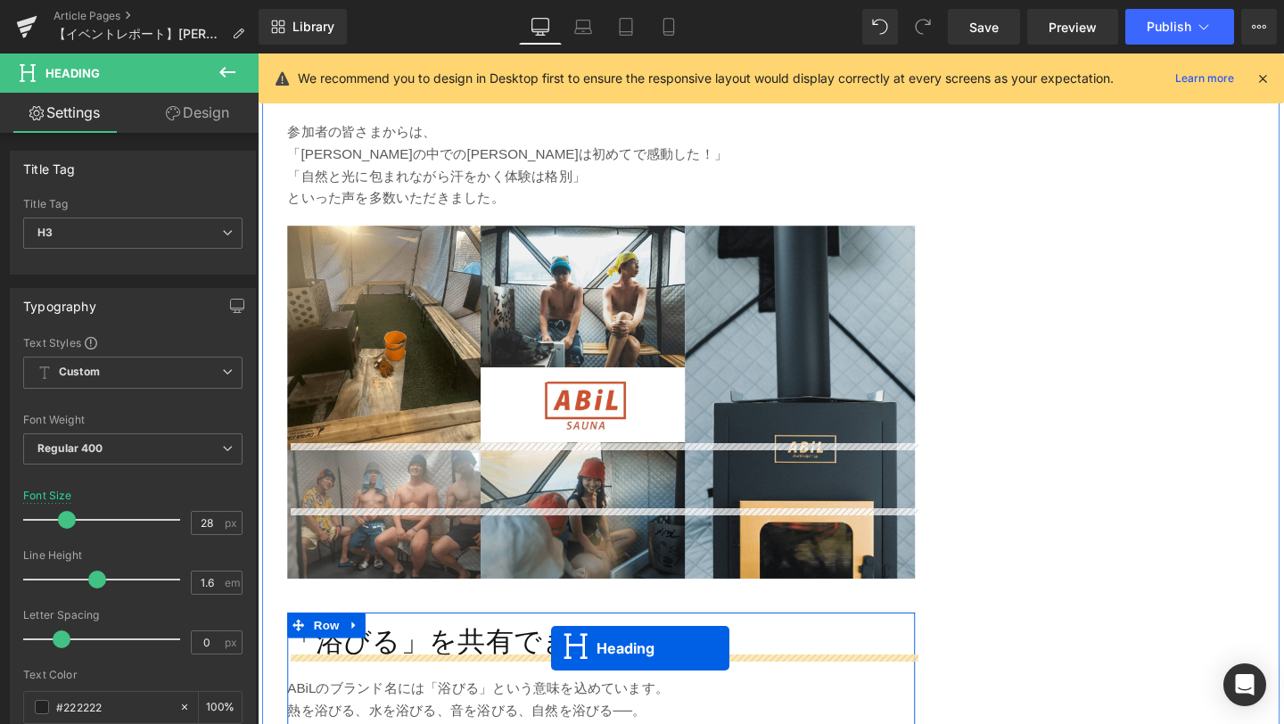
scroll to position [2703, 0]
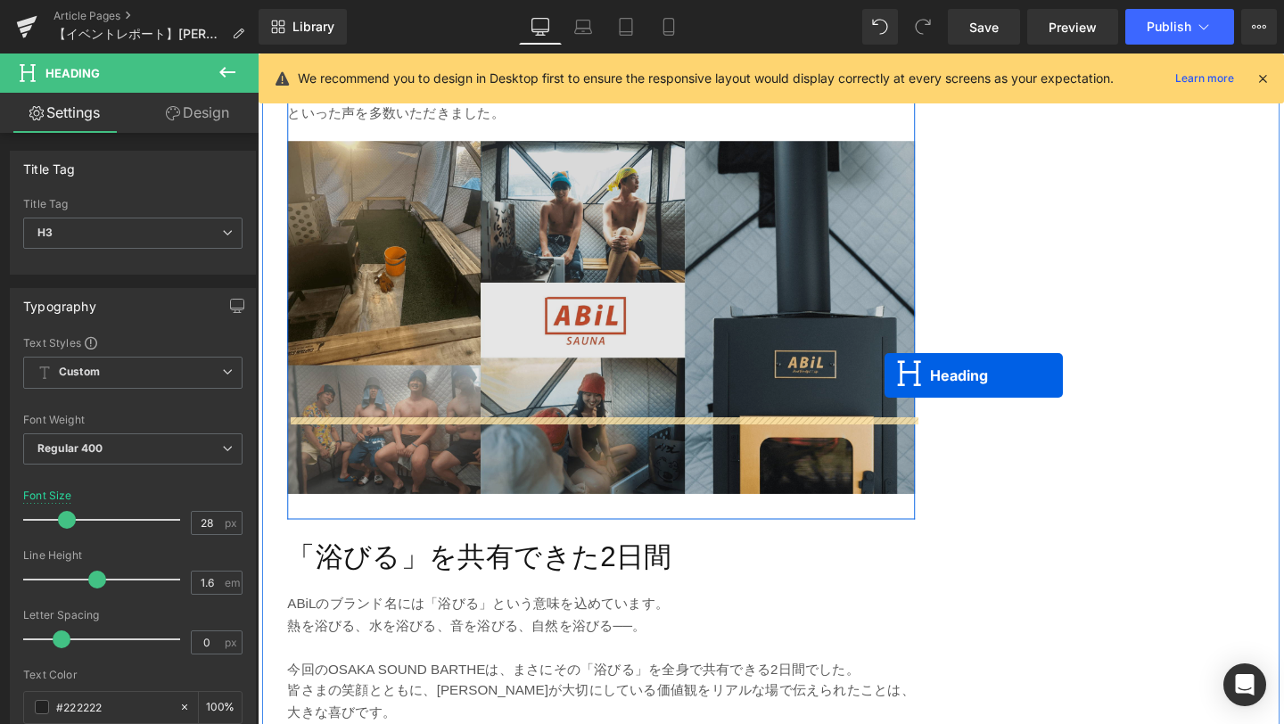
drag, startPoint x: 573, startPoint y: 499, endPoint x: 915, endPoint y: 392, distance: 358.9
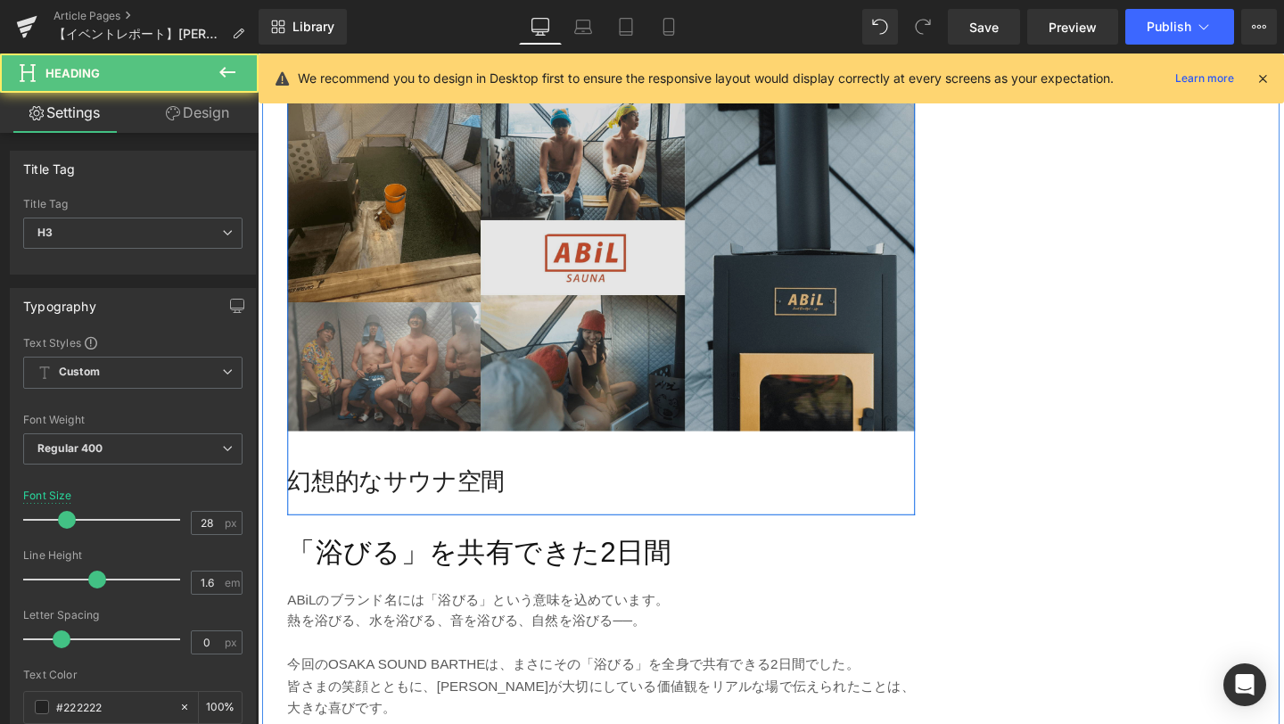
scroll to position [2637, 0]
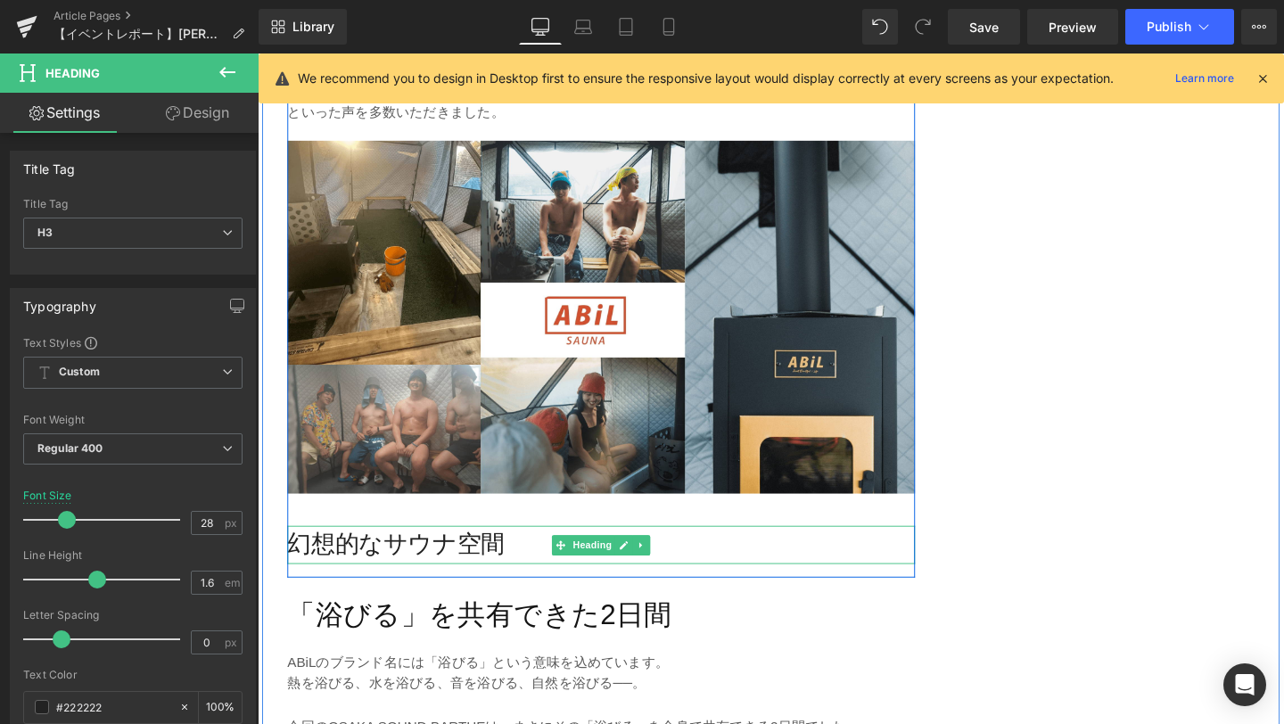
click at [491, 550] on h3 "幻想的なサウナ空間" at bounding box center [619, 570] width 660 height 40
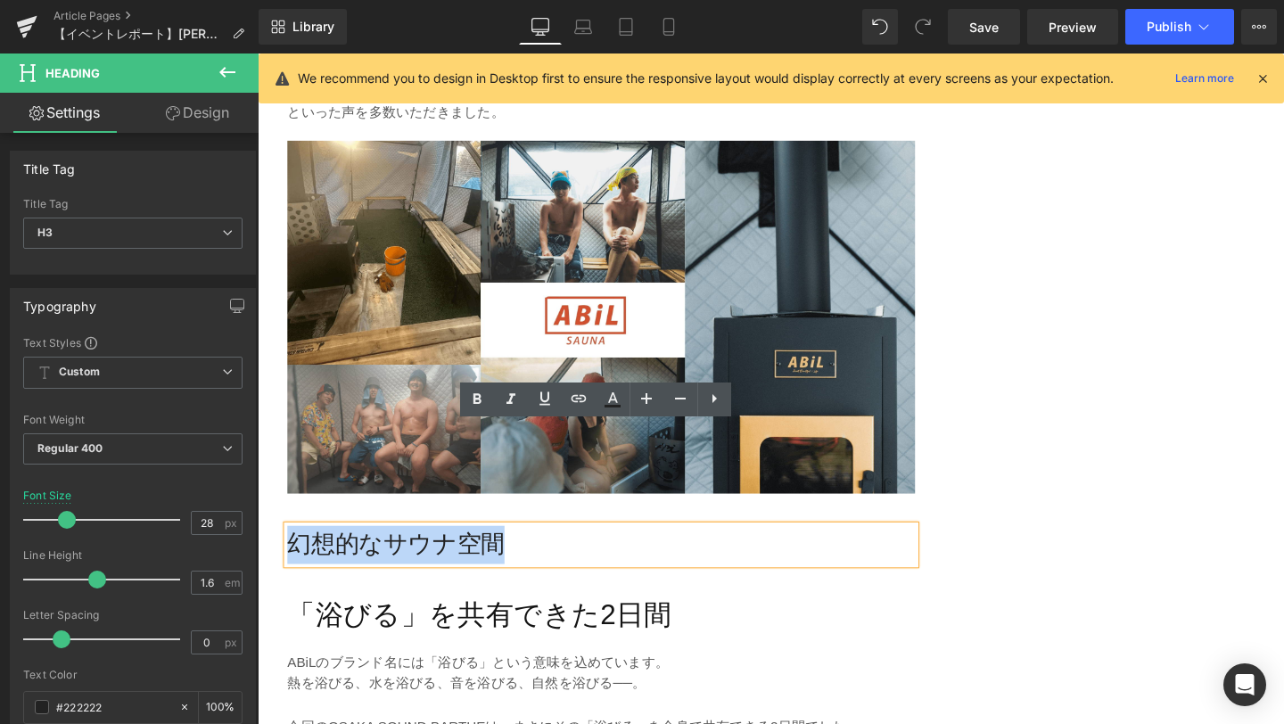
drag, startPoint x: 532, startPoint y: 467, endPoint x: 291, endPoint y: 464, distance: 240.9
click at [291, 550] on h3 "幻想的なサウナ空間" at bounding box center [619, 570] width 660 height 40
paste div
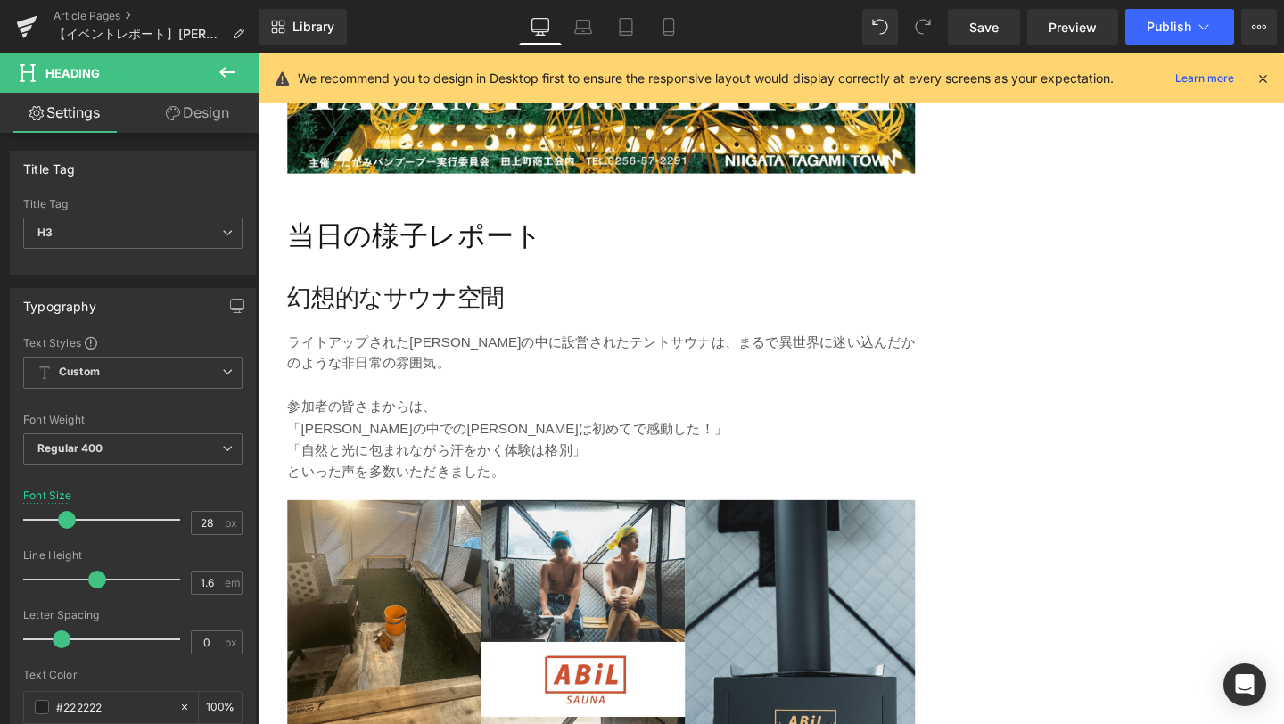
scroll to position [2257, 0]
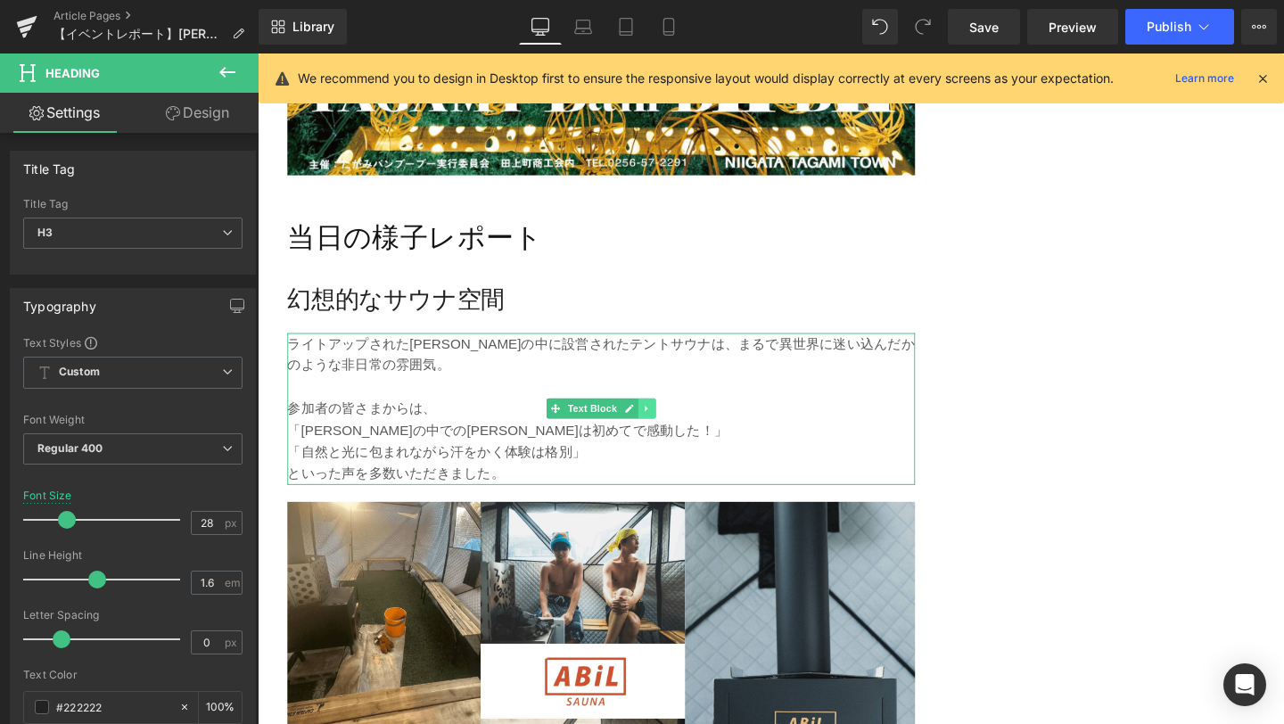
click at [667, 422] on icon at bounding box center [667, 427] width 10 height 11
click at [657, 423] on icon at bounding box center [658, 428] width 10 height 10
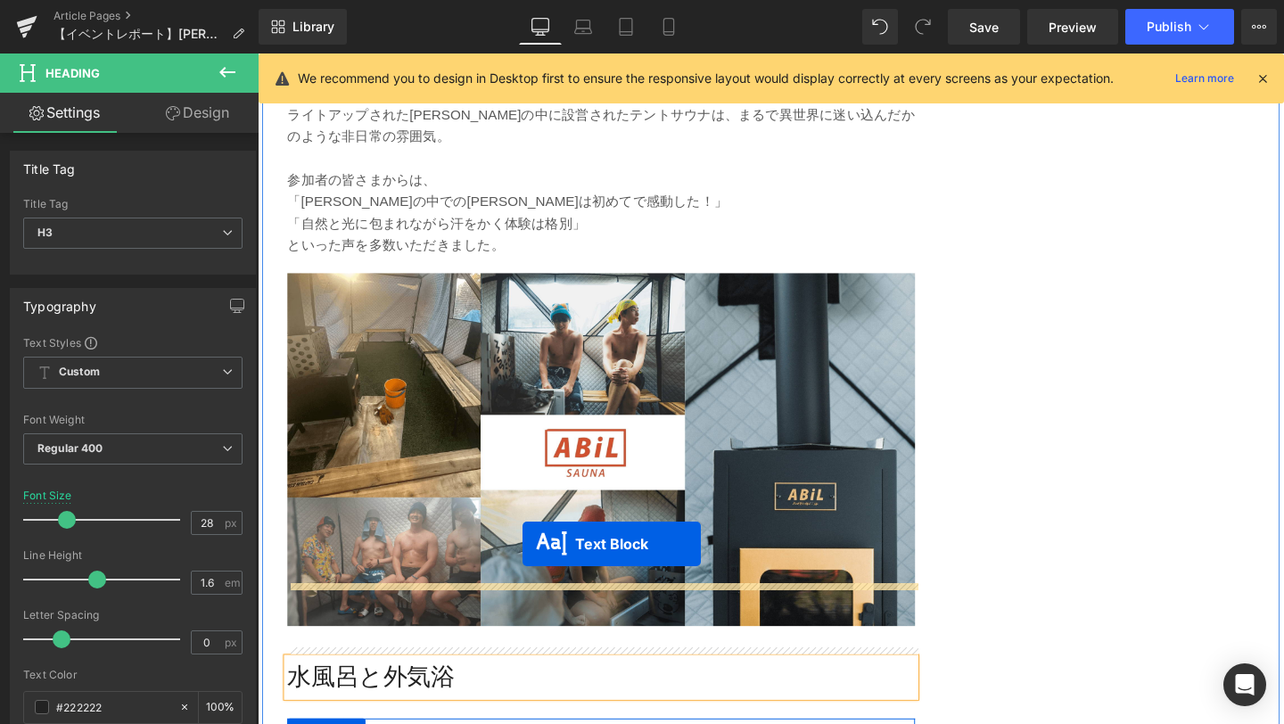
scroll to position [2596, 0]
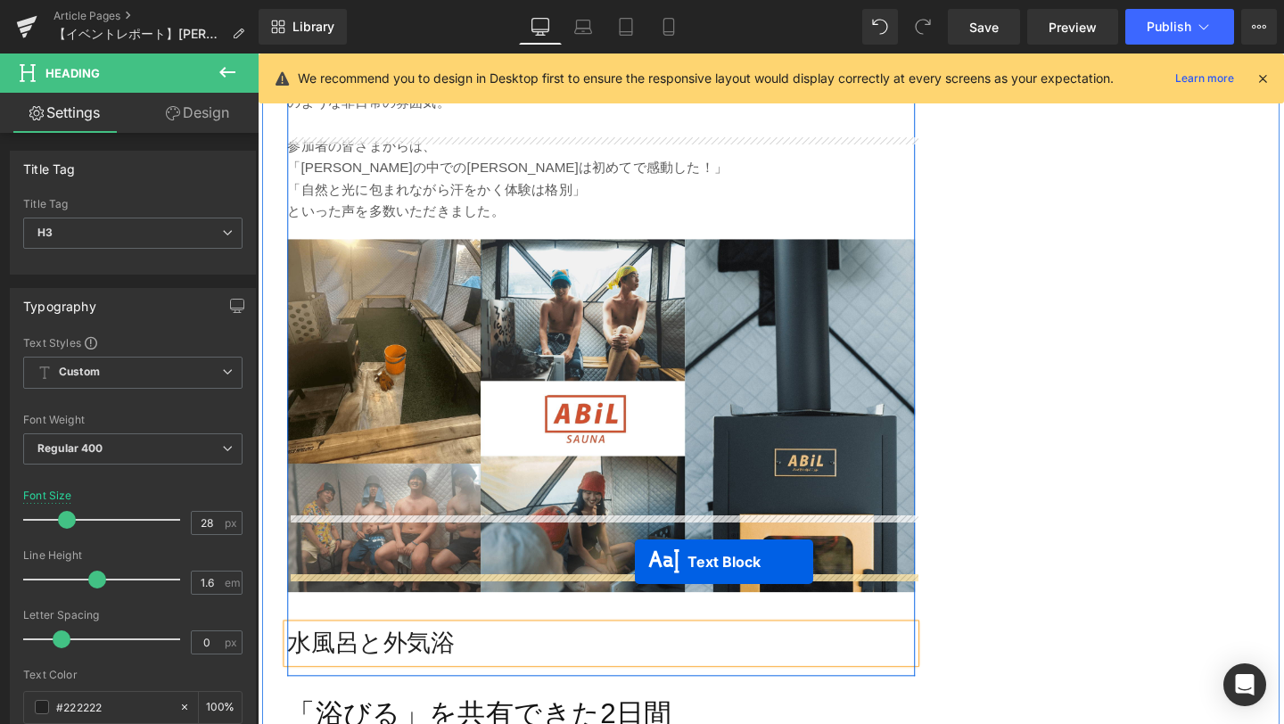
drag, startPoint x: 539, startPoint y: 316, endPoint x: 655, endPoint y: 588, distance: 295.7
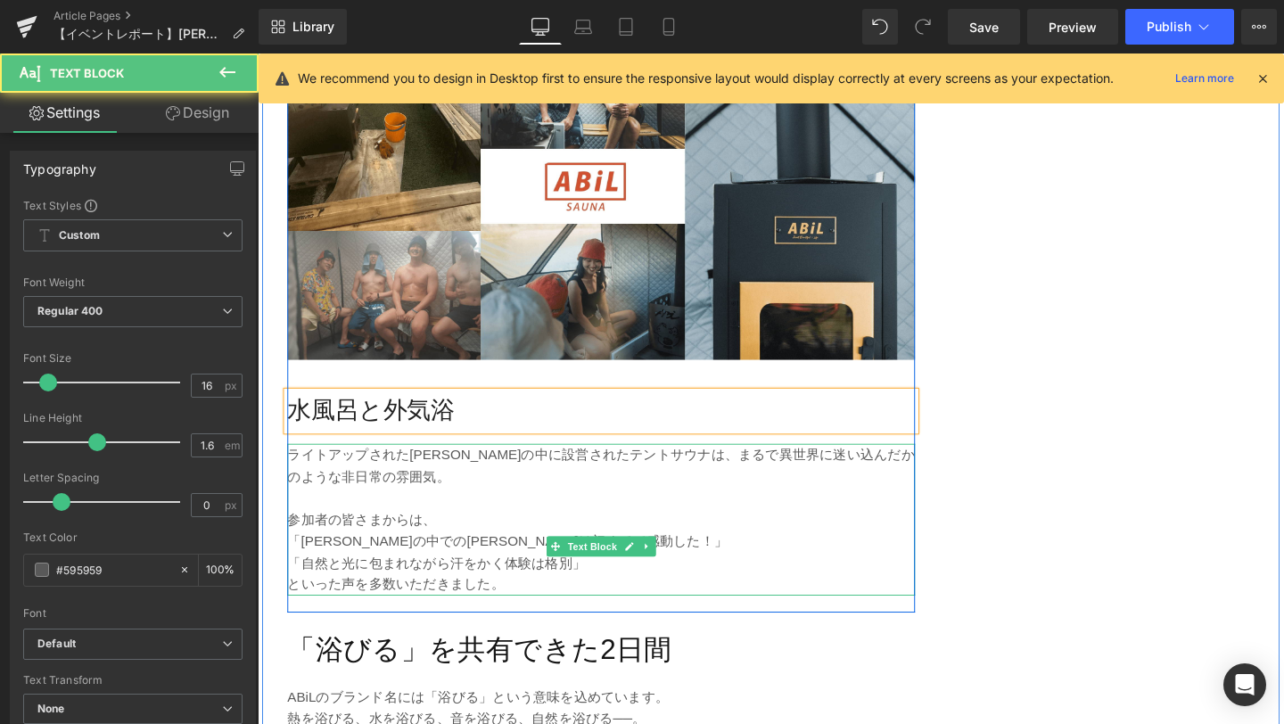
scroll to position [2829, 0]
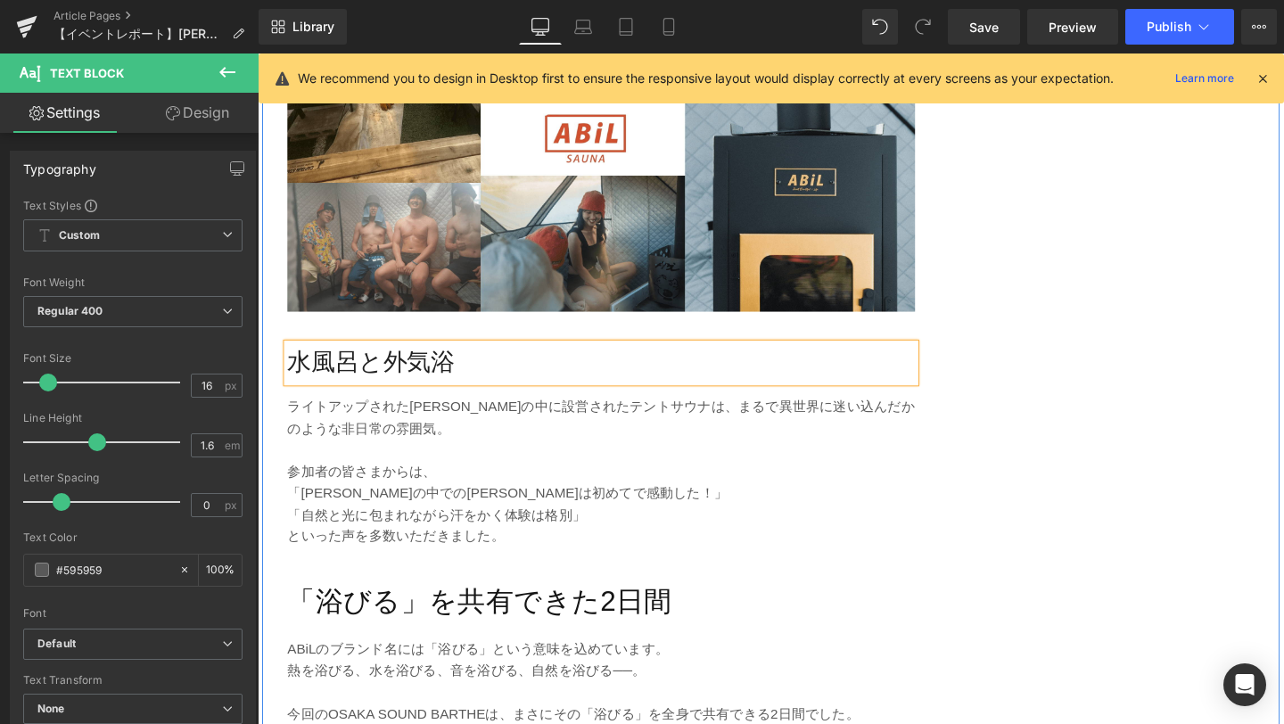
click at [970, 226] on div "「[PERSON_NAME] de ABiL」とは？ Heading 「[PERSON_NAME] de ABiL」は、[PERSON_NAME]ライトアップ…" at bounding box center [619, 535] width 714 height 4274
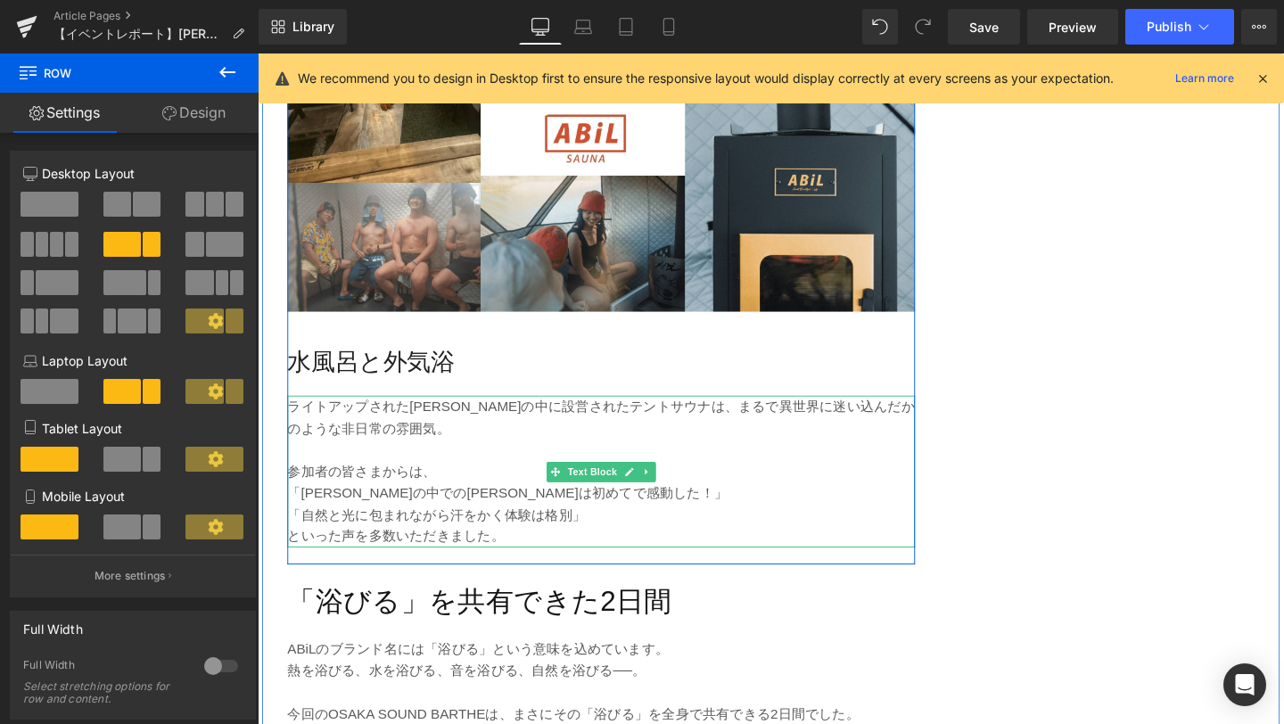
click at [373, 527] on p "「自然と光に包まれながら汗をかく体験は格別」" at bounding box center [619, 538] width 660 height 23
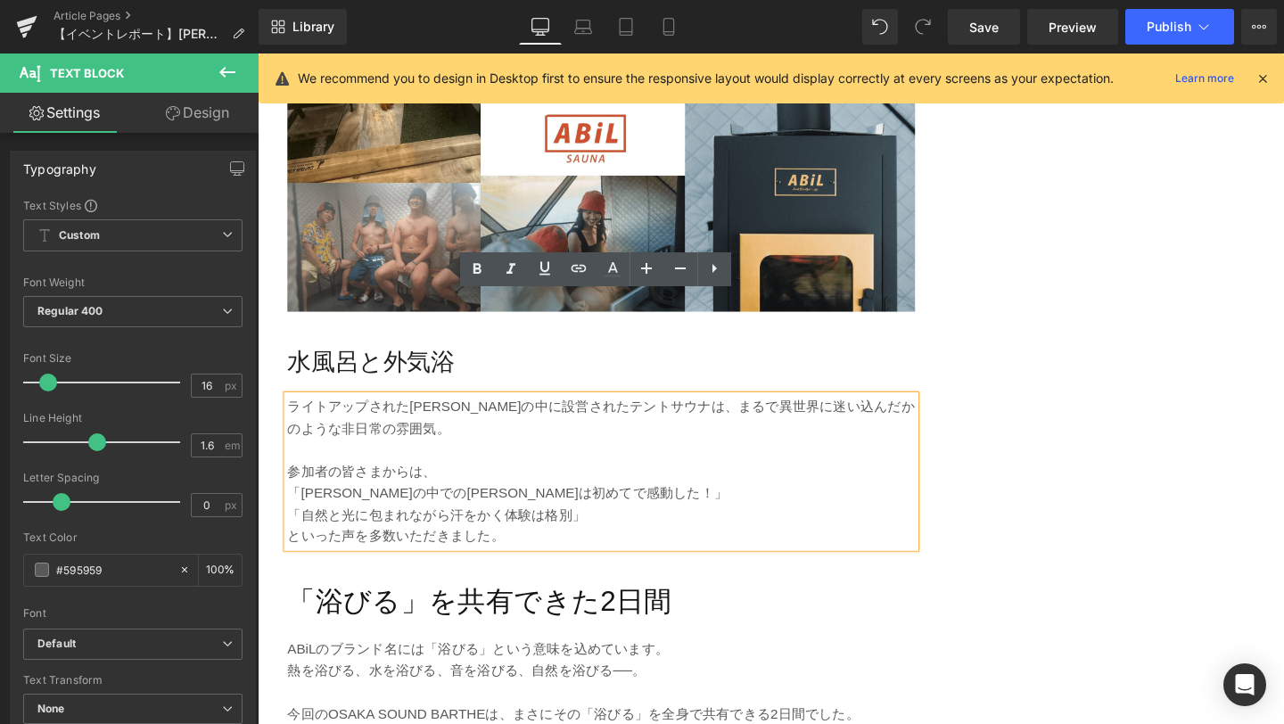
drag, startPoint x: 524, startPoint y: 456, endPoint x: 293, endPoint y: 316, distance: 270.9
click at [293, 413] on div "ライトアップされた[PERSON_NAME]の中に設営されたテントサウナは、まるで異世界に迷い込んだかのような非日常の雰囲気。 参加者の皆さまからは、 「[P…" at bounding box center [619, 493] width 660 height 160
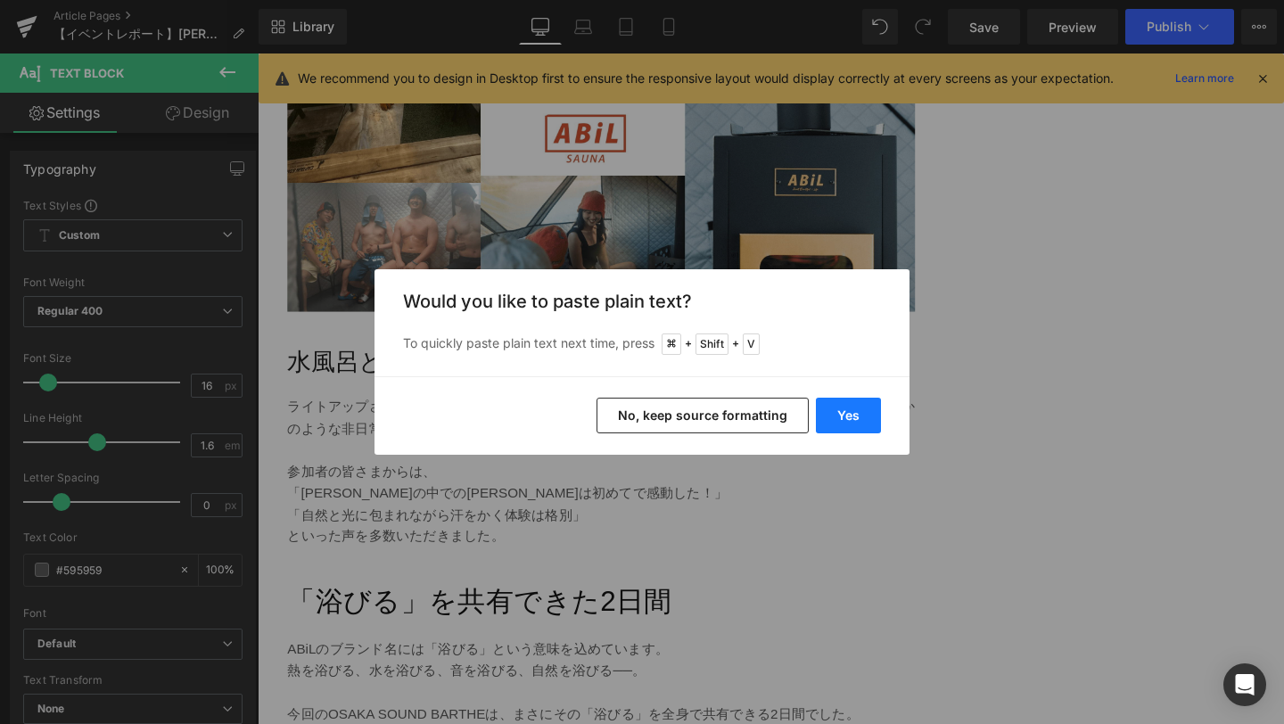
click at [869, 416] on button "Yes" at bounding box center [848, 416] width 65 height 36
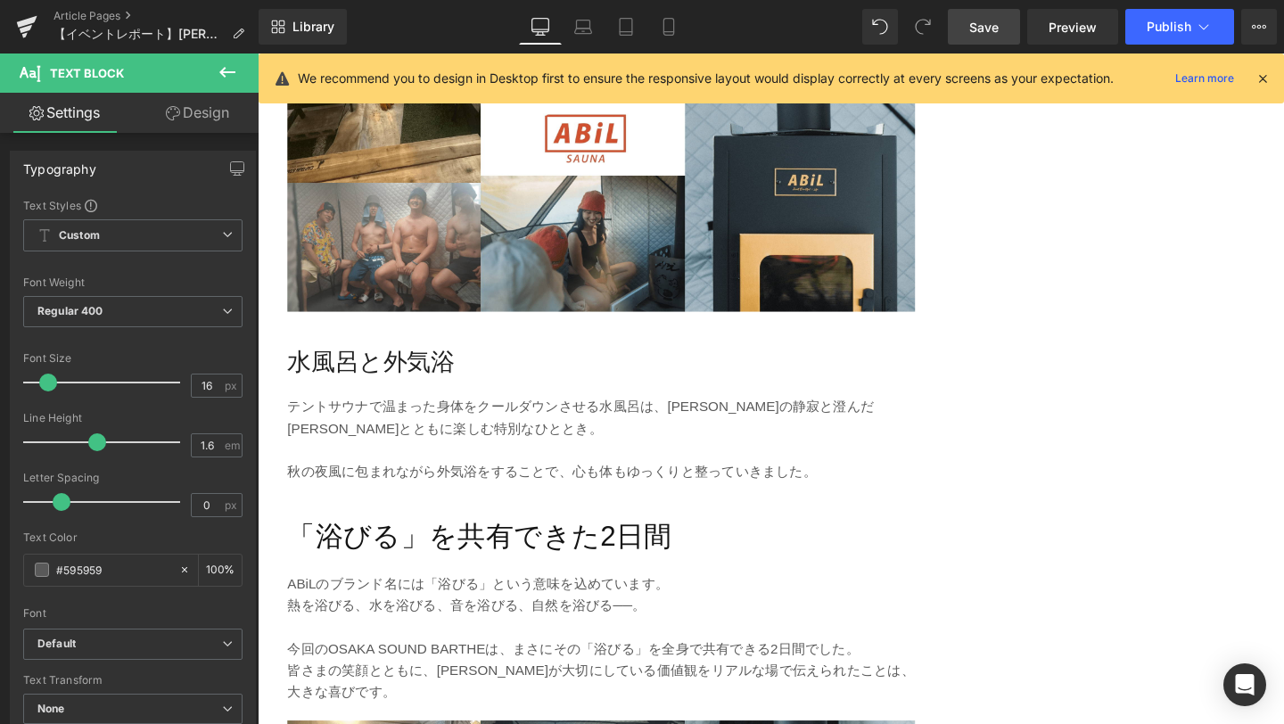
click at [979, 29] on span "Save" at bounding box center [984, 27] width 29 height 19
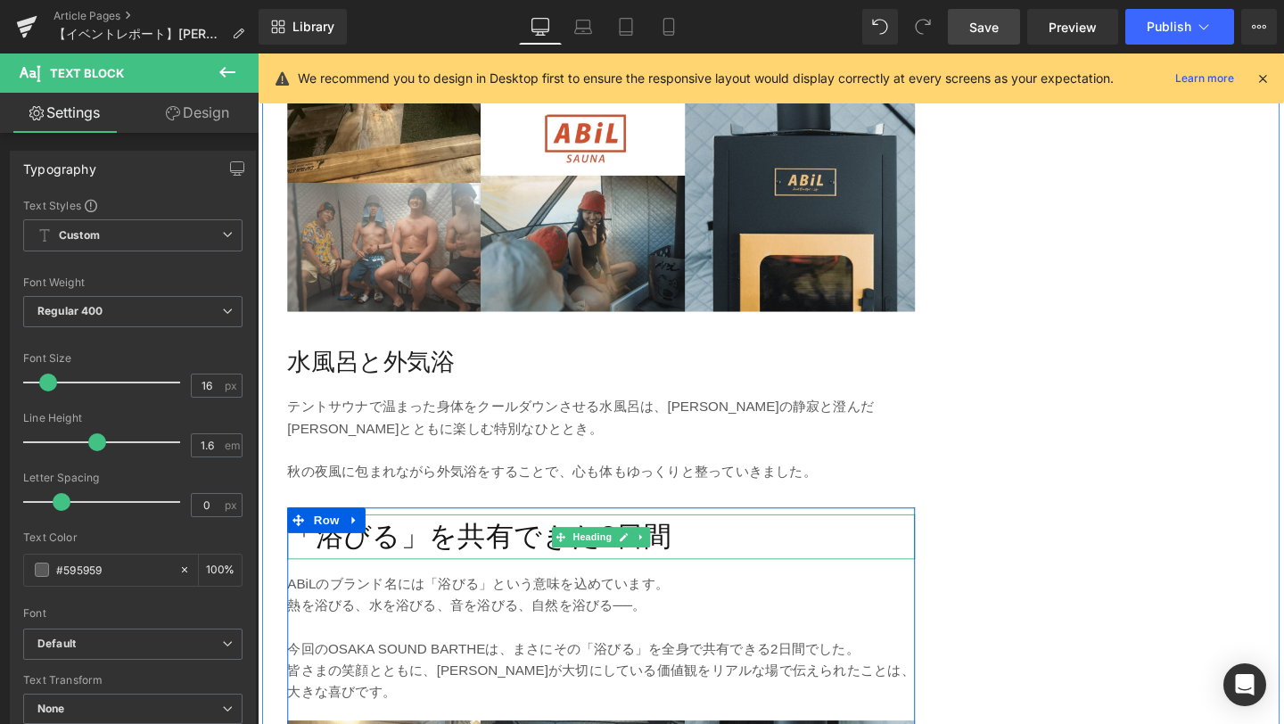
click at [508, 538] on h2 "「浴びる」を共有できた2日間" at bounding box center [619, 561] width 660 height 47
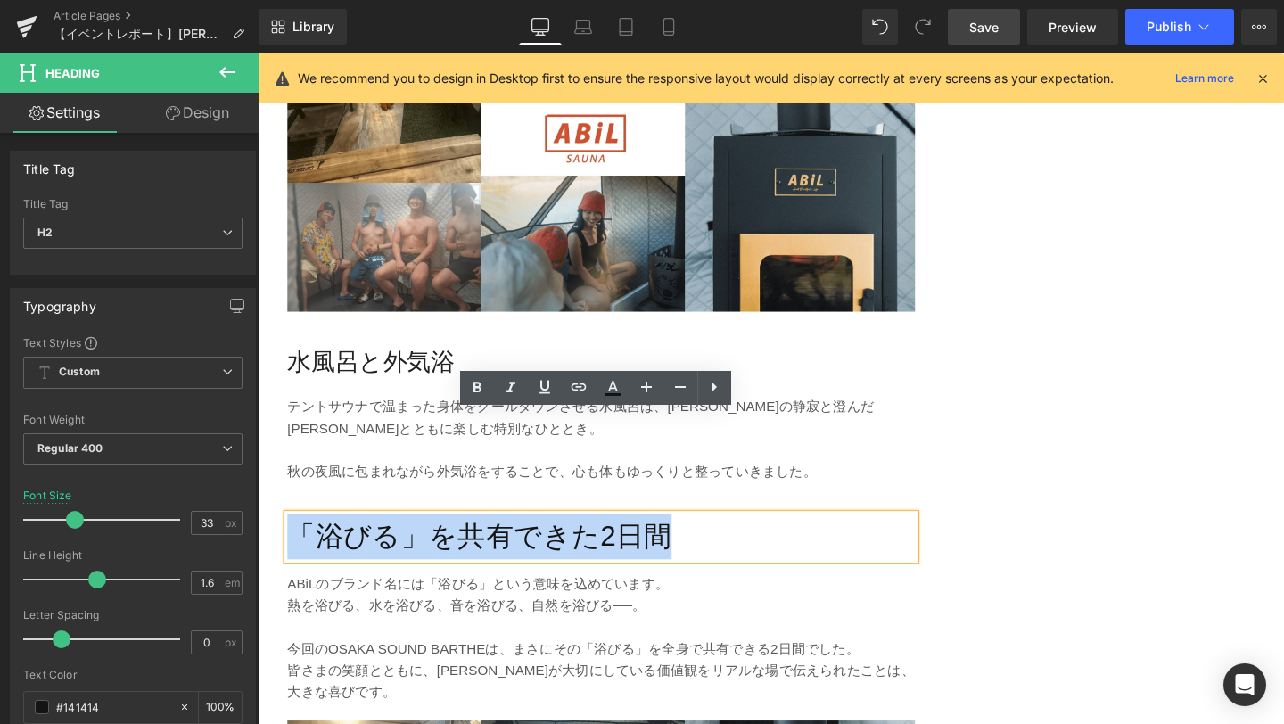
drag, startPoint x: 736, startPoint y: 451, endPoint x: 277, endPoint y: 449, distance: 459.4
click at [277, 449] on div "「[PERSON_NAME] de ABiL」とは？ Heading 「[PERSON_NAME] de ABiL」は、[PERSON_NAME]ライトアップ…" at bounding box center [619, 500] width 714 height 4205
paste div
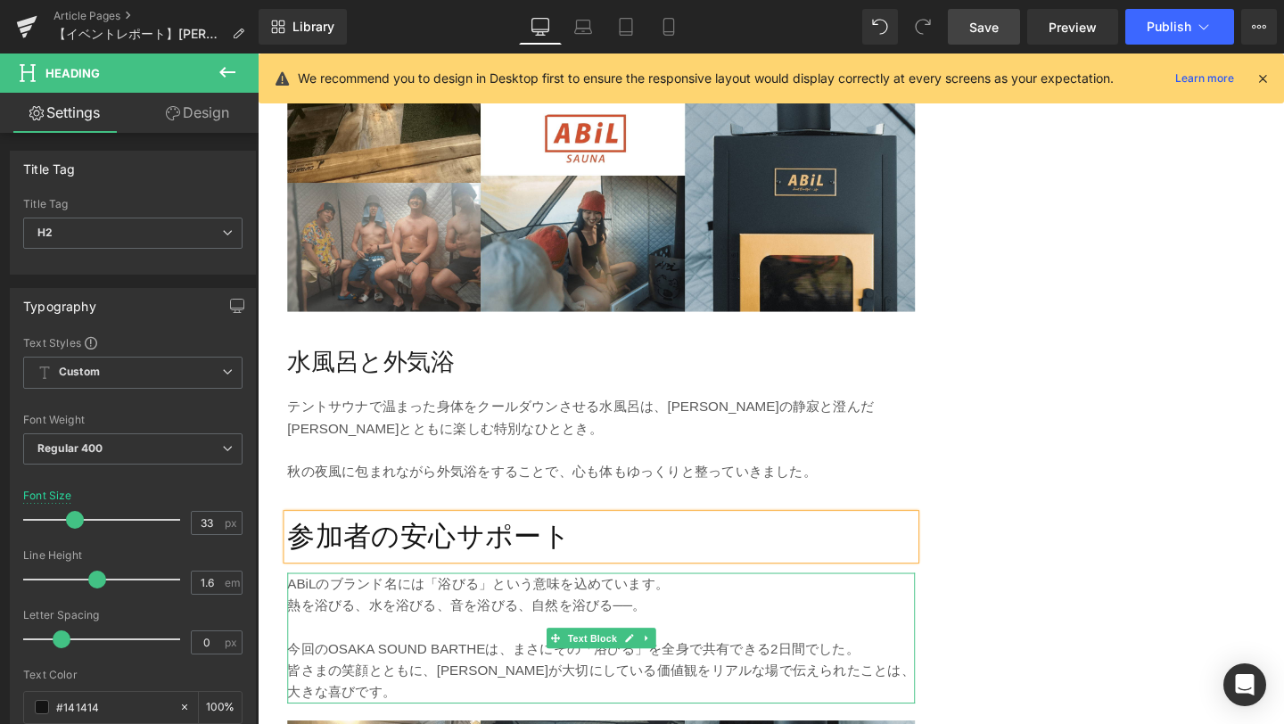
click at [388, 645] on p at bounding box center [619, 656] width 660 height 23
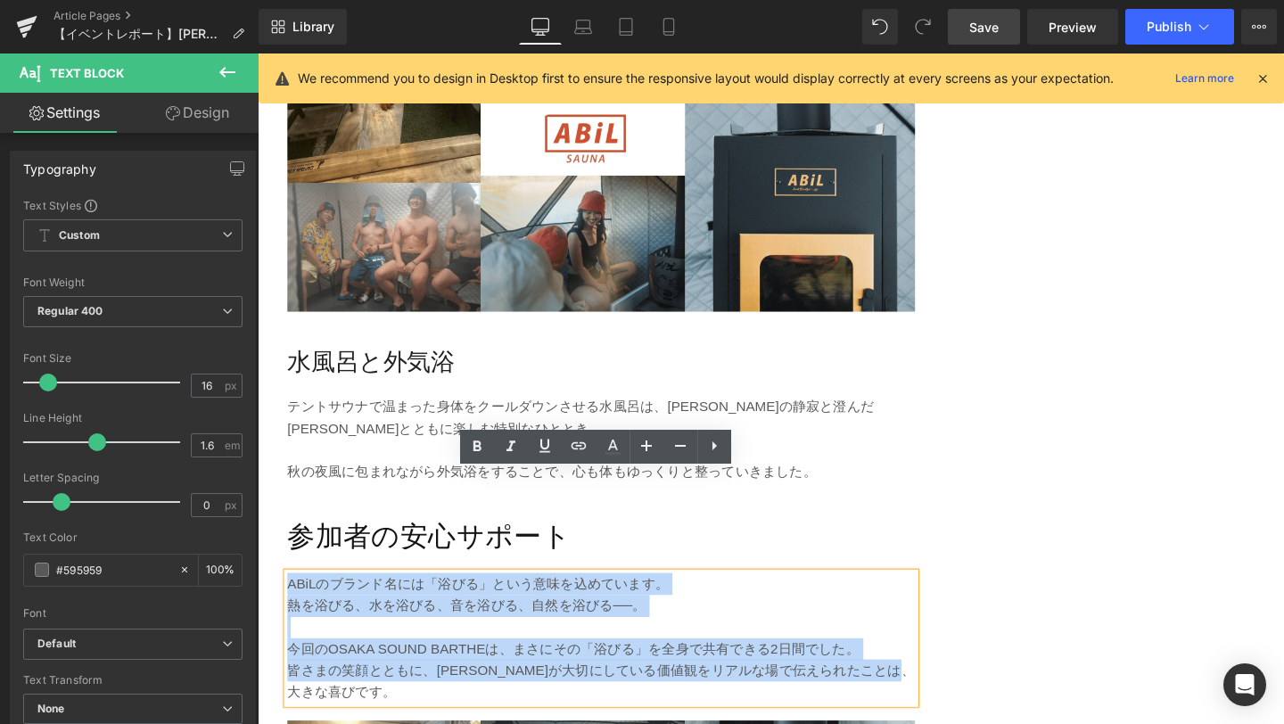
drag, startPoint x: 319, startPoint y: 619, endPoint x: 291, endPoint y: 508, distance: 114.2
click at [291, 599] on div "ABiLのブランド名には「浴びる」という意味を込めています。 熱を浴びる、水を浴びる、音を浴びる、自然を浴びる──。 今回のOSAKA SOUND [PERS…" at bounding box center [619, 667] width 660 height 137
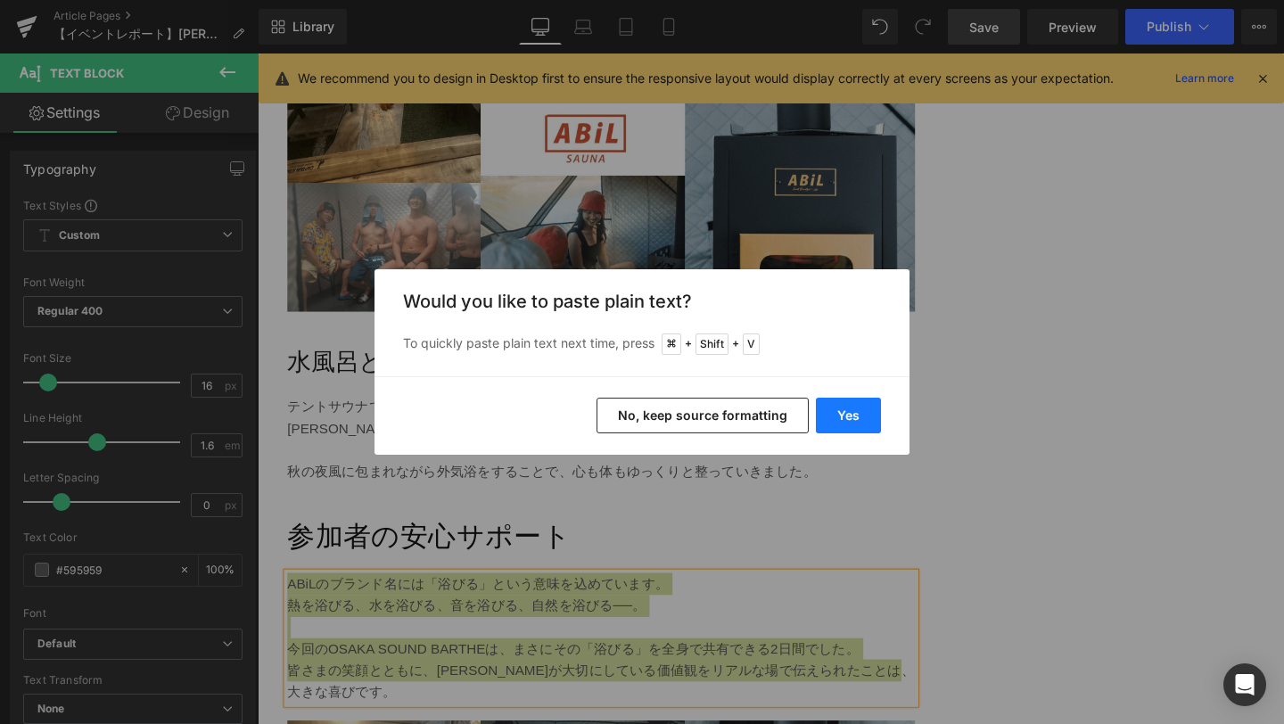
click at [855, 425] on button "Yes" at bounding box center [848, 416] width 65 height 36
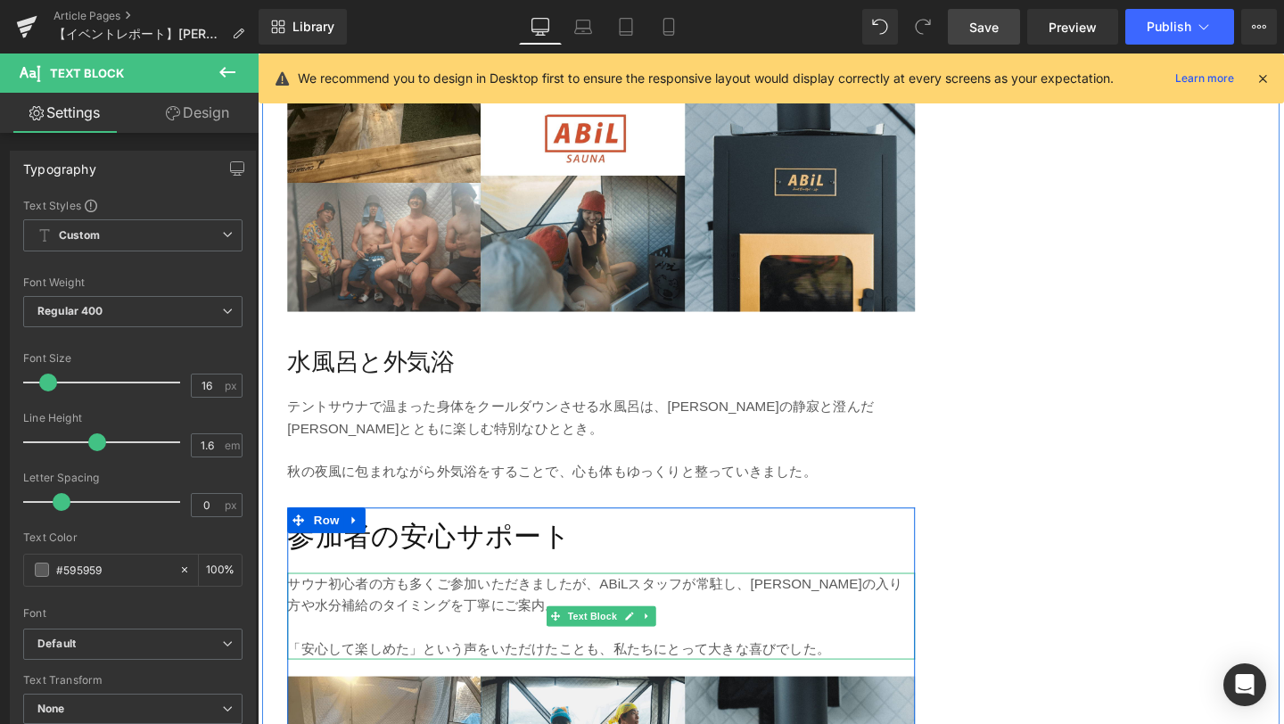
click at [432, 599] on p "サウナ初心者の方も多くご参加いただきましたが、ABiLスタッフが常駐し、[PERSON_NAME]の入り方や水分補給のタイミングを丁寧にご案内。" at bounding box center [619, 621] width 660 height 45
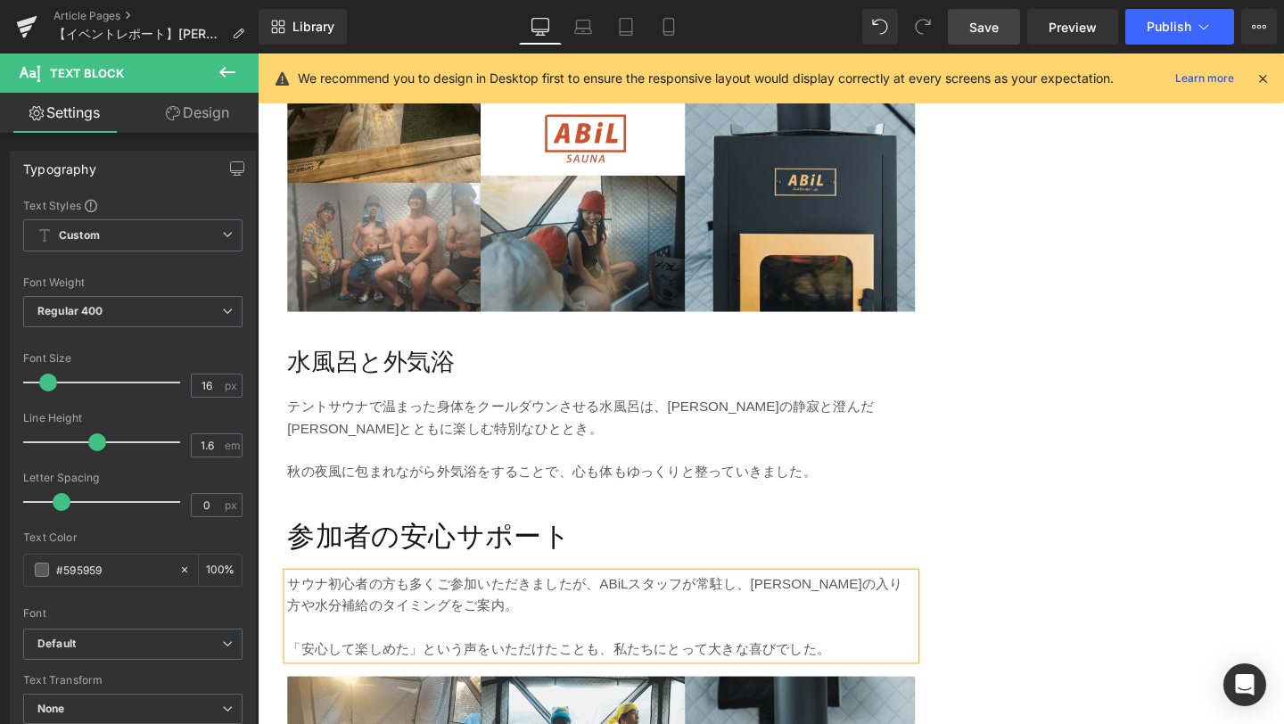
click at [974, 31] on span "Save" at bounding box center [984, 27] width 29 height 19
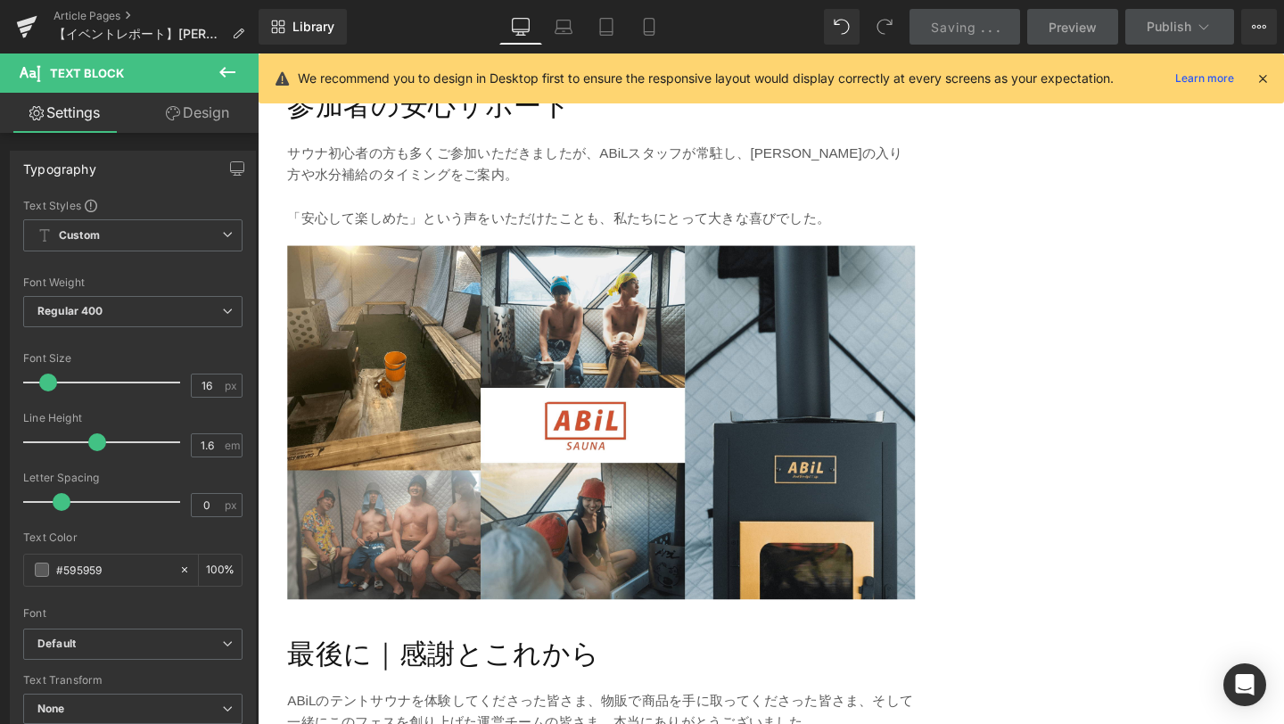
scroll to position [3317, 0]
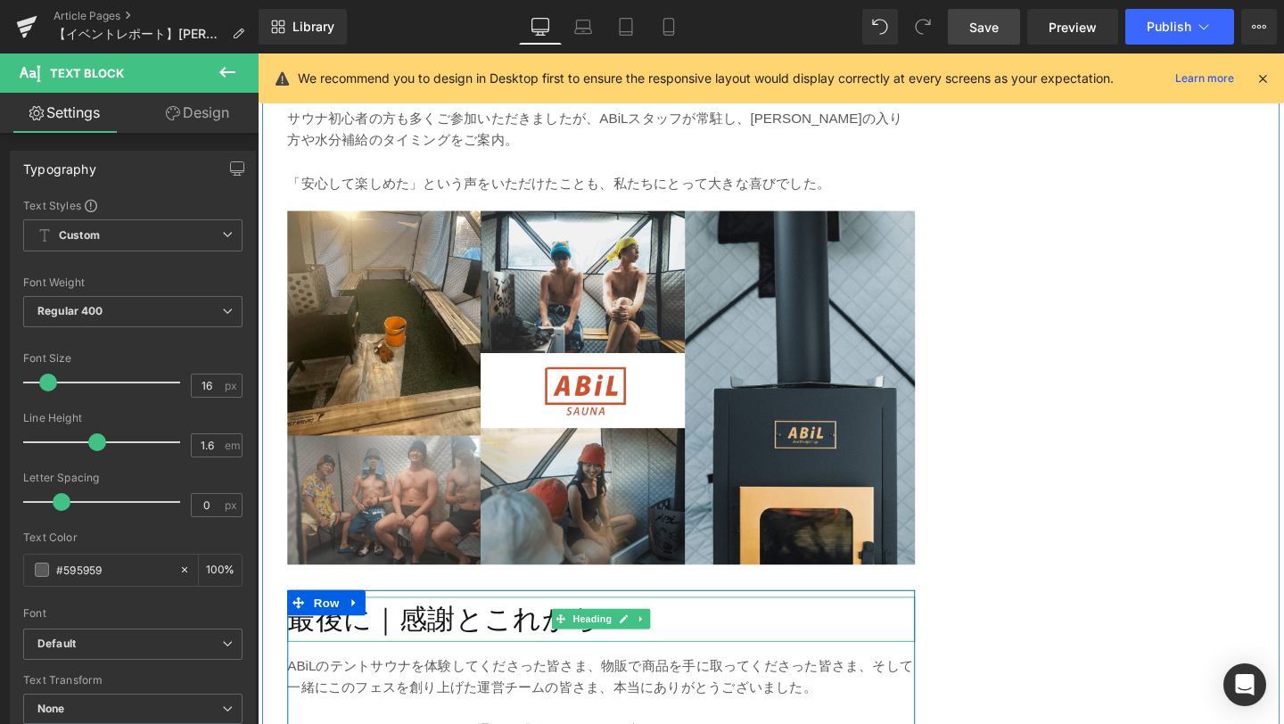
click at [451, 625] on h2 "最後に｜感謝とこれから" at bounding box center [619, 648] width 660 height 47
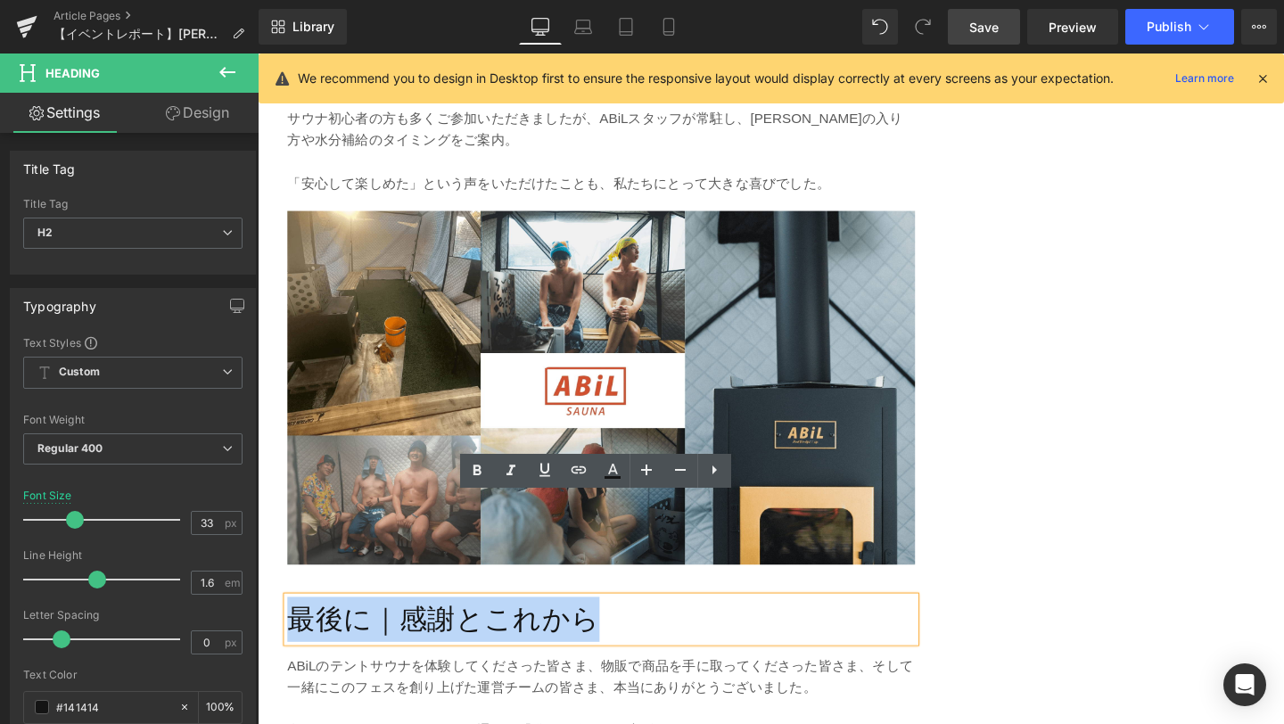
paste div
drag, startPoint x: 621, startPoint y: 530, endPoint x: 297, endPoint y: 534, distance: 323.8
click at [297, 625] on h2 "最後に｜感謝とこれから" at bounding box center [619, 648] width 660 height 47
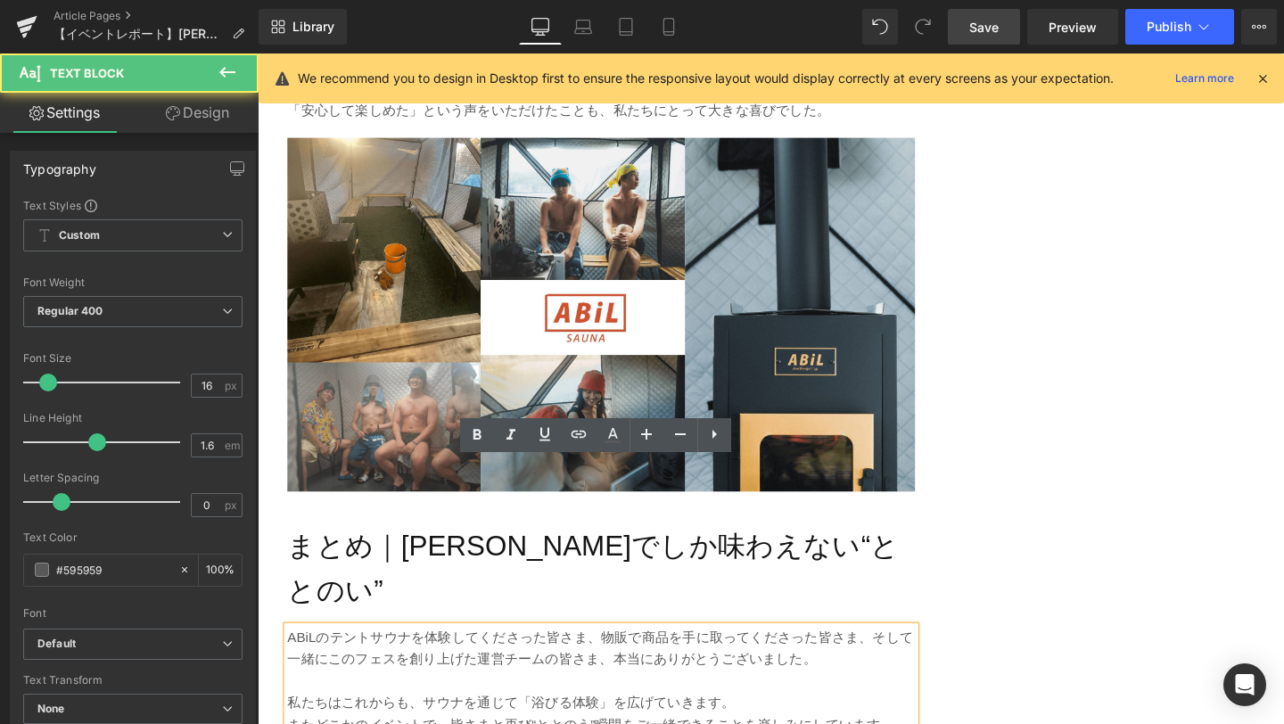
scroll to position [3425, 0]
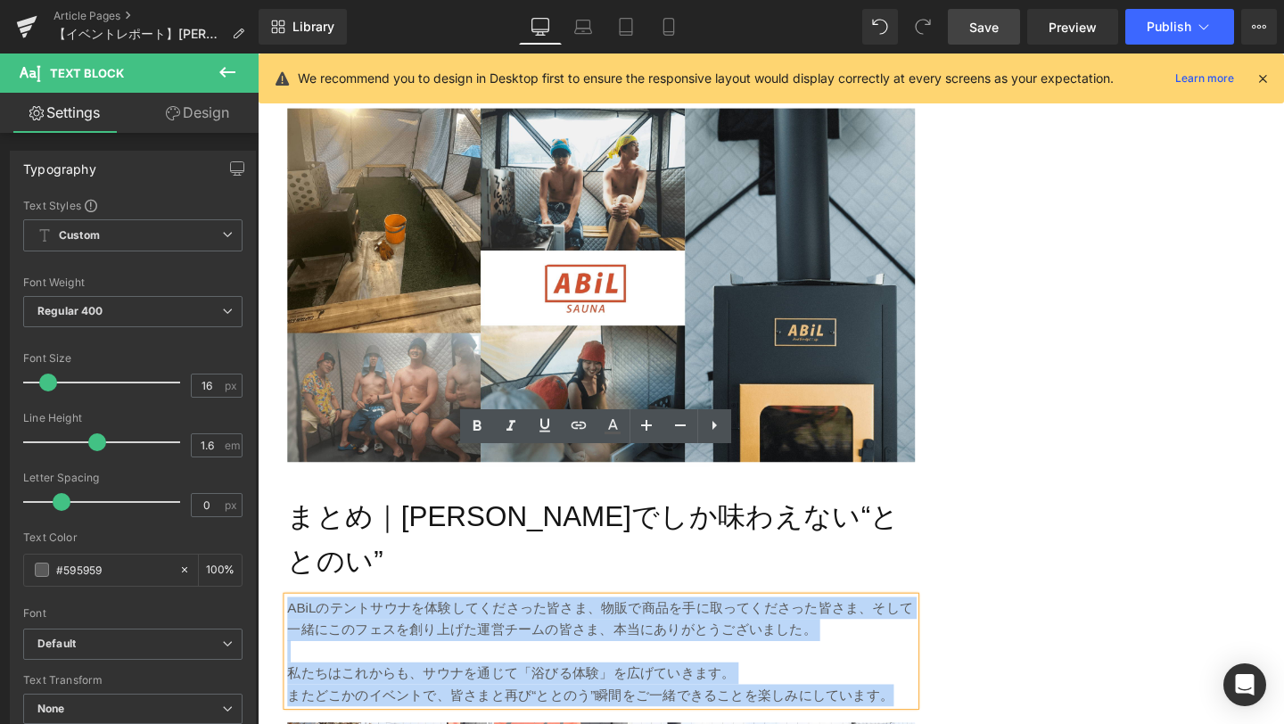
drag, startPoint x: 922, startPoint y: 581, endPoint x: 291, endPoint y: 483, distance: 639.1
click at [291, 625] on div "ABiLのテントサウナを体験してくださった皆さま、物販で商品を手に取ってくださった皆さま、そして一緒にこのフェスを創り上げた運営チームの皆さま、本当にありがと…" at bounding box center [619, 682] width 660 height 114
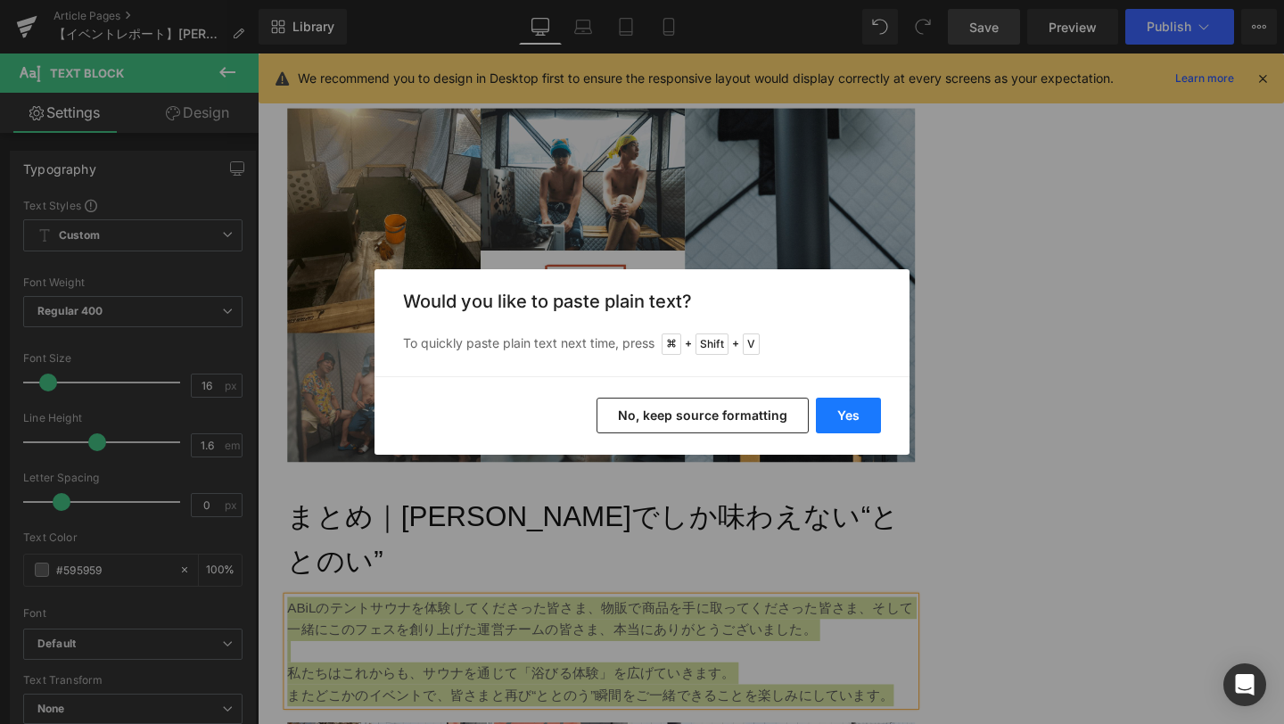
click at [857, 419] on button "Yes" at bounding box center [848, 416] width 65 height 36
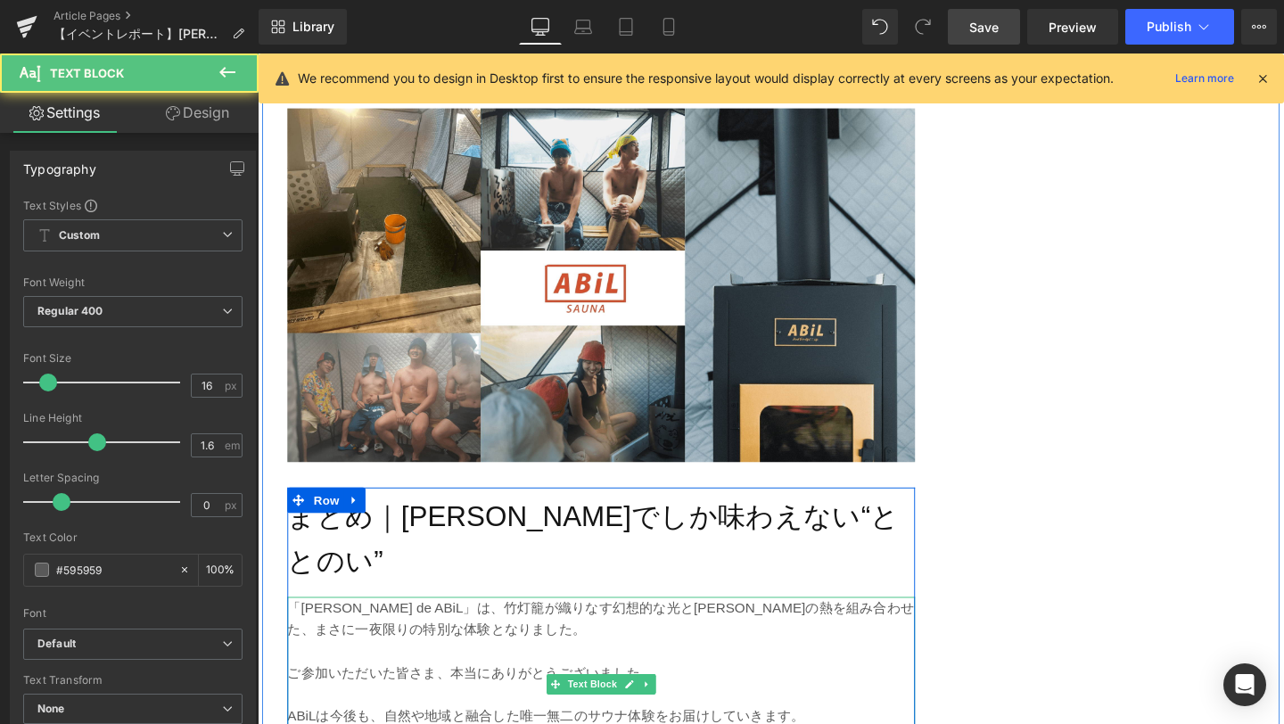
click at [713, 717] on p at bounding box center [619, 728] width 660 height 23
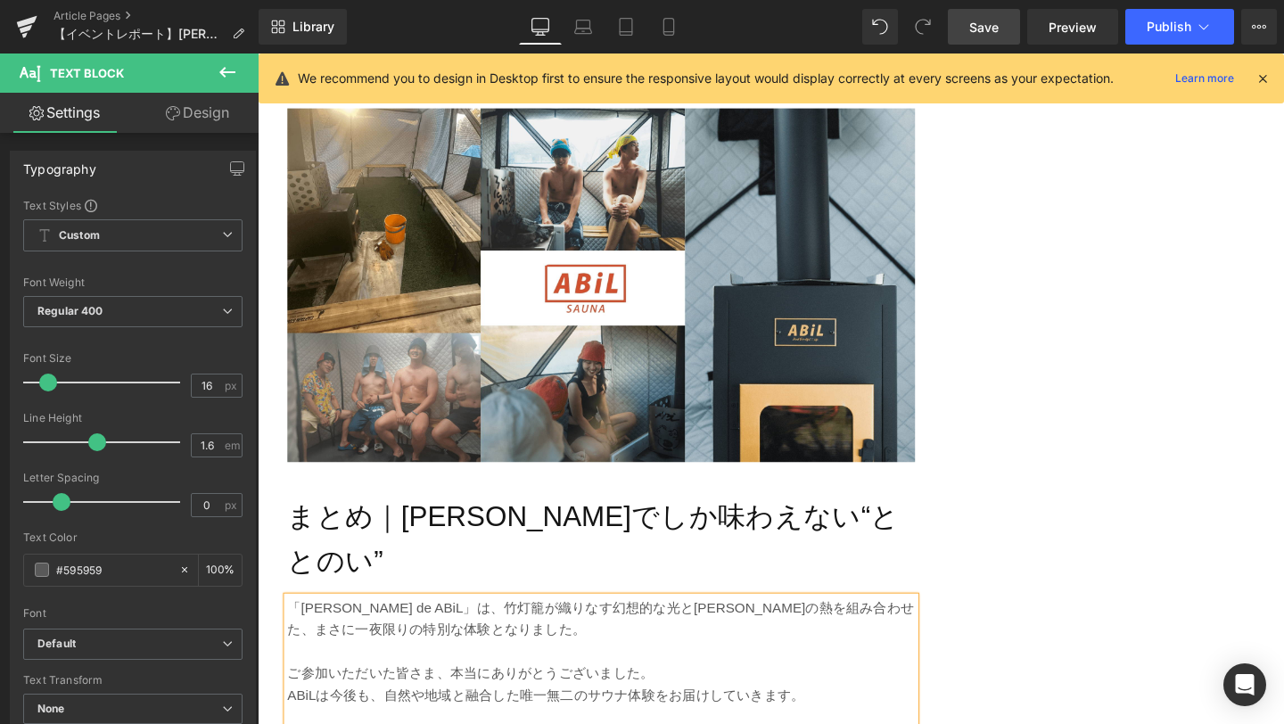
click at [989, 21] on span "Save" at bounding box center [984, 27] width 29 height 19
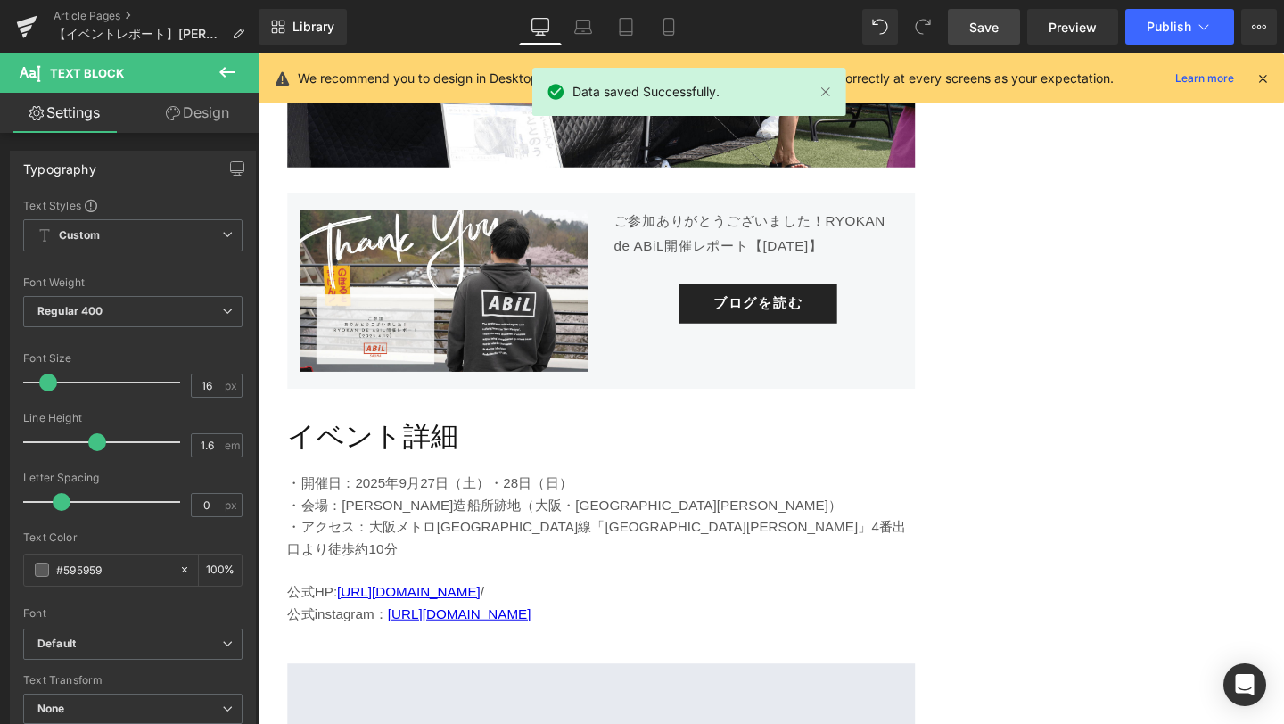
scroll to position [4422, 0]
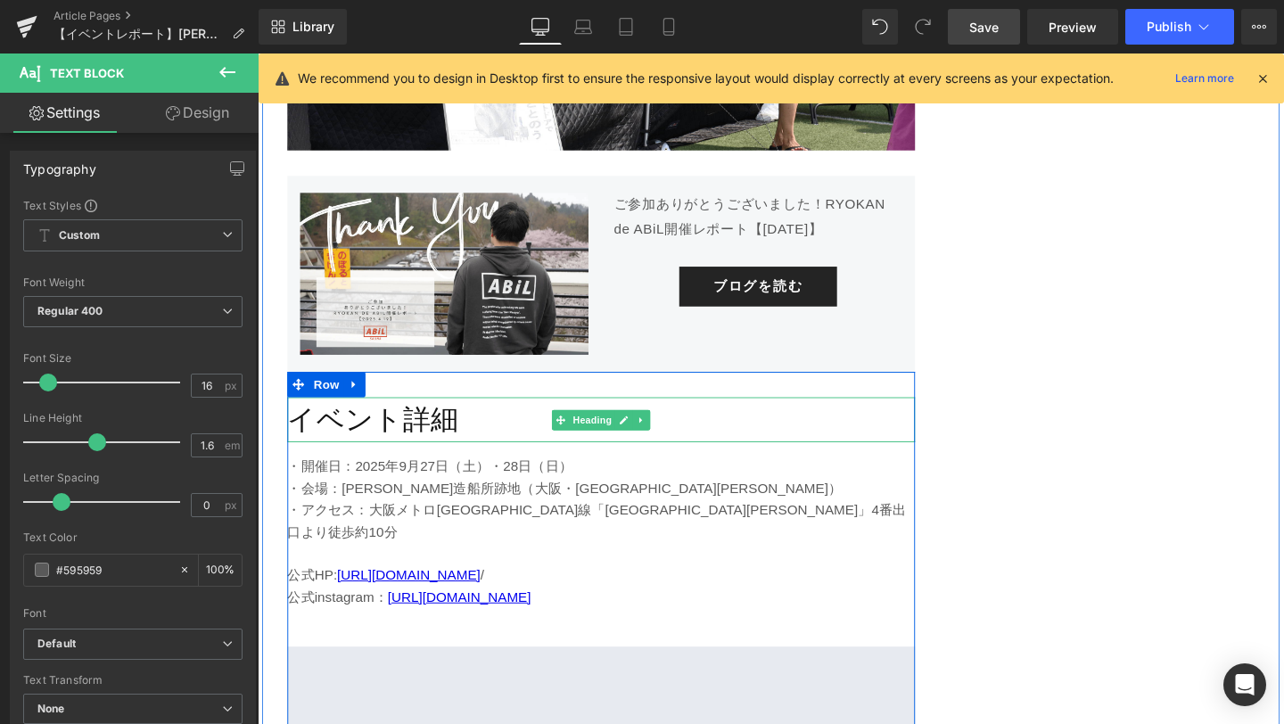
click at [351, 415] on h2 "イベント詳細" at bounding box center [619, 438] width 660 height 47
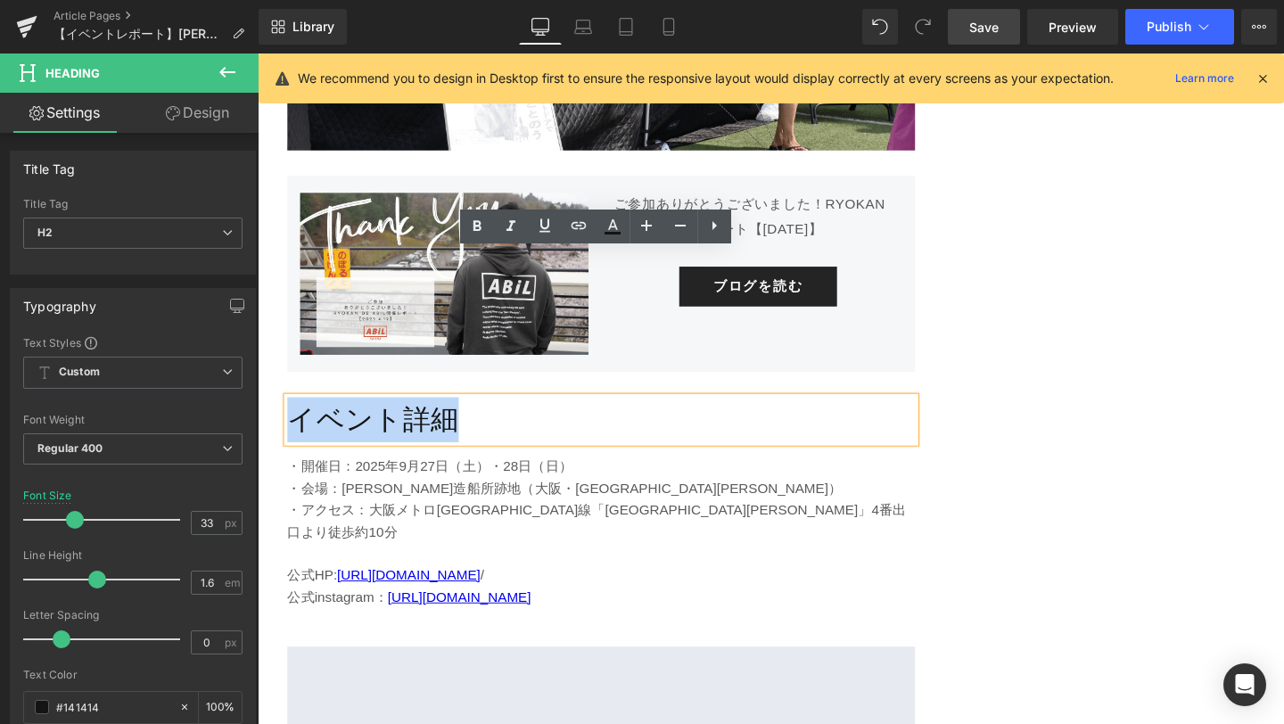
paste div
drag, startPoint x: 469, startPoint y: 291, endPoint x: 289, endPoint y: 289, distance: 180.2
click at [289, 415] on h2 "イベント詳細" at bounding box center [619, 438] width 660 height 47
click at [407, 522] on p "・アクセス：大阪メトロ[GEOGRAPHIC_DATA]線「[GEOGRAPHIC_DATA][PERSON_NAME]」4番出口より徒歩約10分" at bounding box center [619, 544] width 660 height 45
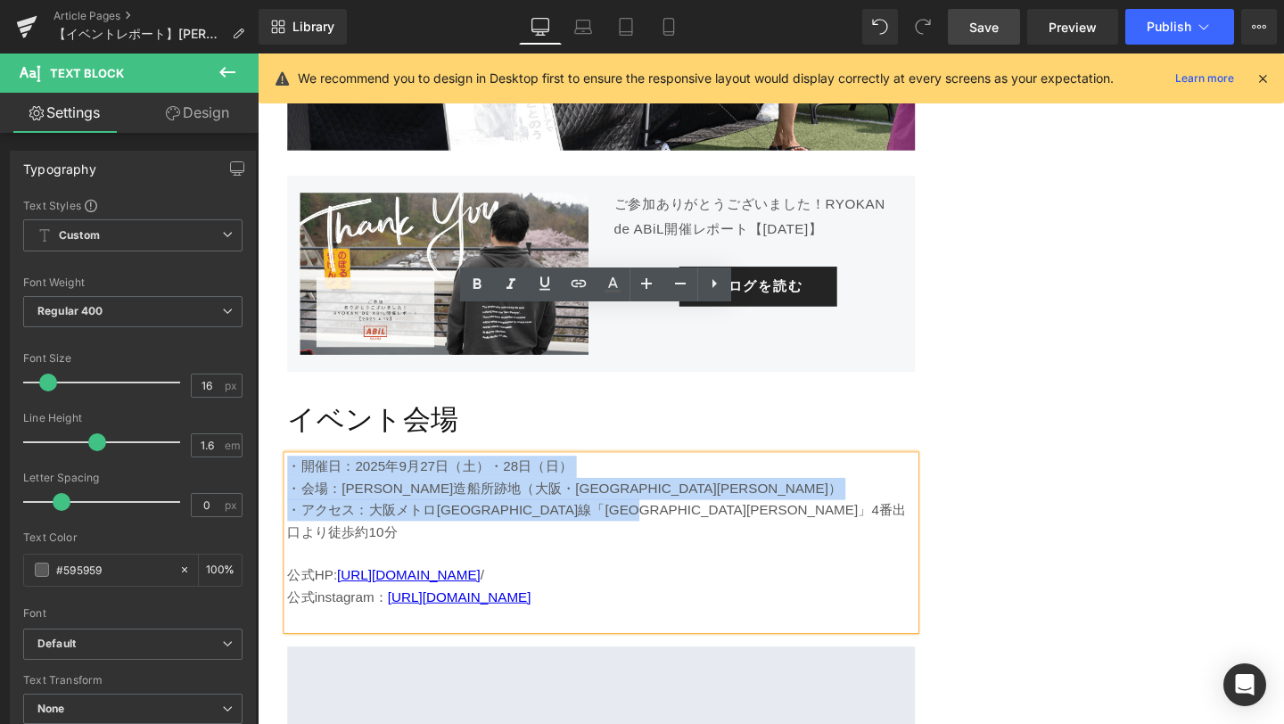
drag, startPoint x: 799, startPoint y: 375, endPoint x: 292, endPoint y: 336, distance: 509.0
click at [292, 476] on div "・開催日：[DATE]・28日（日） ・会場：[PERSON_NAME][GEOGRAPHIC_DATA]跡地（[GEOGRAPHIC_DATA]・[GEOG…" at bounding box center [619, 567] width 660 height 183
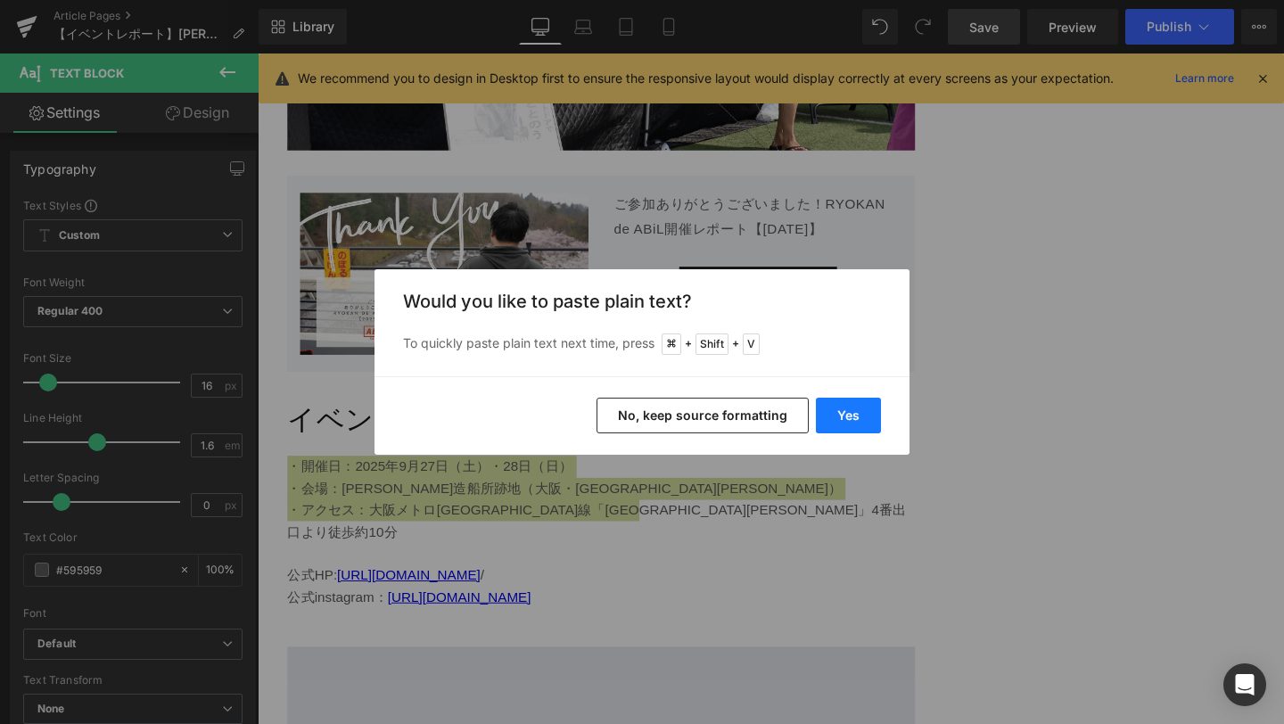
click at [845, 416] on button "Yes" at bounding box center [848, 416] width 65 height 36
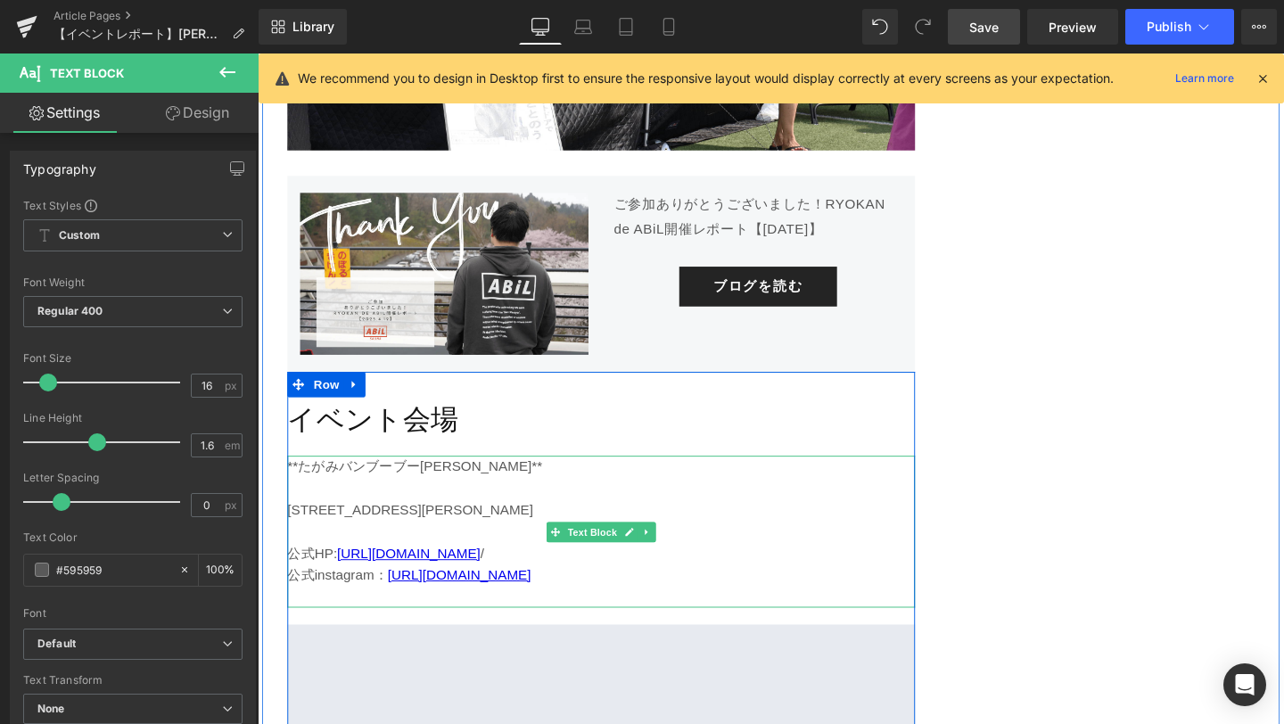
click at [418, 500] on p at bounding box center [619, 511] width 660 height 23
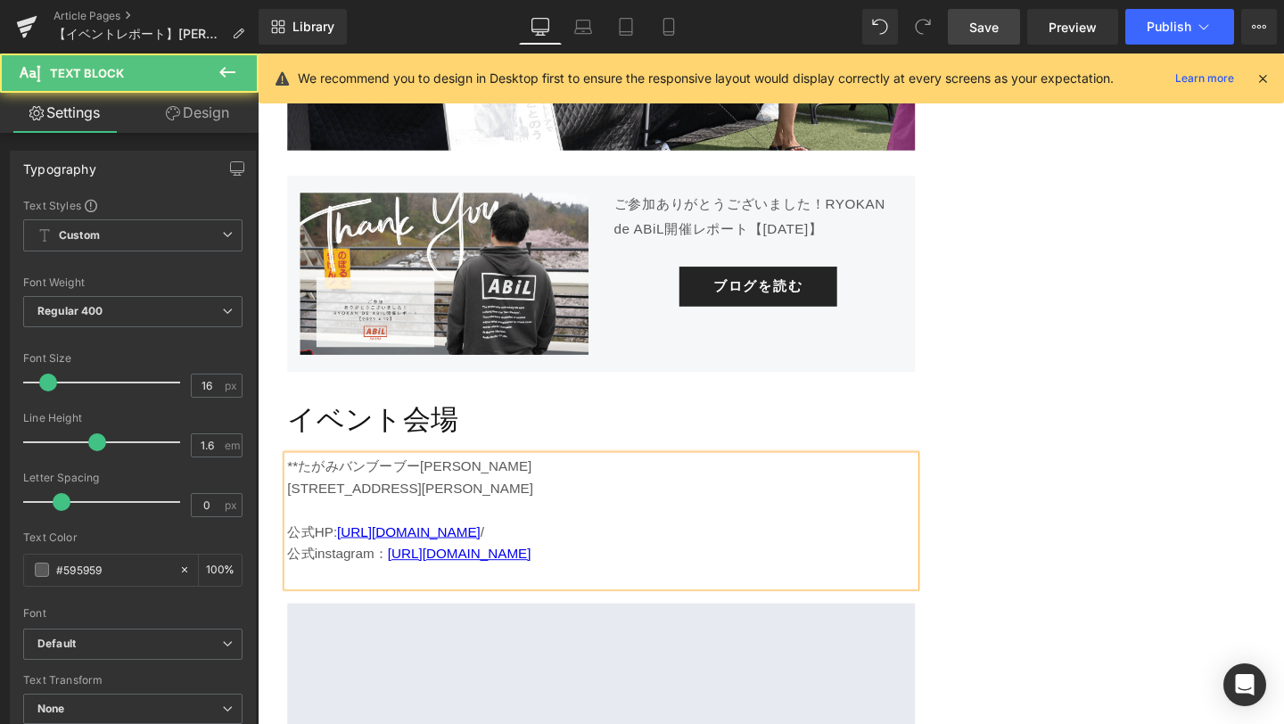
click at [299, 476] on p "**たがみバンブーブー[PERSON_NAME]" at bounding box center [619, 487] width 660 height 23
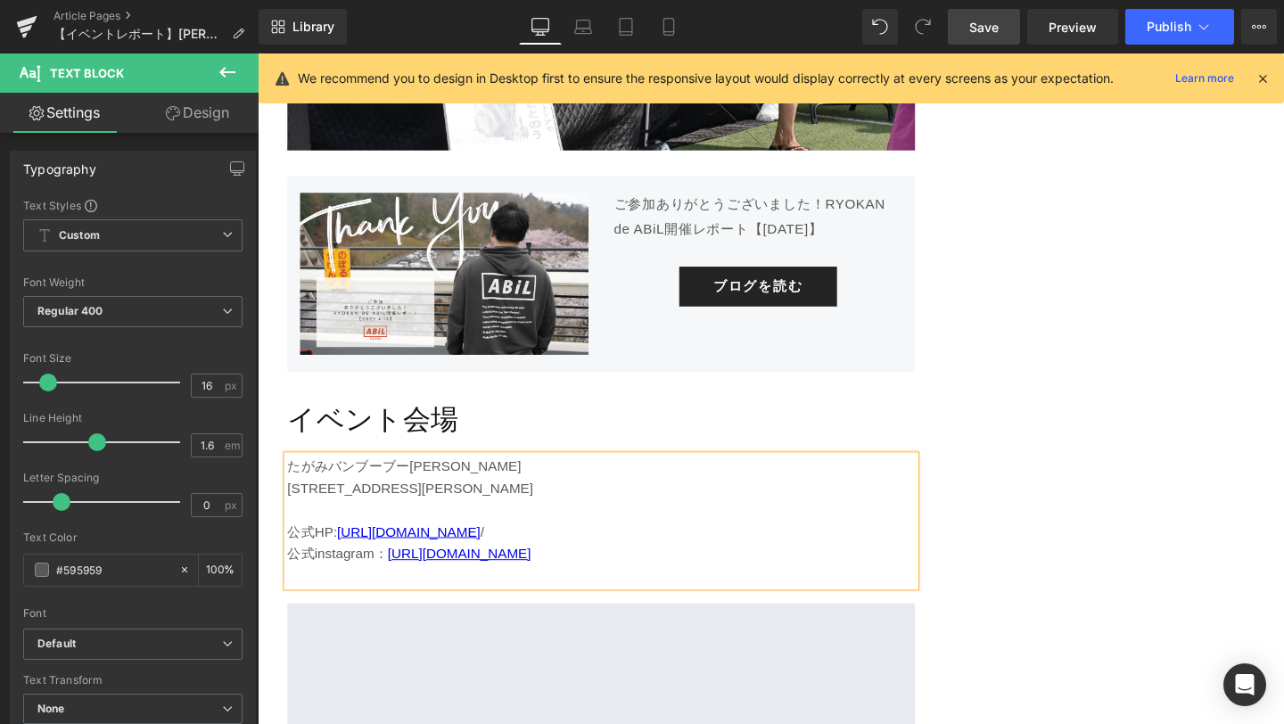
drag, startPoint x: 692, startPoint y: 427, endPoint x: 287, endPoint y: 423, distance: 405.0
click at [289, 476] on div "たがみバンブーブー[PERSON_NAME] [STREET_ADDRESS][PERSON_NAME] 公式HP: [URL][DOMAIN_NAME] /…" at bounding box center [619, 544] width 660 height 137
drag, startPoint x: 293, startPoint y: 425, endPoint x: 390, endPoint y: 423, distance: 96.4
click at [390, 568] on p "公式instagram： [URL][DOMAIN_NAME]" at bounding box center [619, 579] width 660 height 23
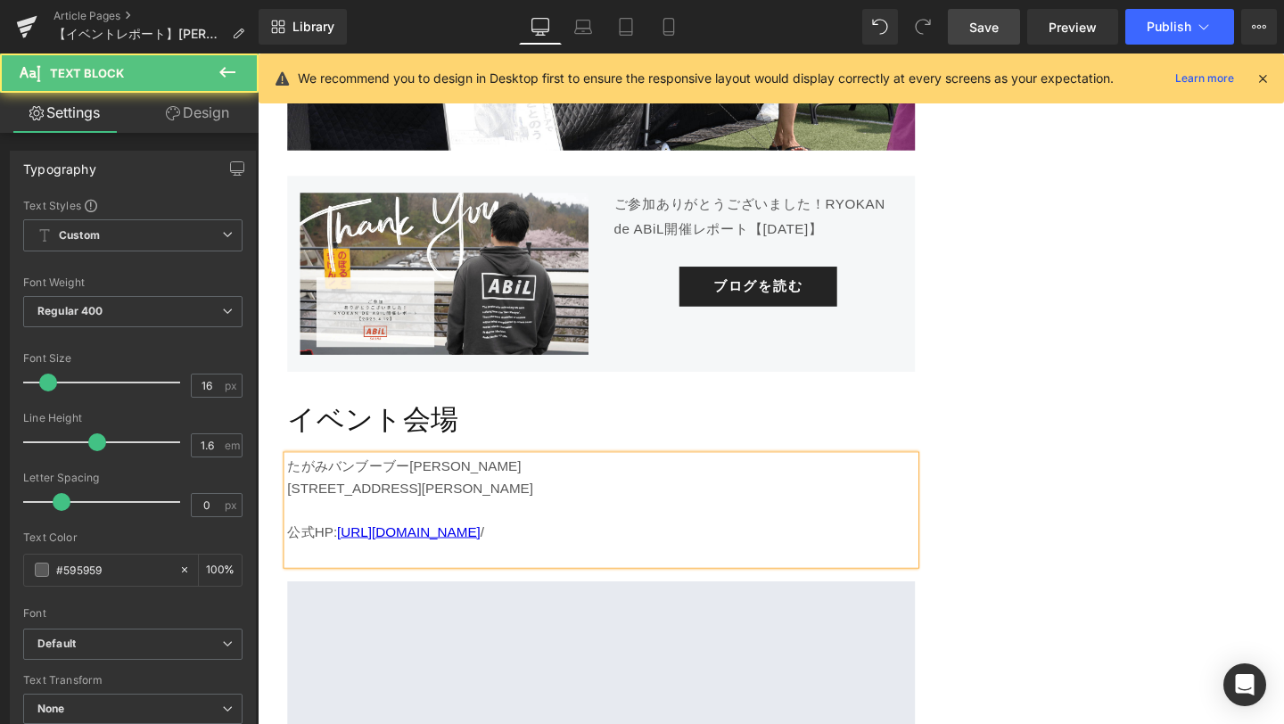
drag, startPoint x: 648, startPoint y: 358, endPoint x: 256, endPoint y: 359, distance: 392.5
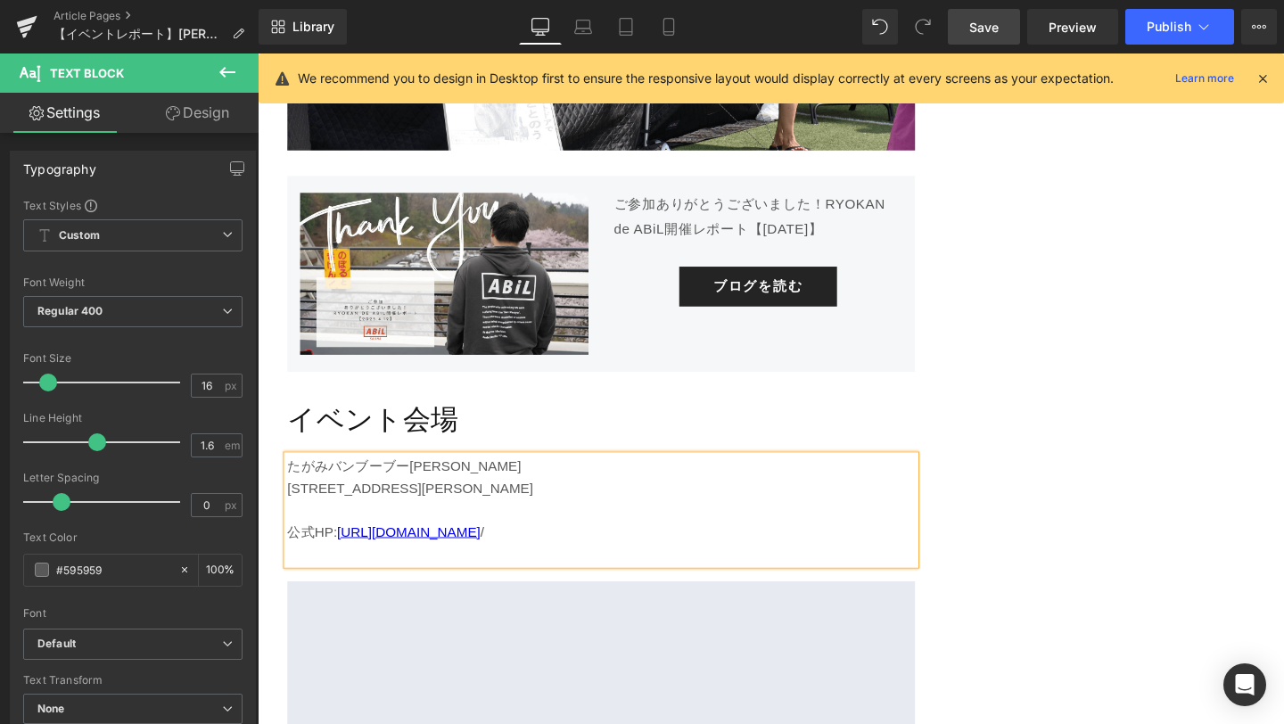
copy p "[STREET_ADDRESS][PERSON_NAME]"
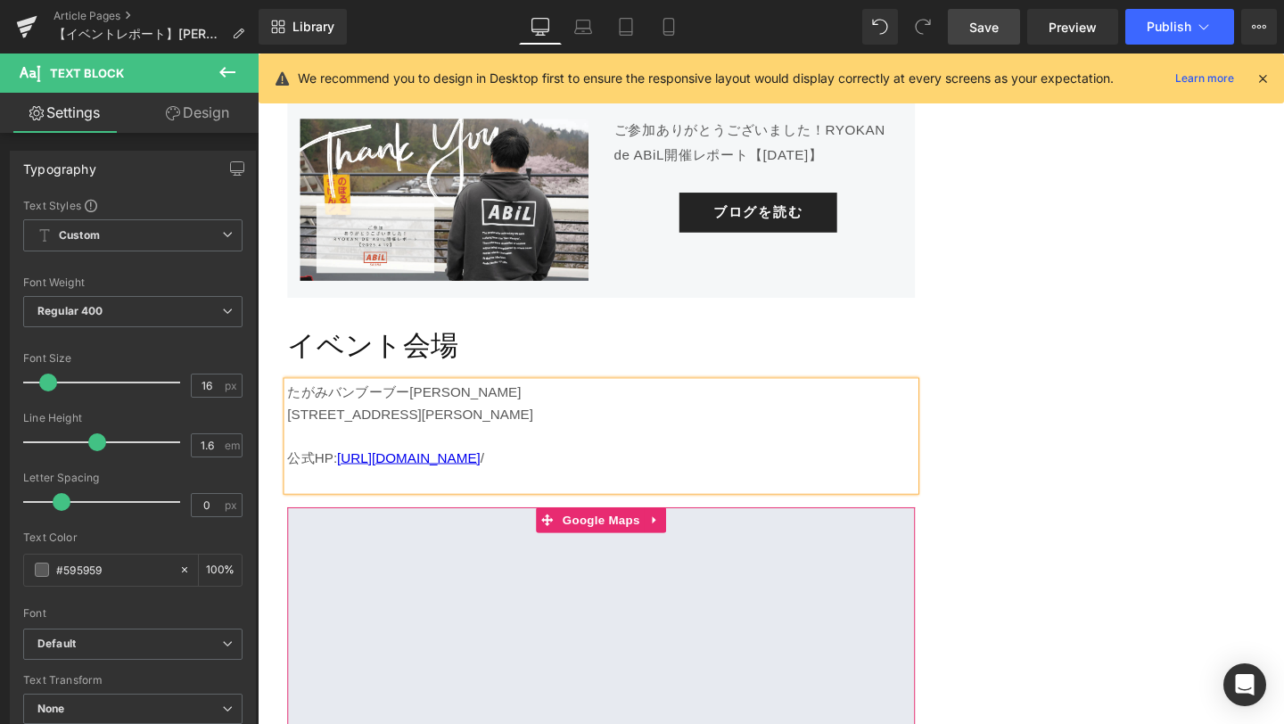
scroll to position [4504, 0]
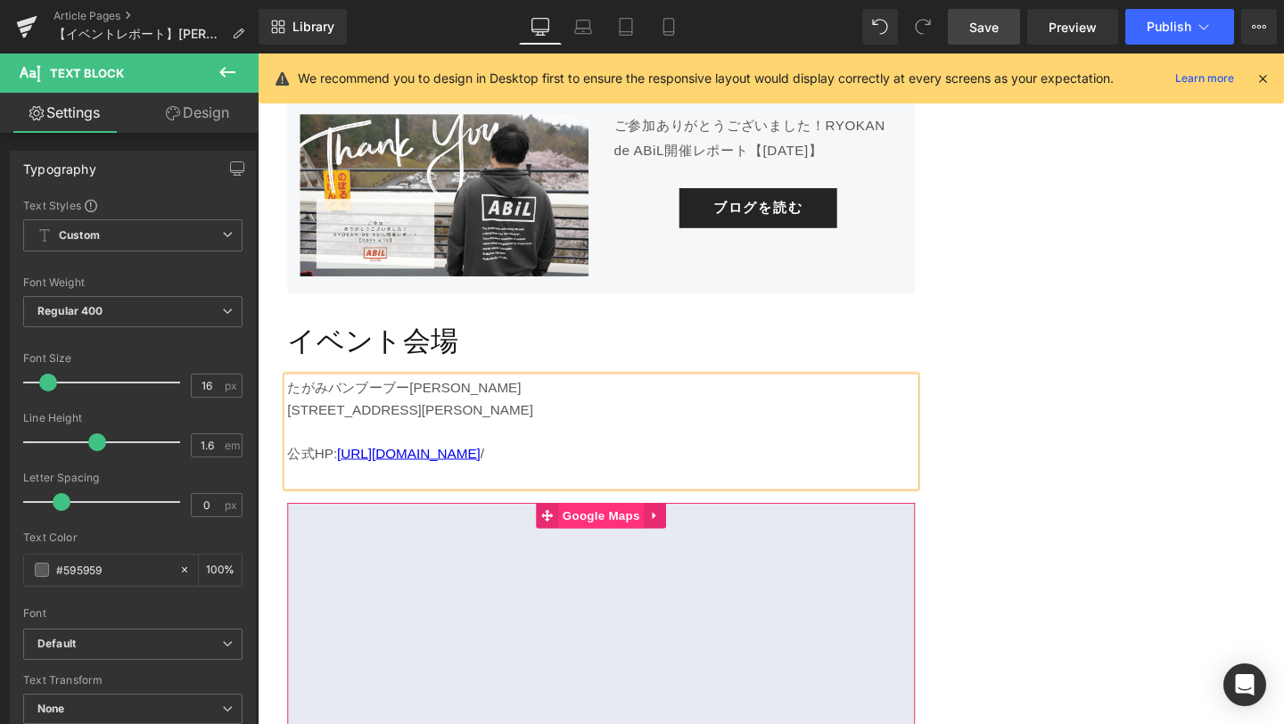
click at [615, 526] on span "Google Maps" at bounding box center [619, 539] width 90 height 27
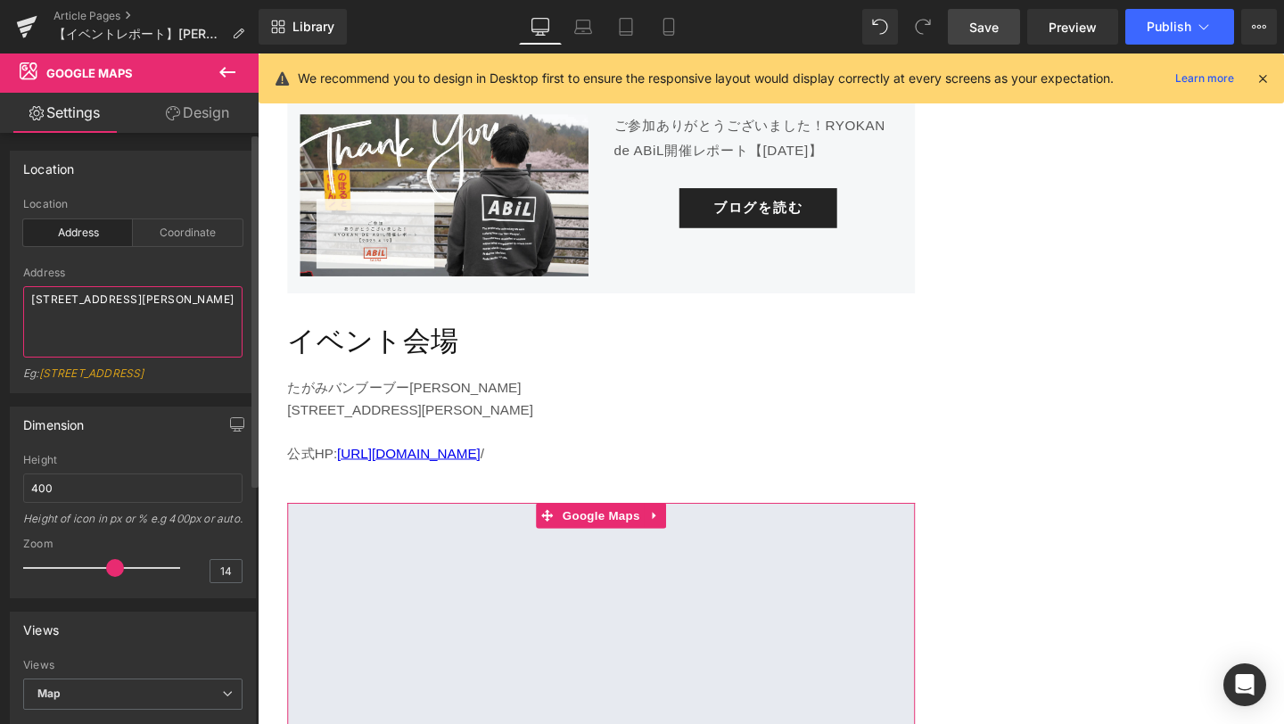
drag, startPoint x: 152, startPoint y: 319, endPoint x: 29, endPoint y: 301, distance: 123.6
click at [29, 301] on textarea "[STREET_ADDRESS][PERSON_NAME]" at bounding box center [132, 321] width 219 height 71
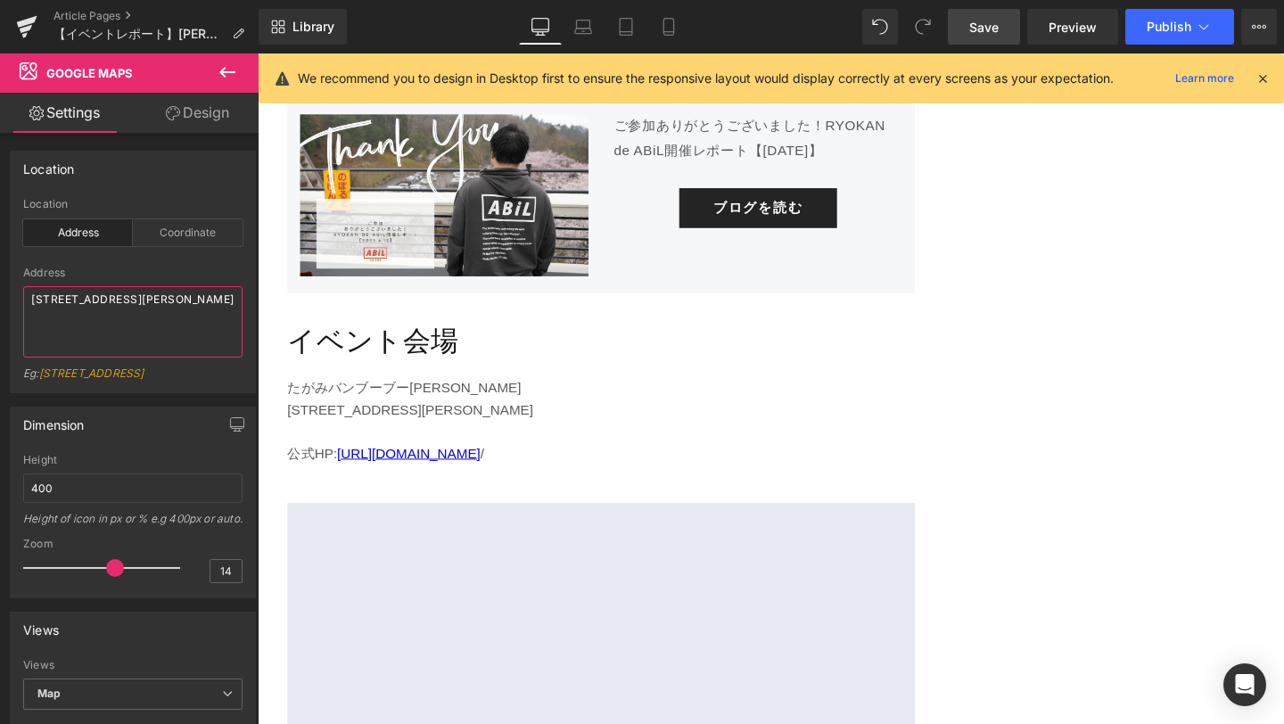
type textarea "[STREET_ADDRESS][PERSON_NAME]"
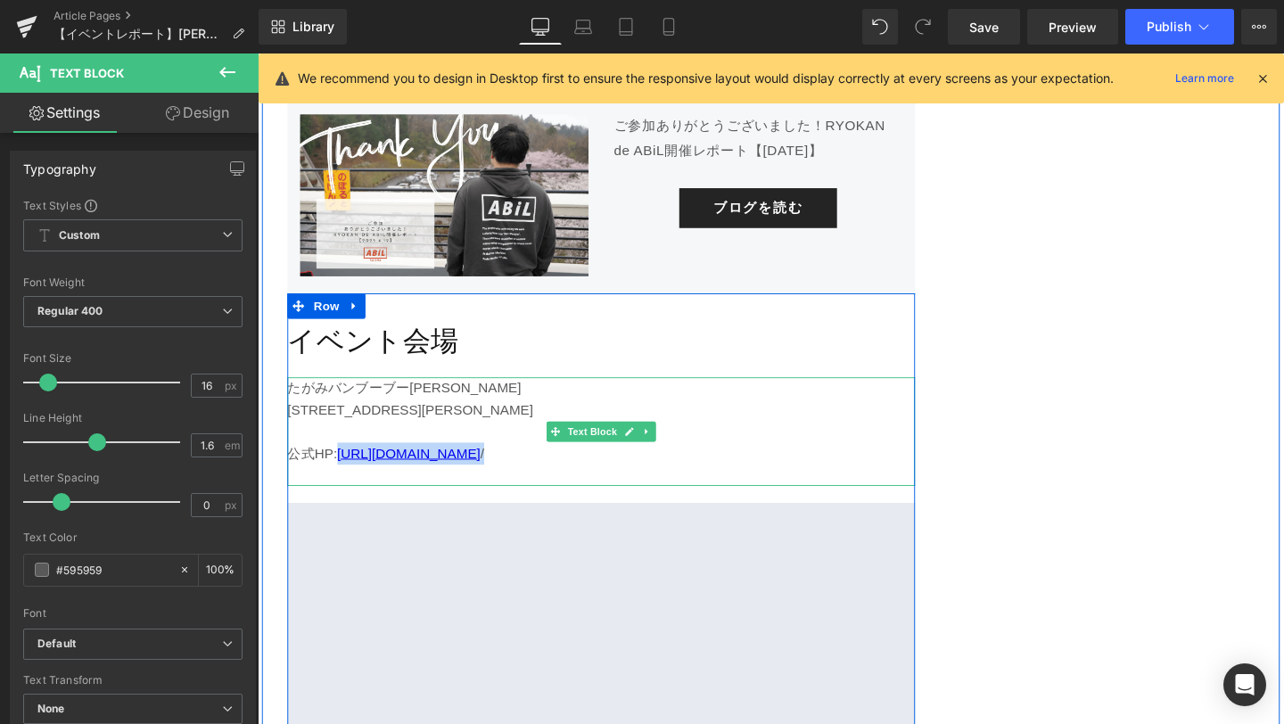
drag, startPoint x: 477, startPoint y: 322, endPoint x: 343, endPoint y: 316, distance: 133.9
click at [343, 463] on p "公式HP: [URL][DOMAIN_NAME] /" at bounding box center [619, 474] width 660 height 23
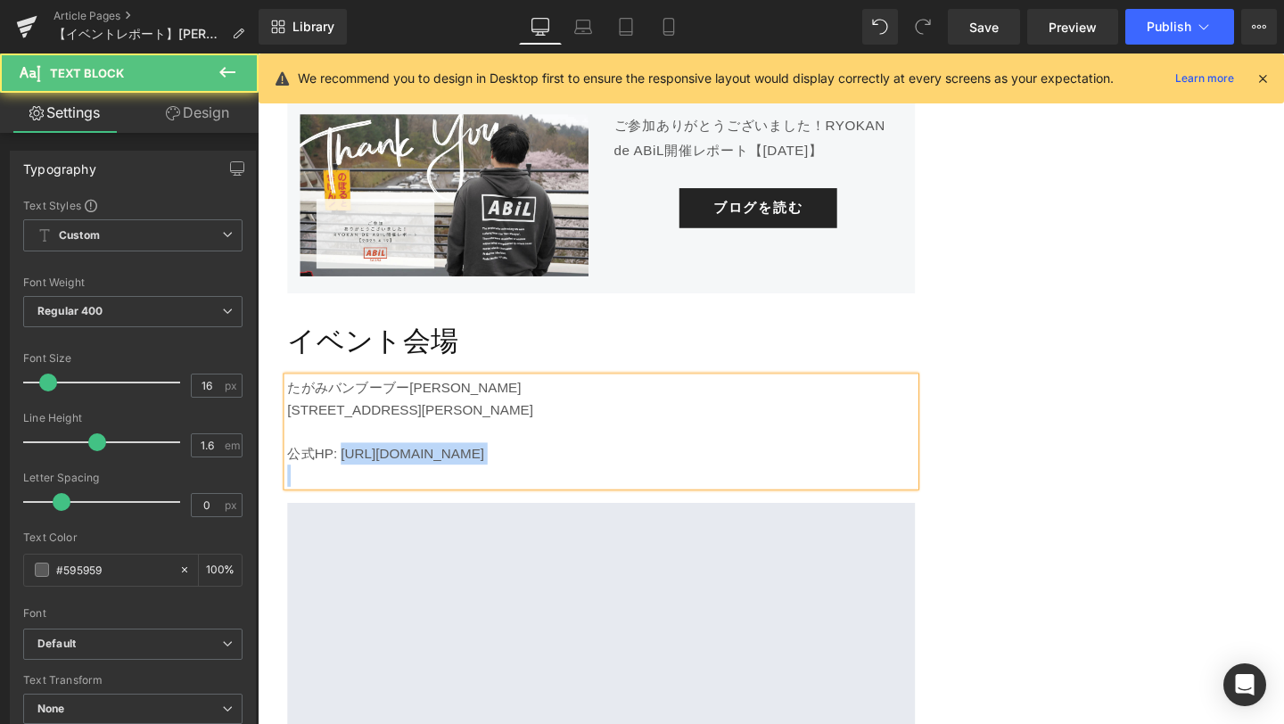
drag, startPoint x: 347, startPoint y: 320, endPoint x: 607, endPoint y: 334, distance: 259.9
click at [607, 394] on div "たがみバンブーブー[PERSON_NAME] [STREET_ADDRESS][PERSON_NAME] 公式HP: [URL][DOMAIN_NAME][G…" at bounding box center [619, 451] width 660 height 114
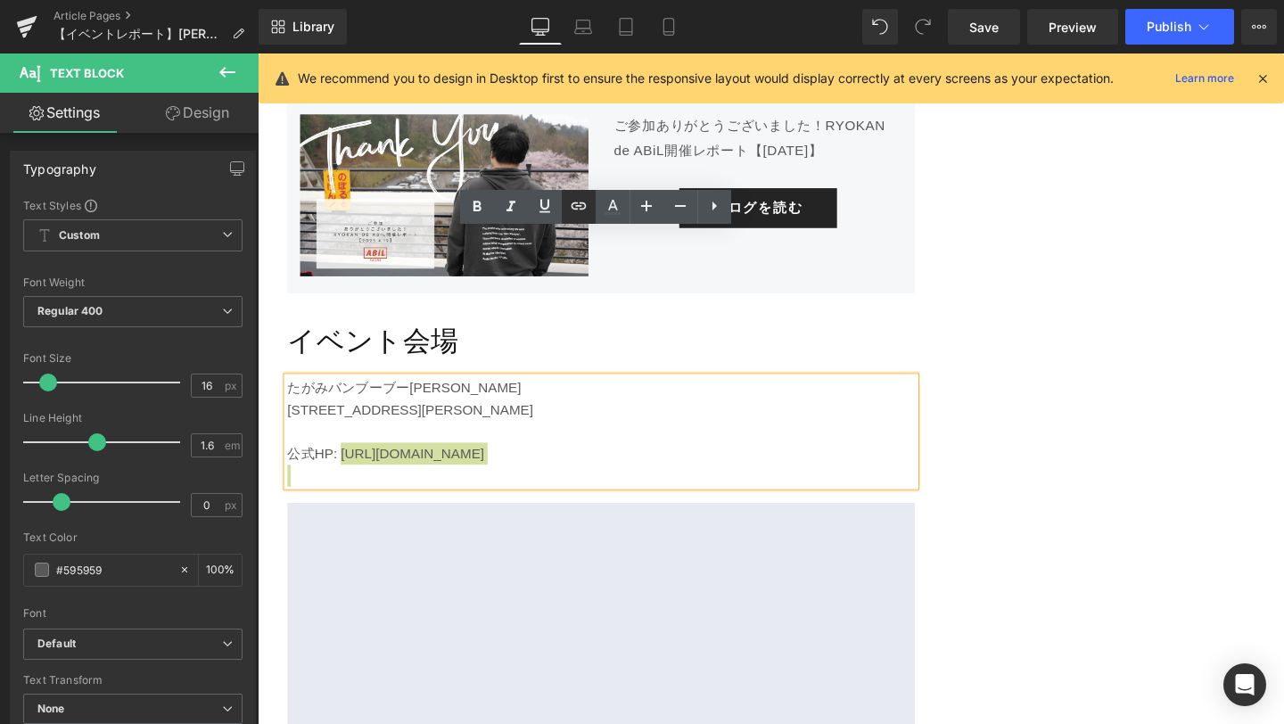
click at [579, 216] on icon at bounding box center [578, 205] width 21 height 21
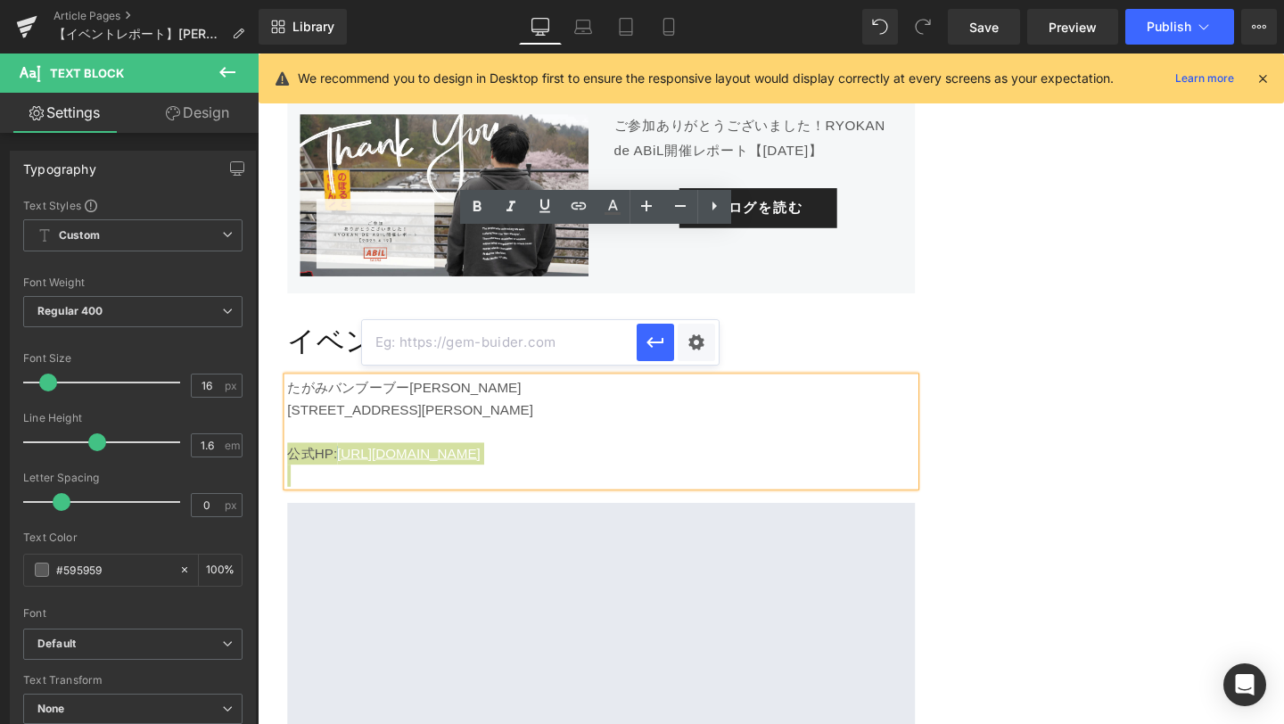
click at [565, 340] on input "text" at bounding box center [499, 342] width 275 height 45
paste input "[URL][DOMAIN_NAME]"
type input "[URL][DOMAIN_NAME]"
click at [669, 344] on button "button" at bounding box center [655, 342] width 37 height 37
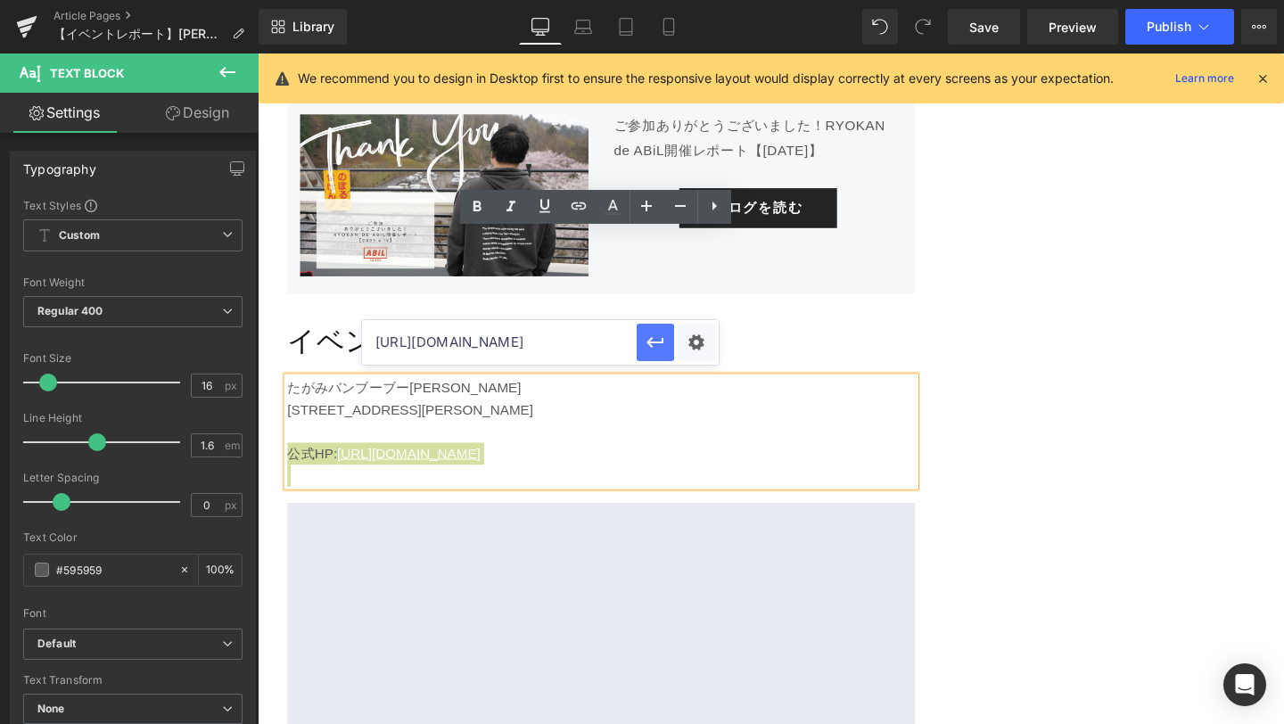
scroll to position [0, 0]
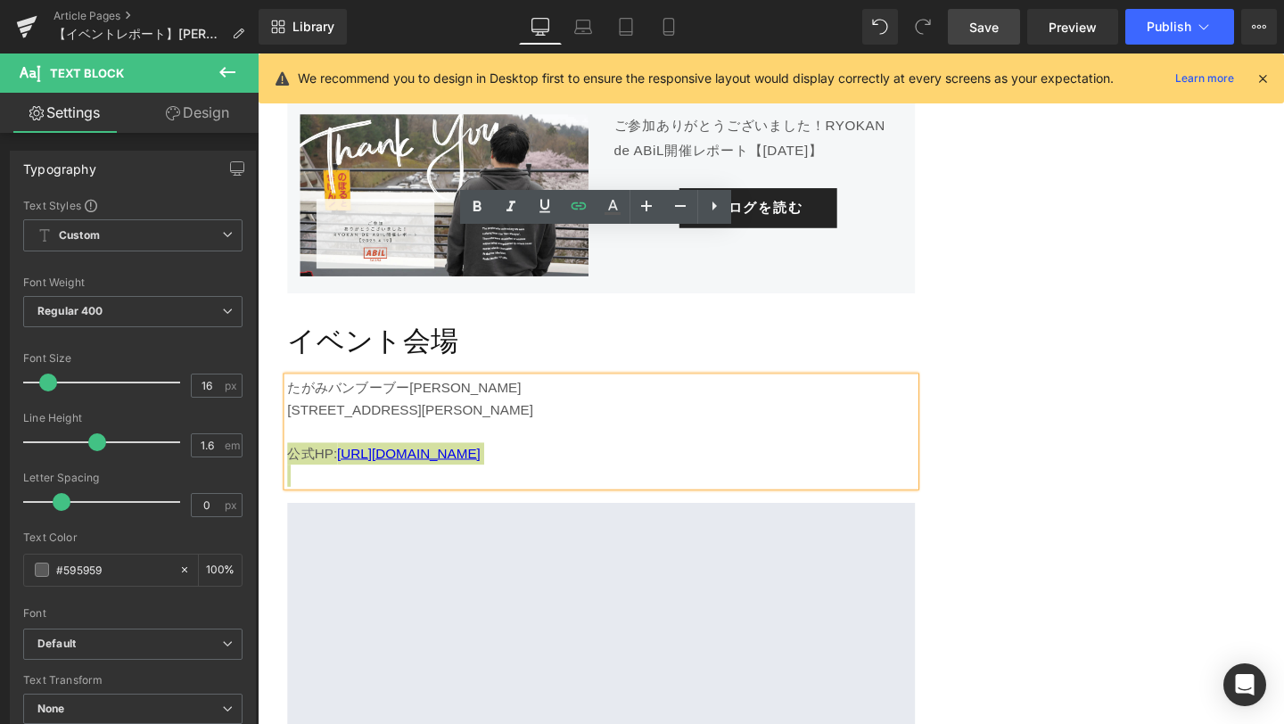
click at [1013, 20] on link "Save" at bounding box center [984, 27] width 72 height 36
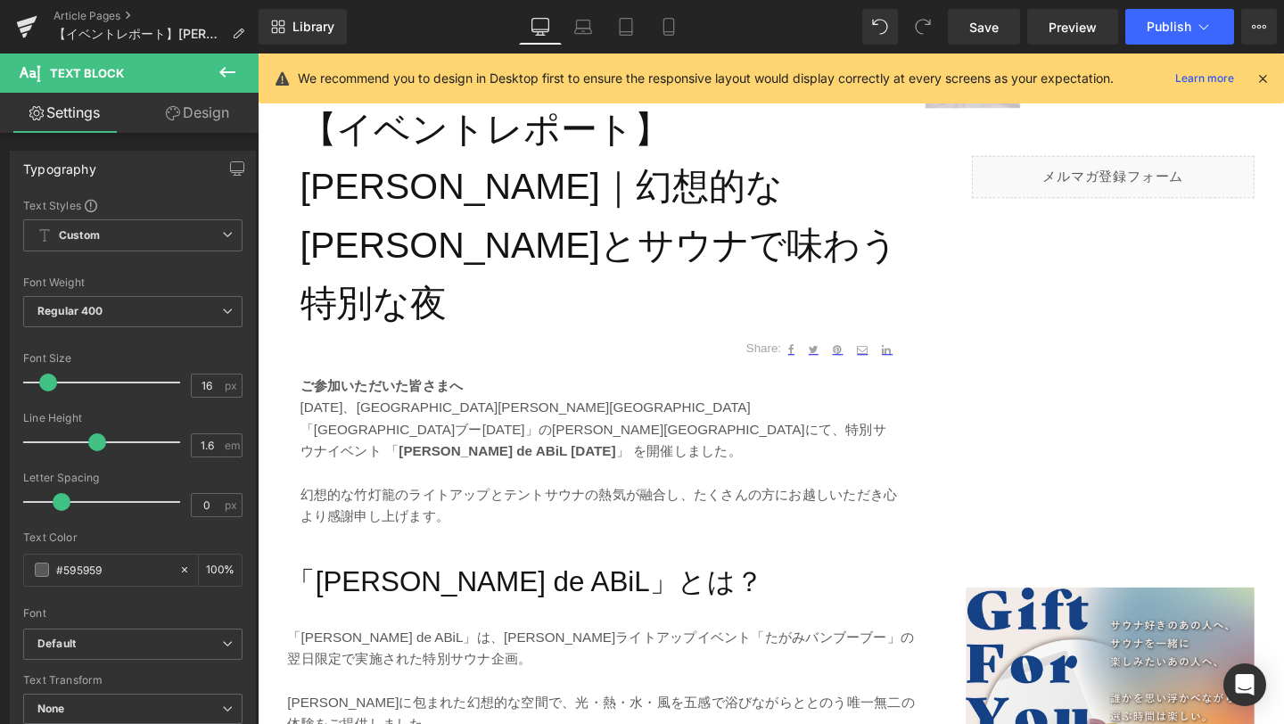
scroll to position [436, 0]
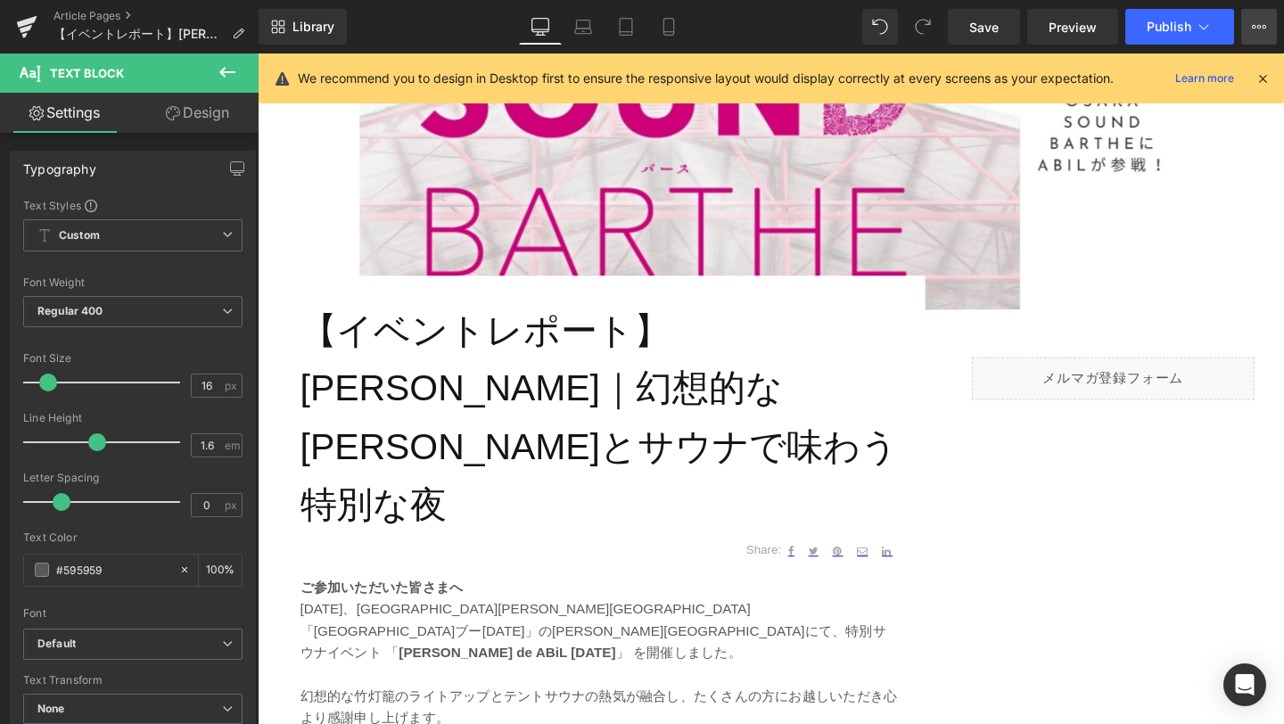
click at [1261, 23] on icon at bounding box center [1259, 27] width 14 height 14
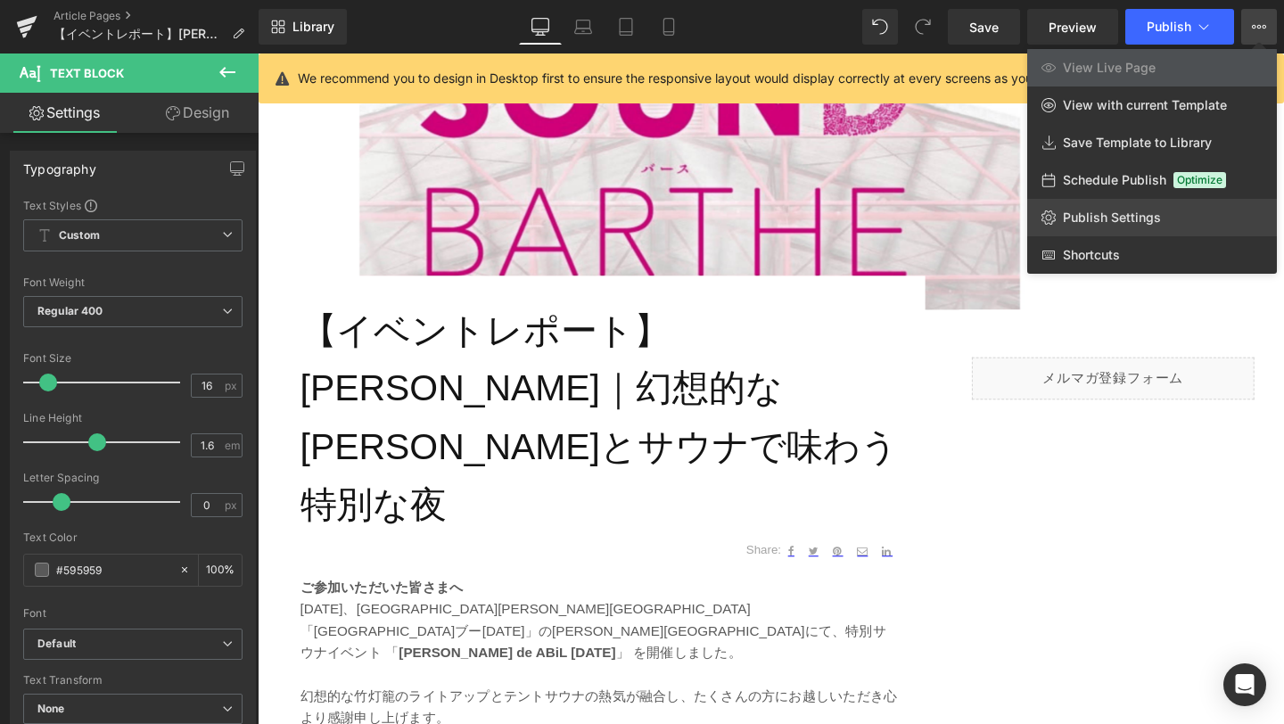
click at [1144, 219] on span "Publish Settings" at bounding box center [1112, 218] width 98 height 16
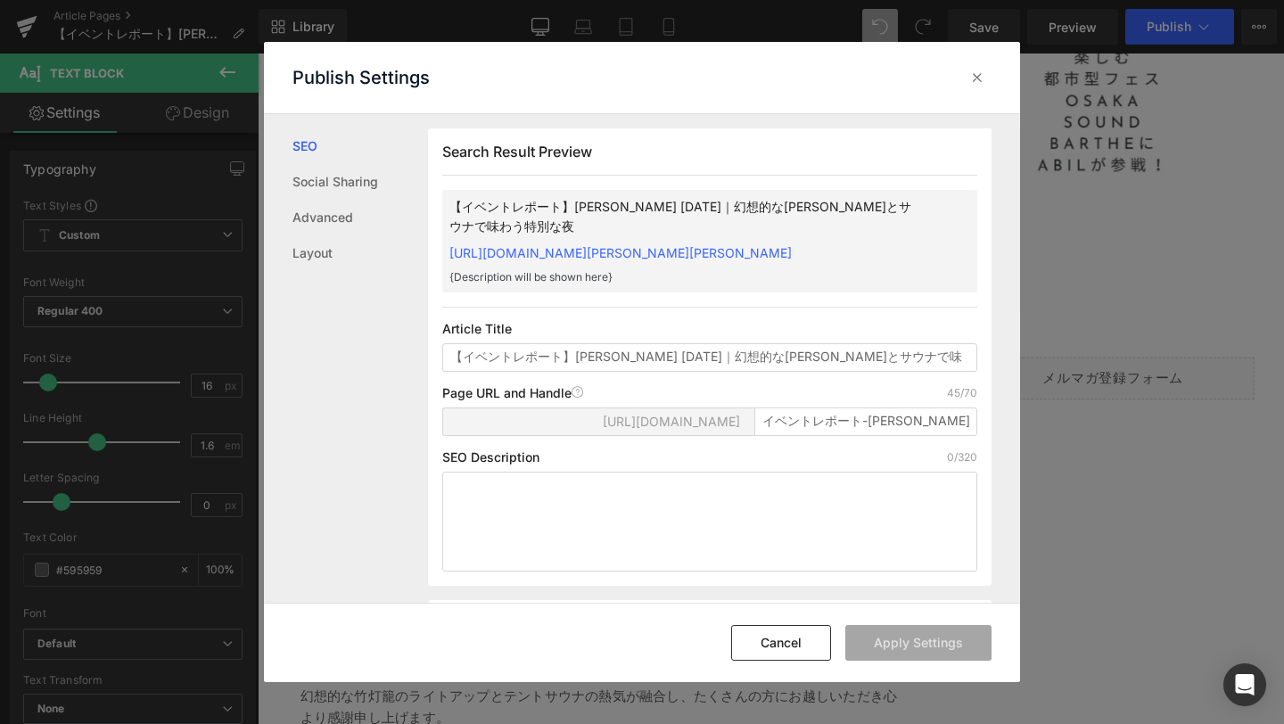
scroll to position [1, 0]
click at [552, 515] on textarea at bounding box center [709, 521] width 535 height 100
paste textarea "[DATE]に[PERSON_NAME][GEOGRAPHIC_DATA]の[GEOGRAPHIC_DATA]で開催されたサウナイベント『[PERSON_NA…"
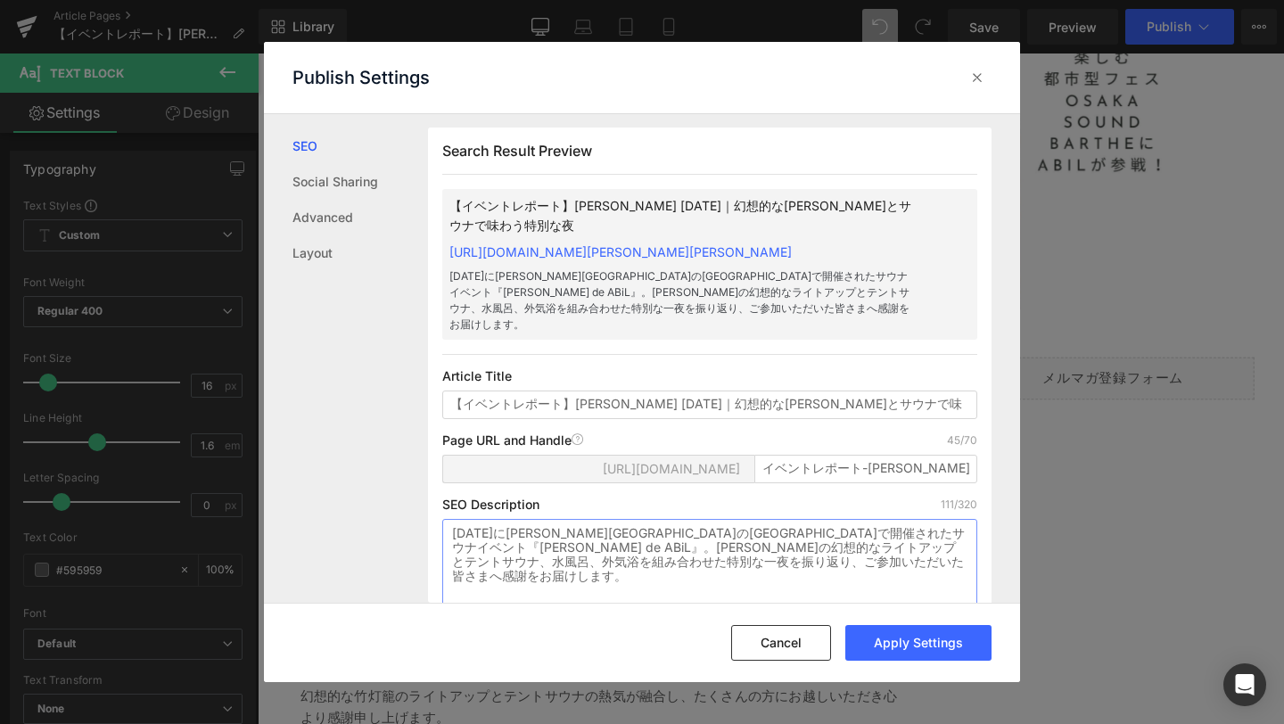
type textarea "[DATE]に[PERSON_NAME][GEOGRAPHIC_DATA]の[GEOGRAPHIC_DATA]で開催されたサウナイベント『[PERSON_NA…"
drag, startPoint x: 763, startPoint y: 475, endPoint x: 979, endPoint y: 492, distance: 216.5
click at [979, 492] on div "Search Result Preview 【イベントレポート】[PERSON_NAME] de ABiL [DATE]｜幻想的な[PERSON_NAME]と…" at bounding box center [710, 381] width 564 height 506
paste input "chikurin-de-abil-2025-report"
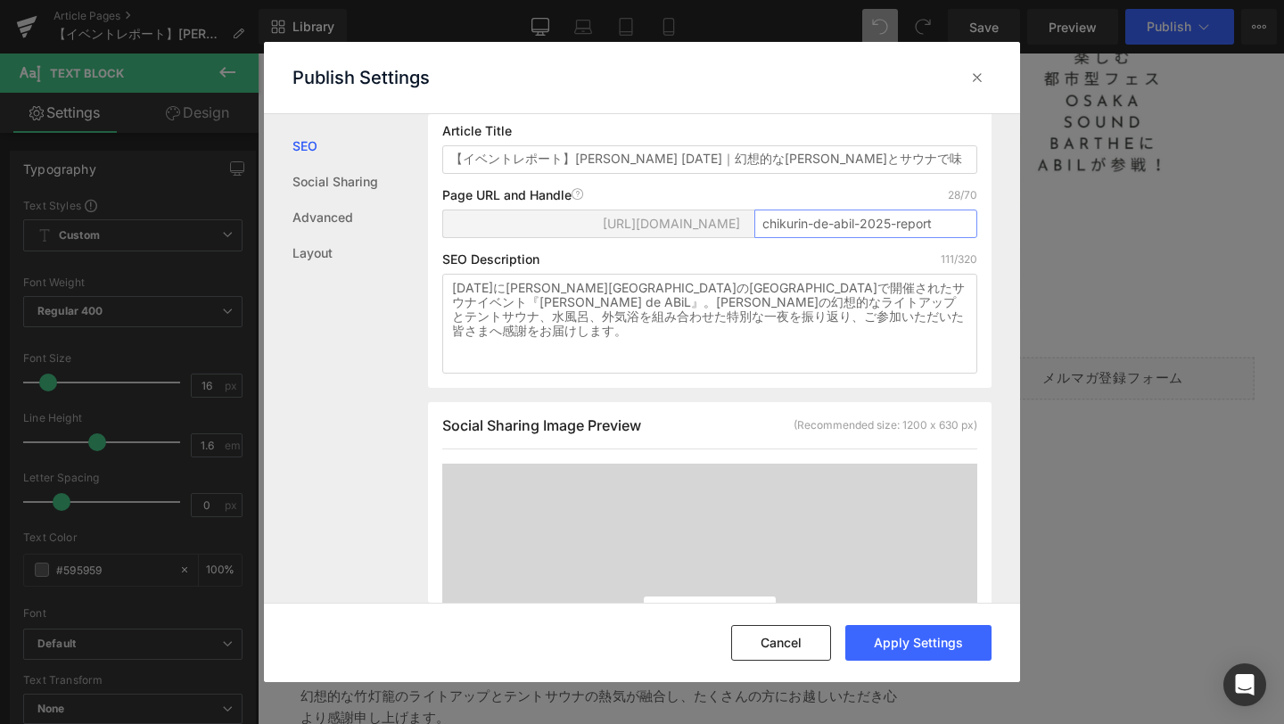
scroll to position [274, 0]
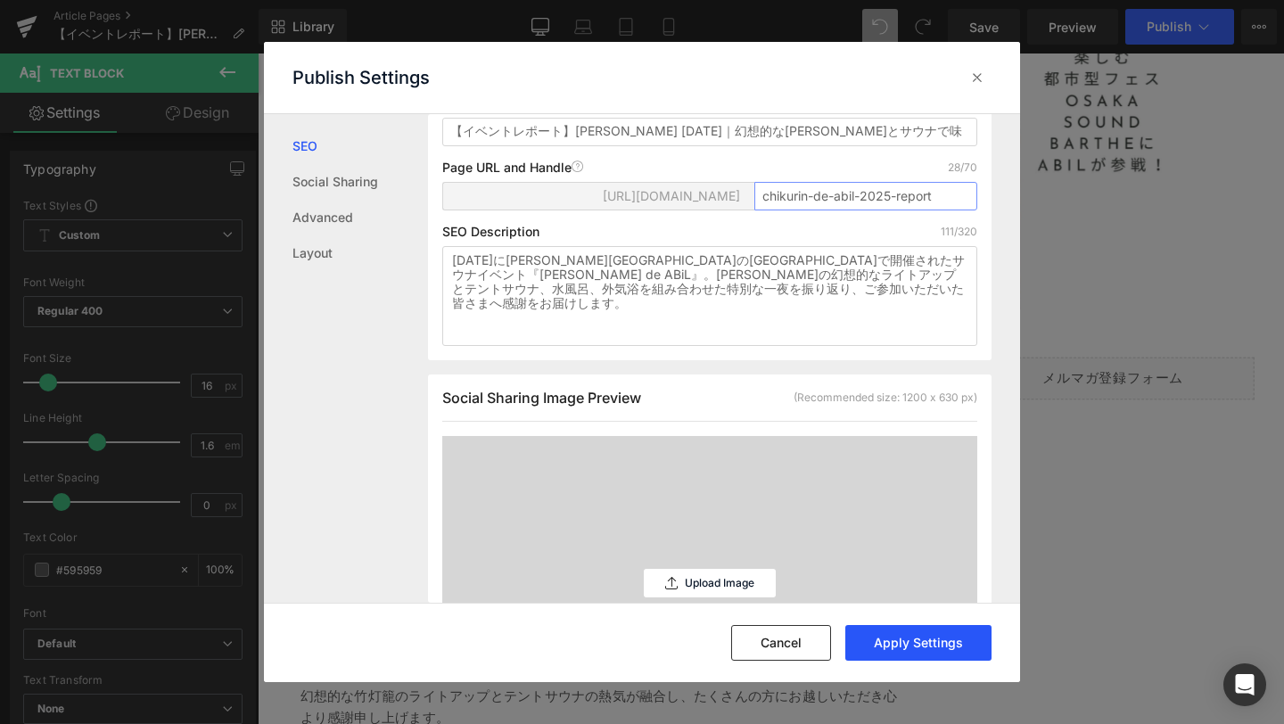
type input "chikurin-de-abil-2025-report"
click at [917, 639] on button "Apply Settings" at bounding box center [919, 643] width 146 height 36
click at [970, 91] on div at bounding box center [977, 77] width 29 height 29
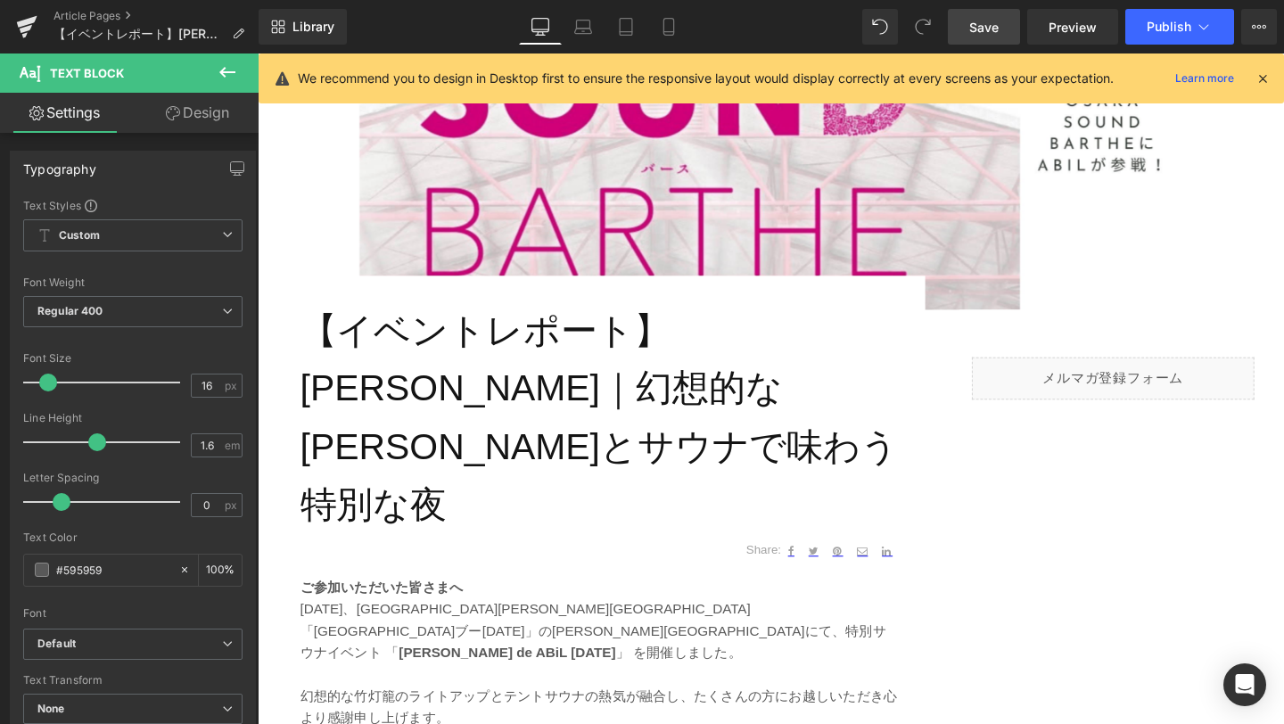
click at [987, 37] on link "Save" at bounding box center [984, 27] width 72 height 36
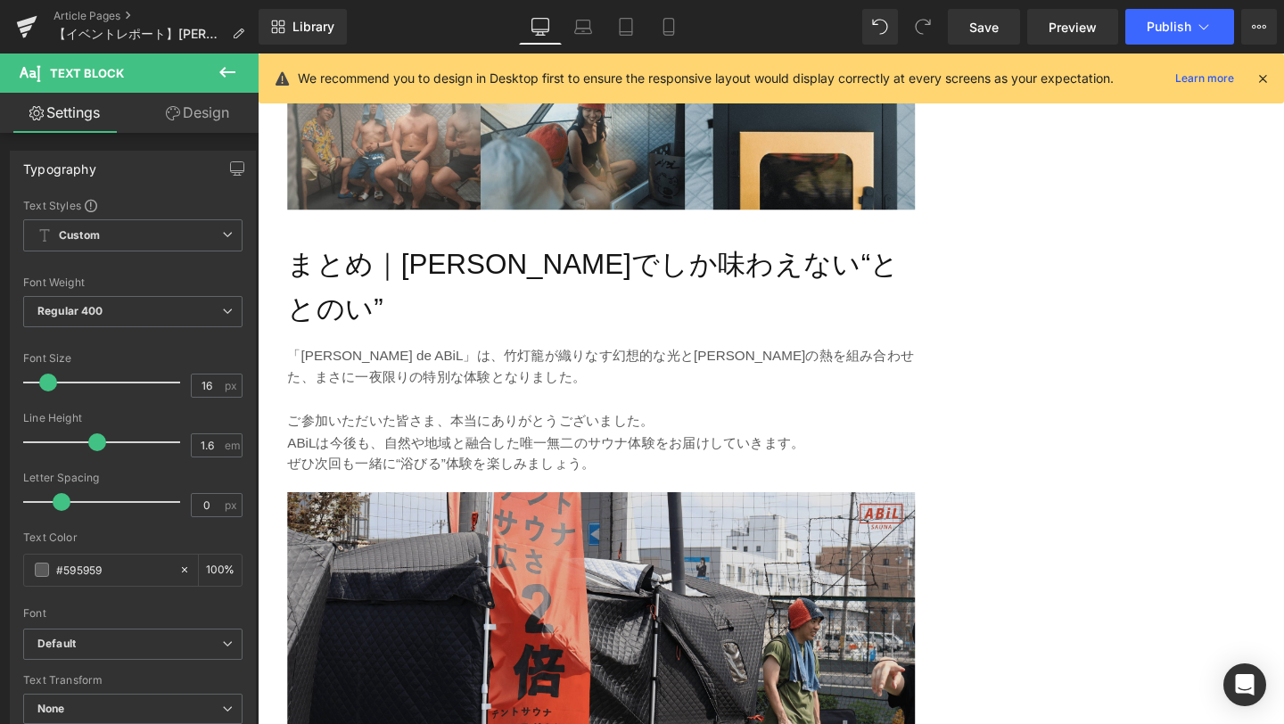
scroll to position [3693, 0]
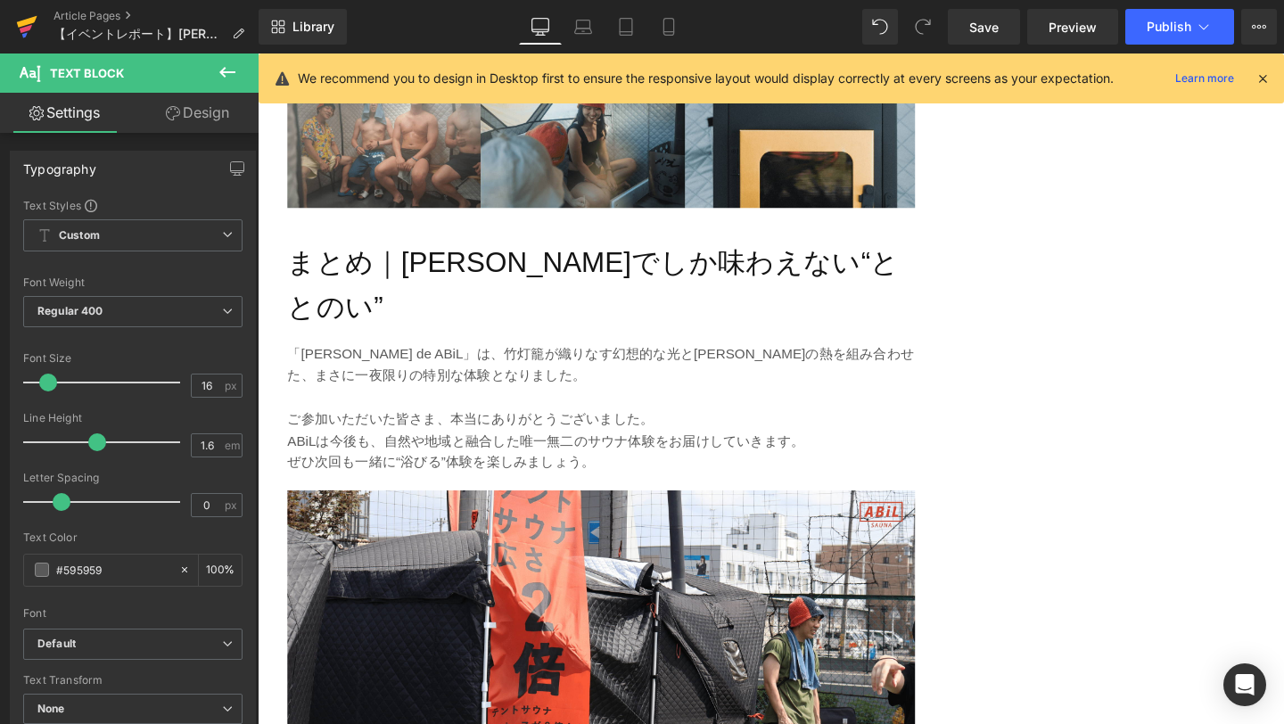
click at [22, 29] on icon at bounding box center [26, 29] width 12 height 8
